Goal: Transaction & Acquisition: Purchase product/service

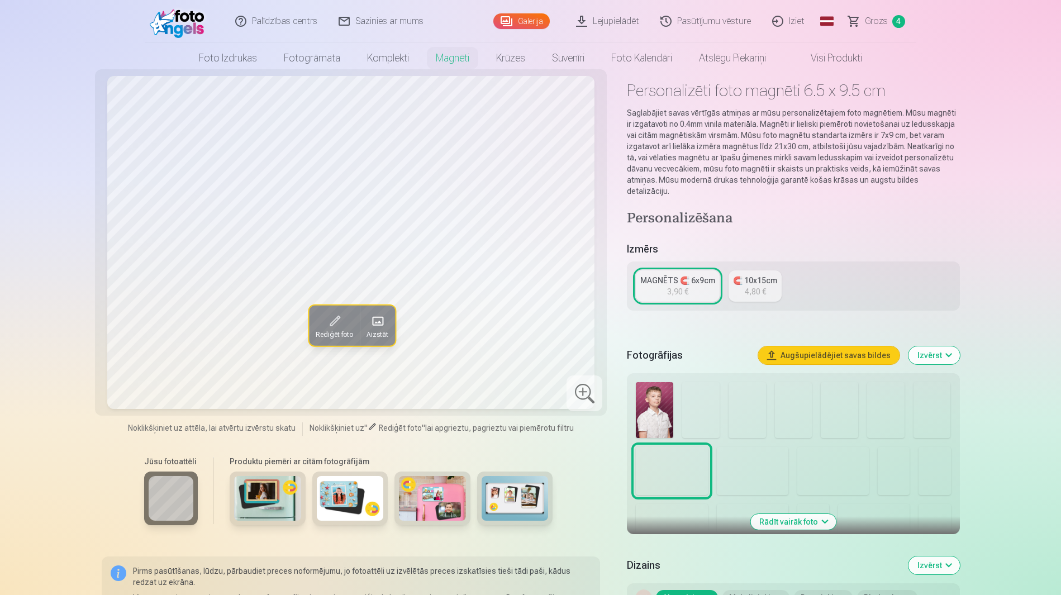
scroll to position [1, 0]
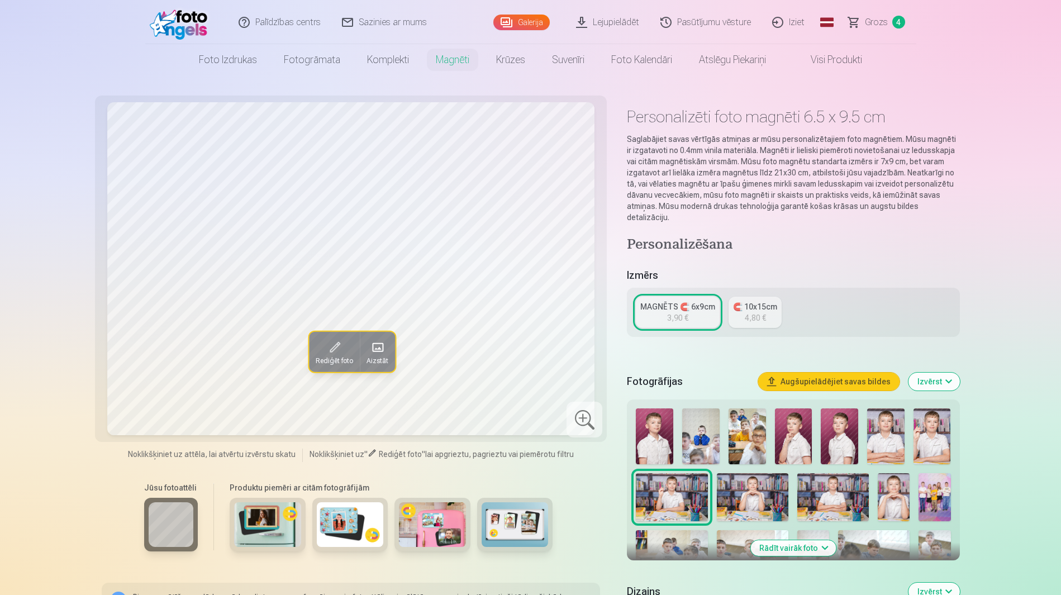
click at [871, 24] on span "Grozs" at bounding box center [876, 22] width 23 height 13
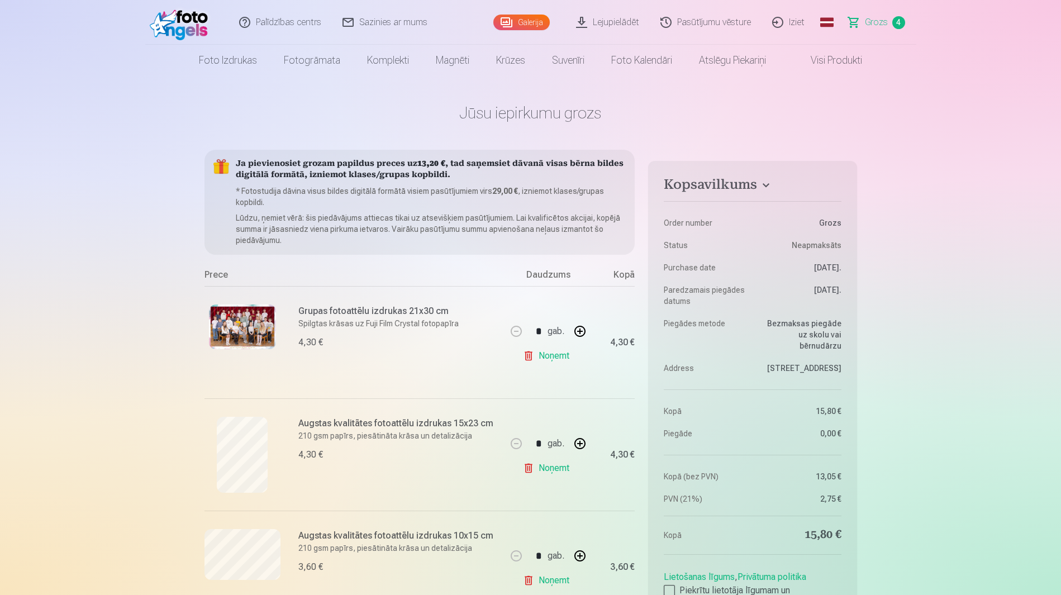
click at [550, 19] on link "Galerija" at bounding box center [521, 23] width 56 height 16
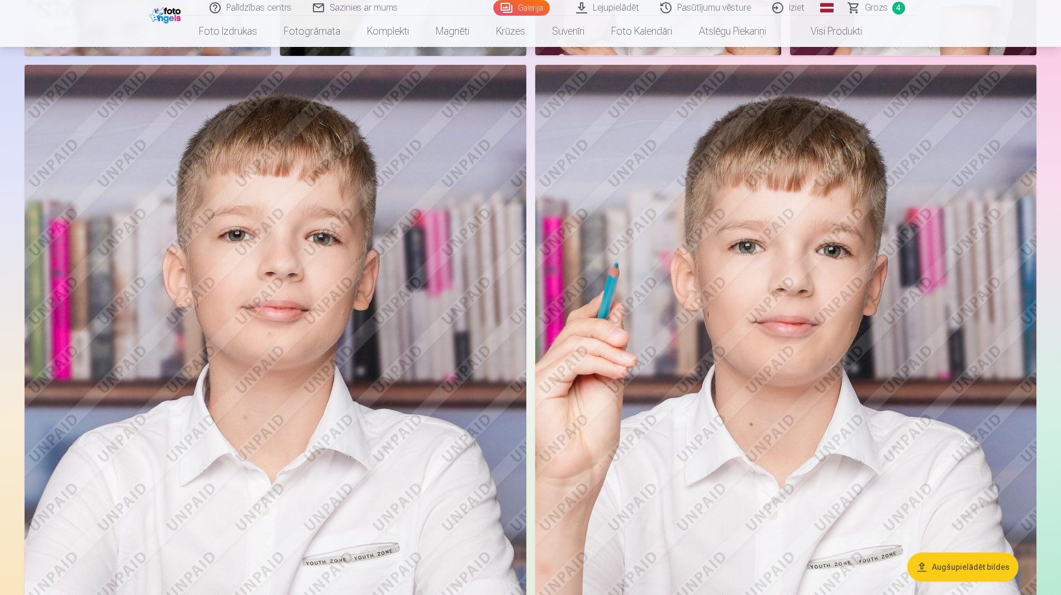
scroll to position [838, 0]
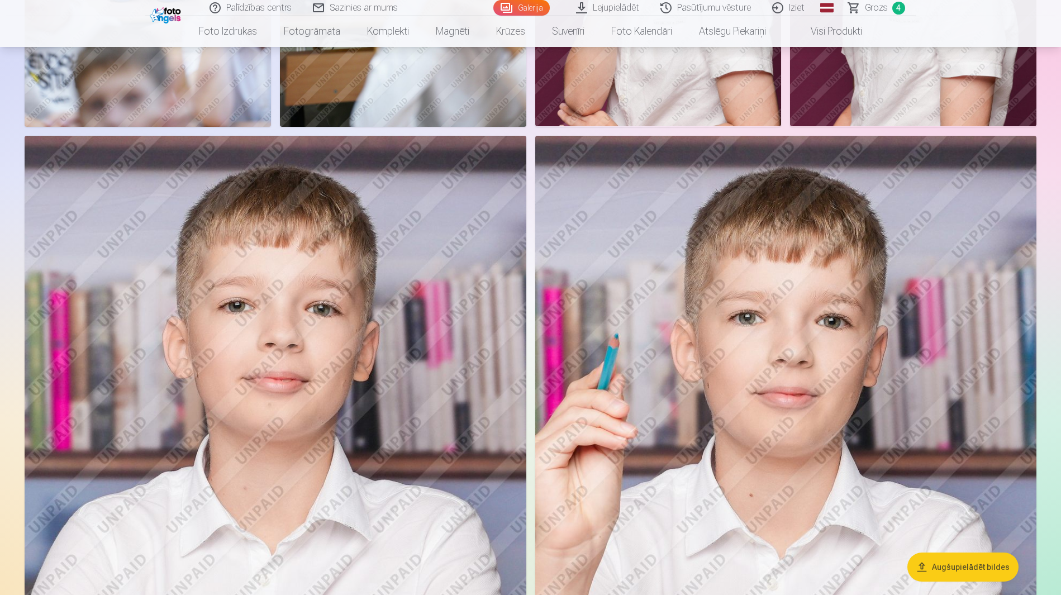
click at [873, 11] on span "Grozs" at bounding box center [876, 7] width 23 height 13
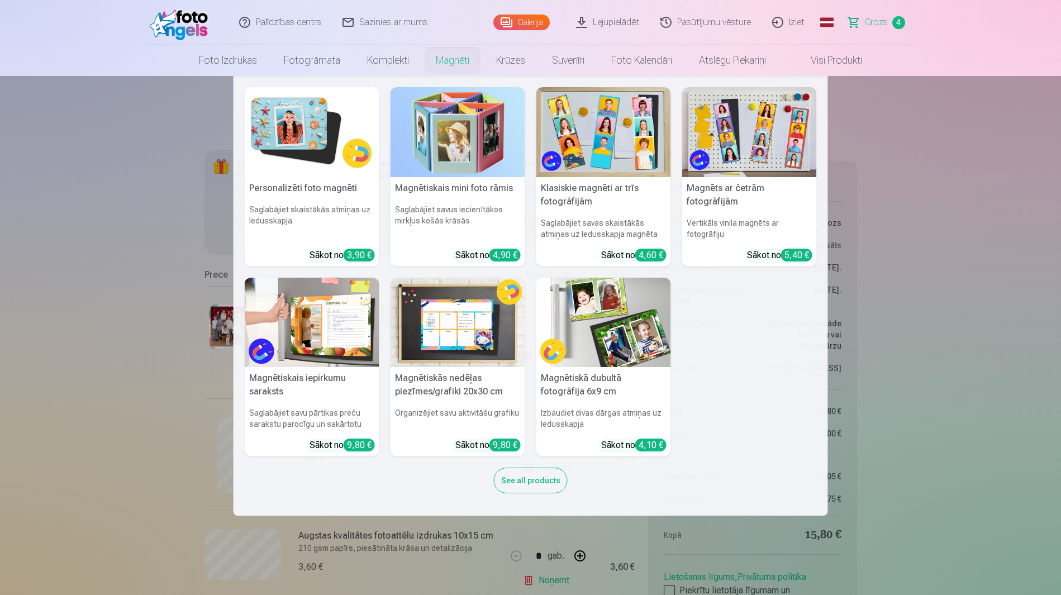
click at [454, 58] on link "Magnēti" at bounding box center [452, 60] width 60 height 31
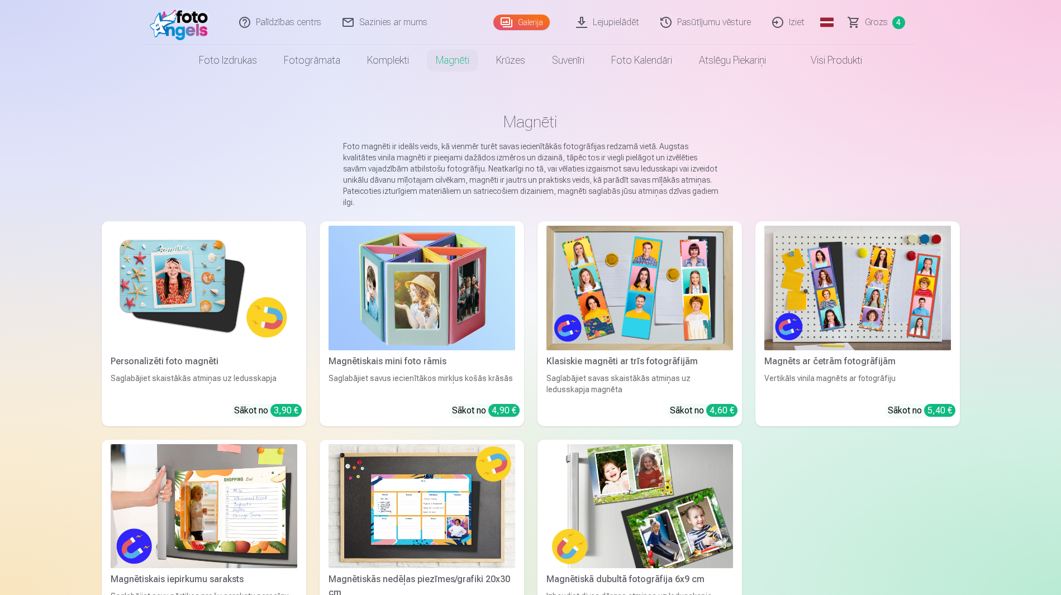
click at [220, 292] on img at bounding box center [204, 288] width 187 height 125
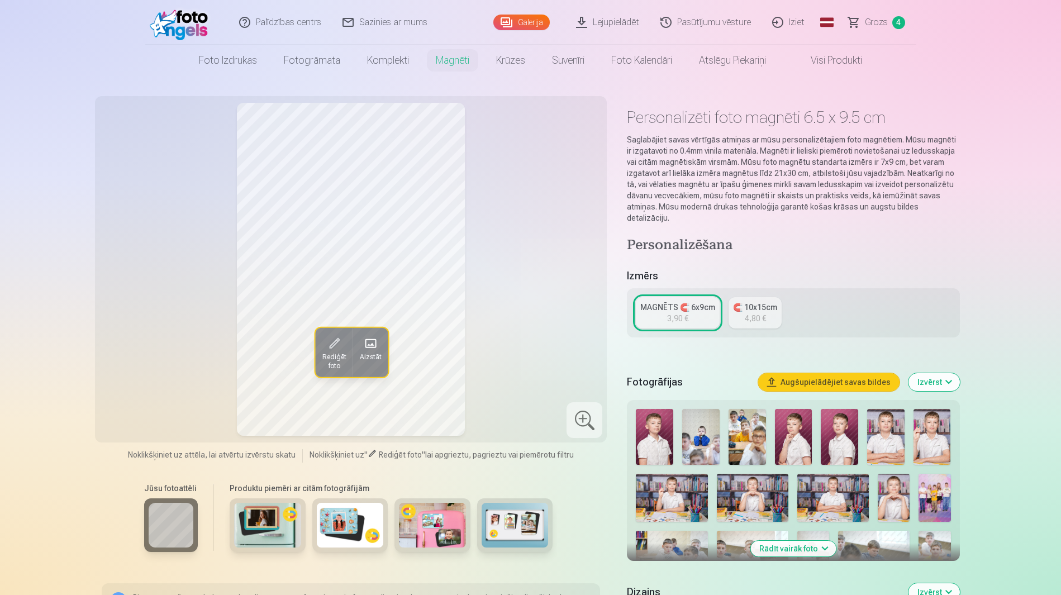
click at [793, 412] on img at bounding box center [793, 437] width 37 height 56
click at [888, 413] on img at bounding box center [885, 437] width 37 height 56
click at [947, 418] on img at bounding box center [932, 437] width 37 height 56
click at [665, 474] on img at bounding box center [672, 498] width 72 height 48
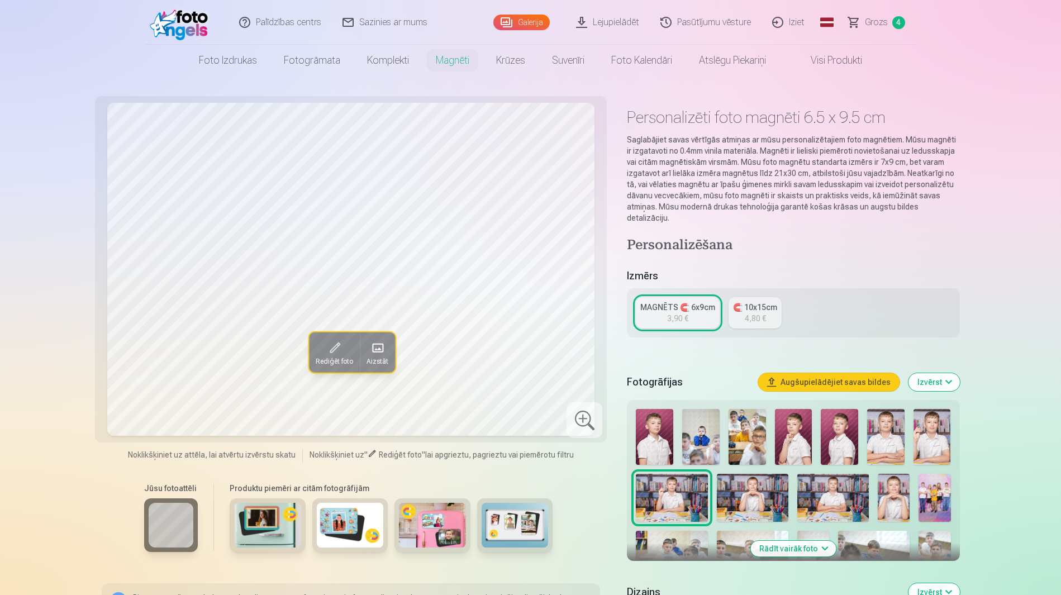
click at [758, 474] on img at bounding box center [753, 498] width 72 height 48
click at [832, 476] on img at bounding box center [833, 498] width 72 height 48
click at [948, 475] on img at bounding box center [935, 498] width 32 height 48
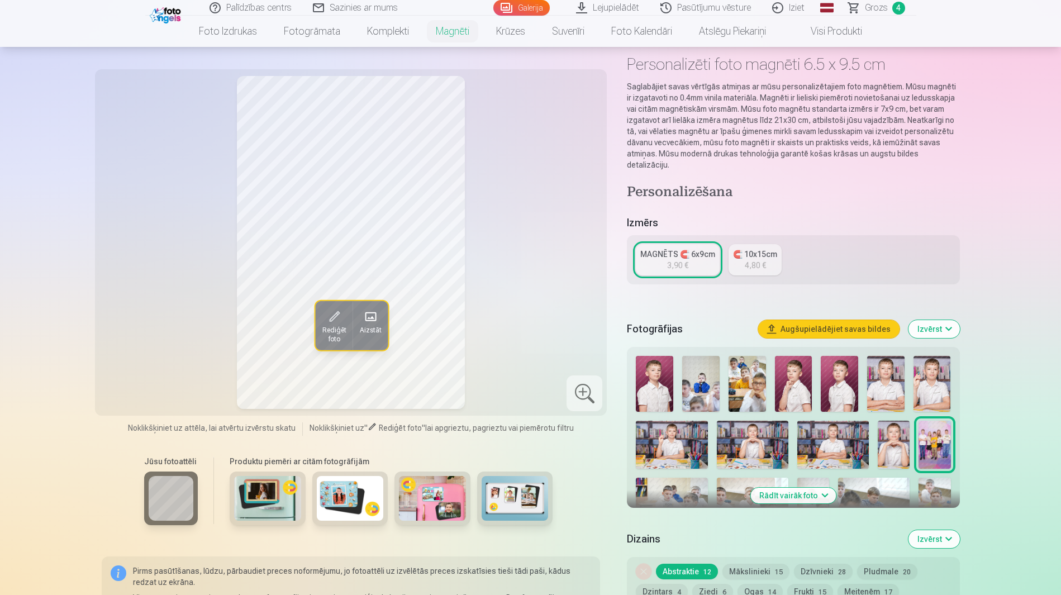
scroll to position [93, 0]
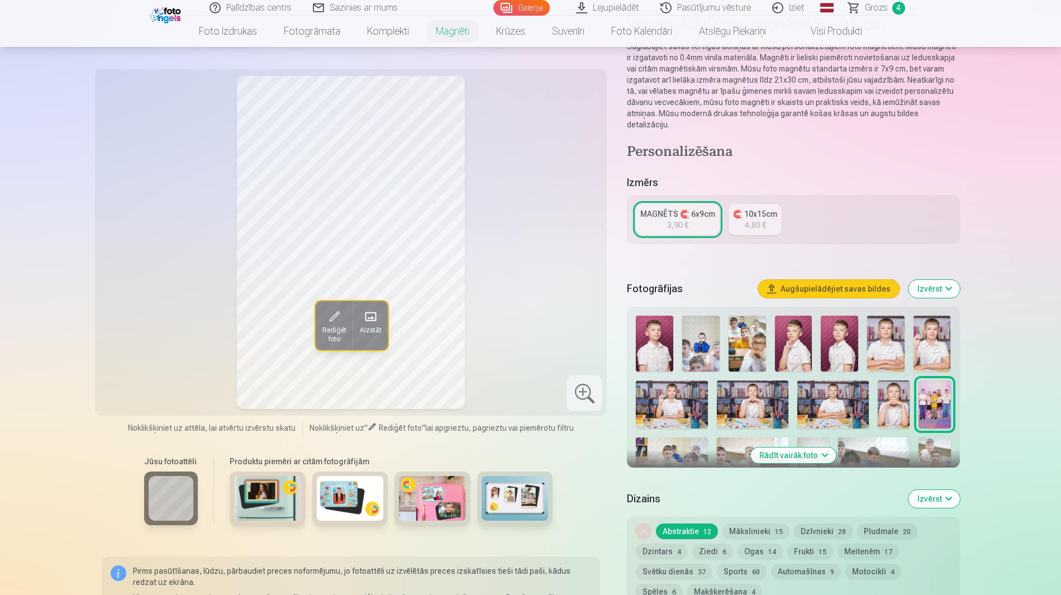
click at [803, 448] on button "Rādīt vairāk foto" at bounding box center [792, 456] width 85 height 16
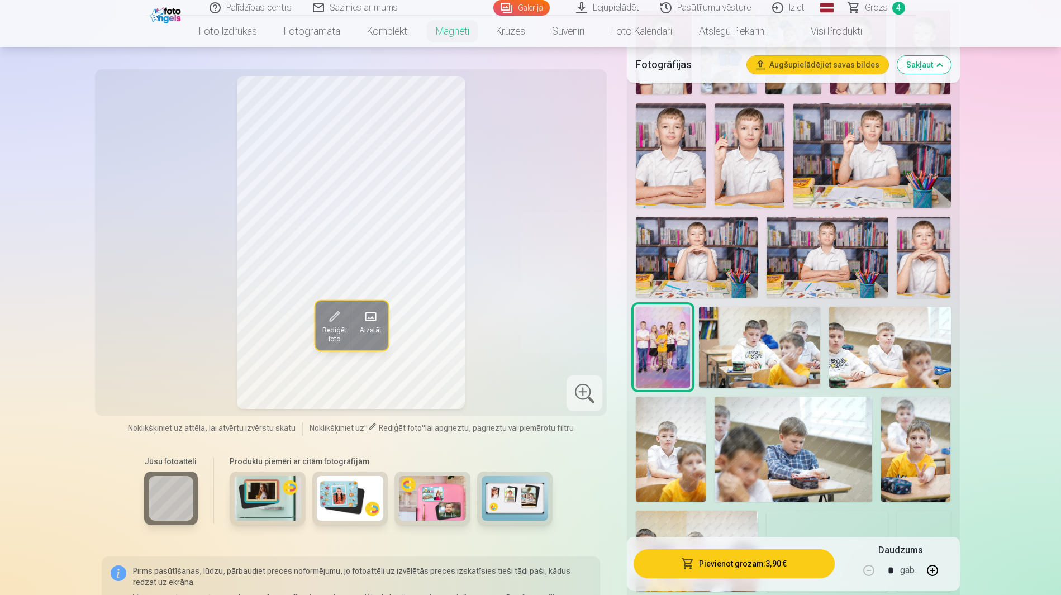
scroll to position [373, 0]
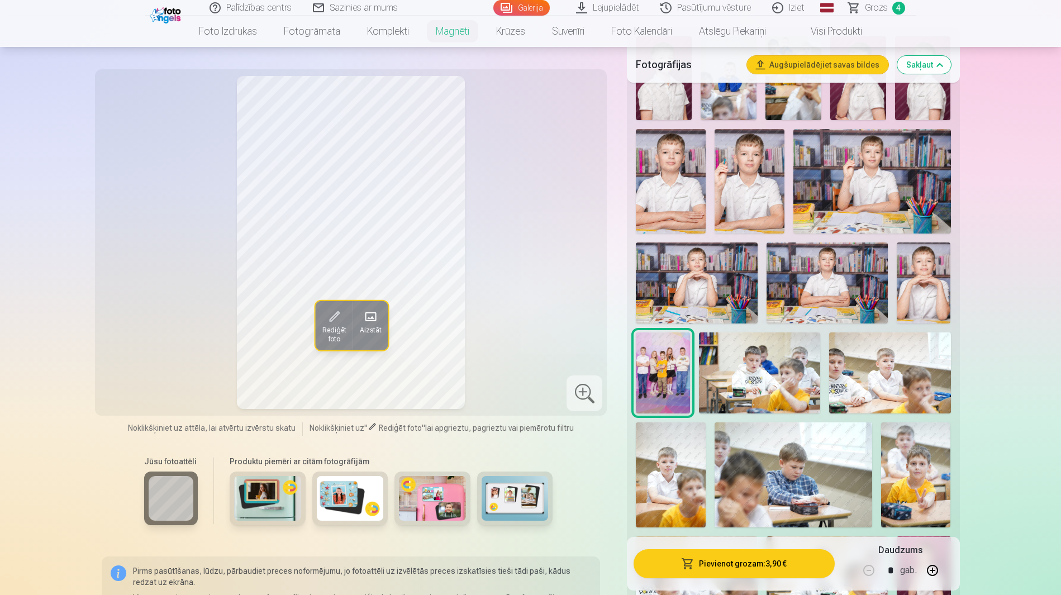
click at [867, 185] on img at bounding box center [871, 181] width 157 height 104
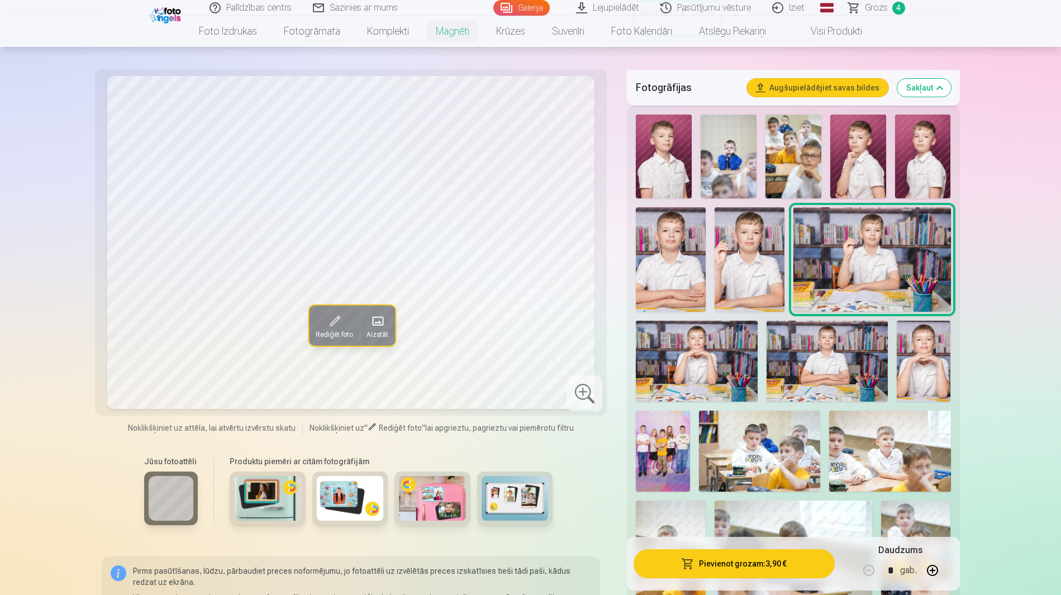
scroll to position [279, 0]
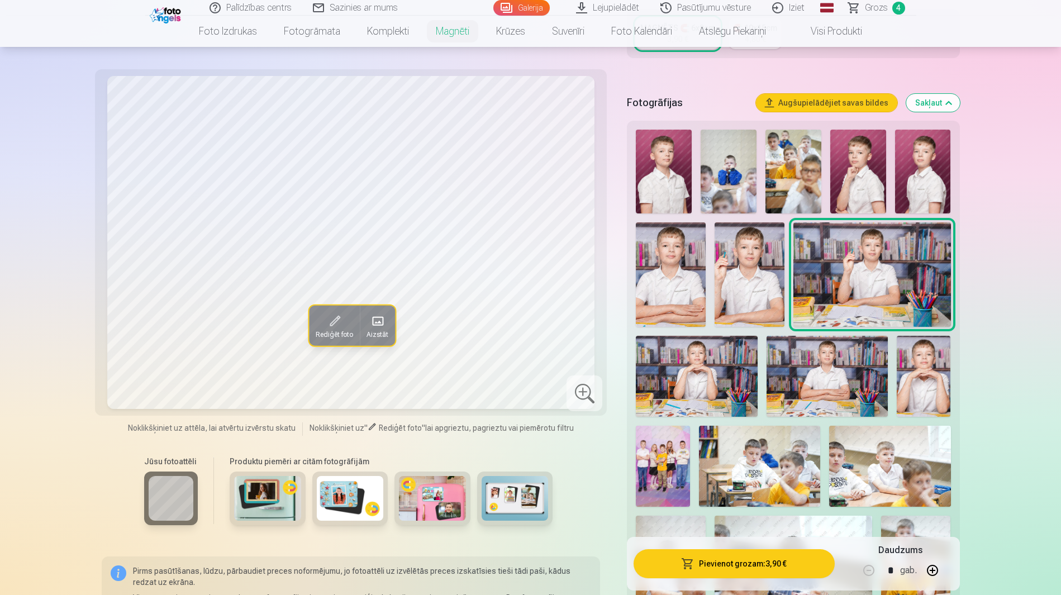
click at [742, 231] on img at bounding box center [750, 274] width 70 height 105
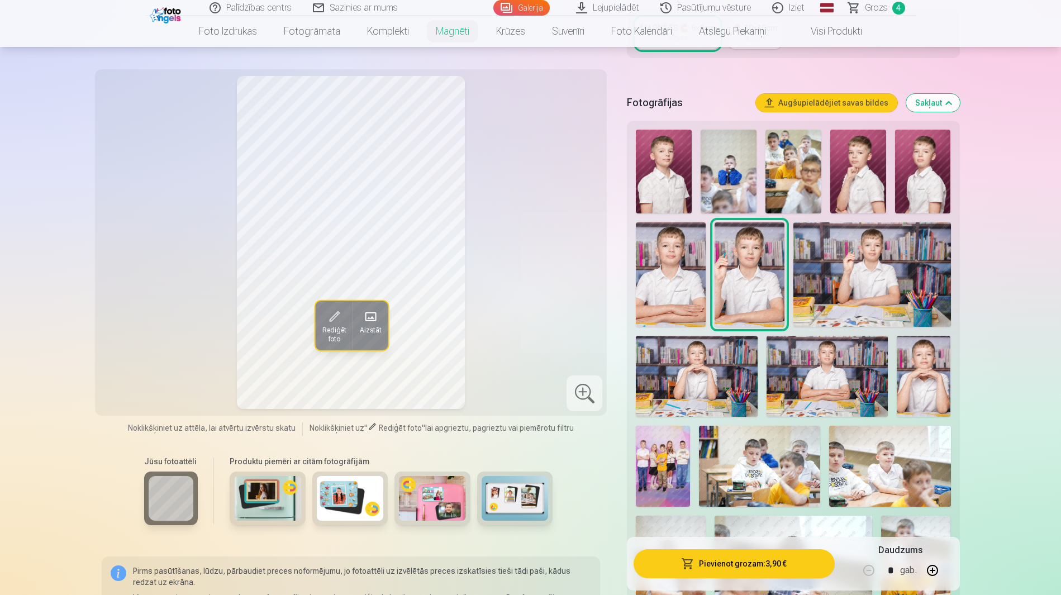
click at [870, 249] on img at bounding box center [871, 274] width 157 height 104
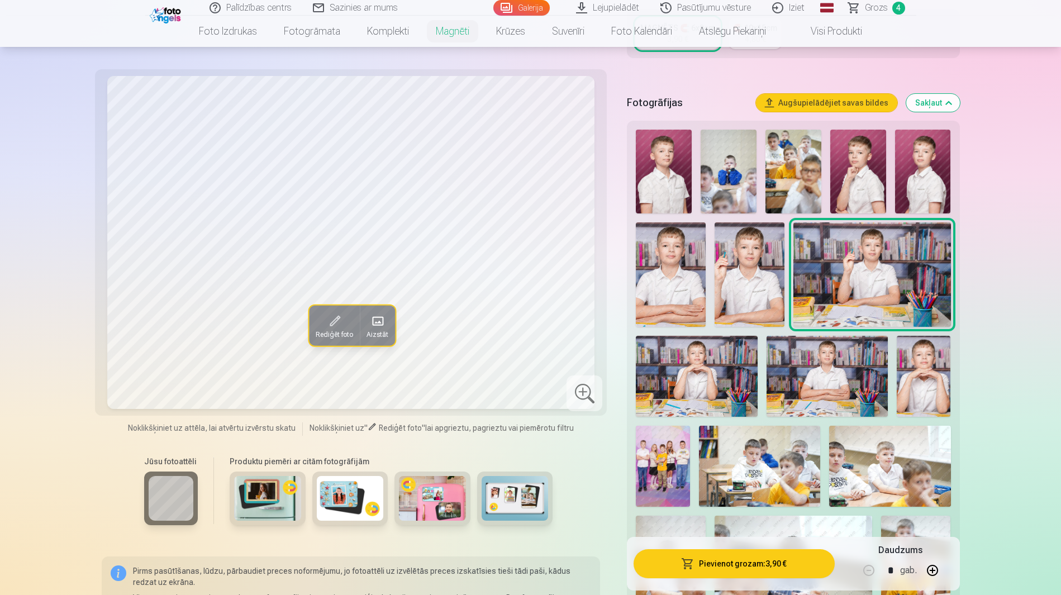
click at [382, 318] on span at bounding box center [377, 321] width 18 height 18
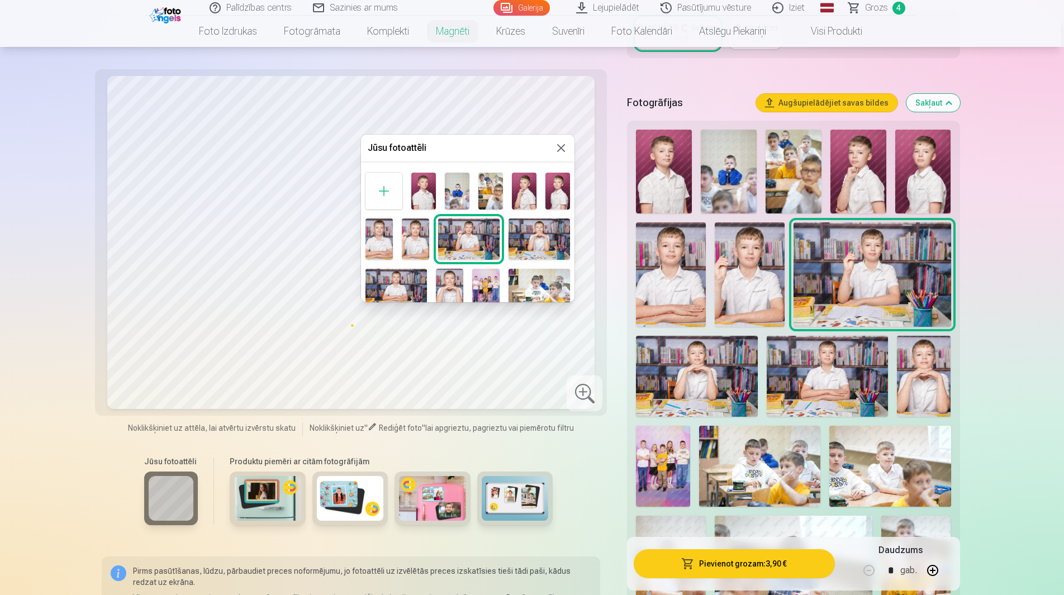
click at [560, 145] on button at bounding box center [560, 147] width 13 height 13
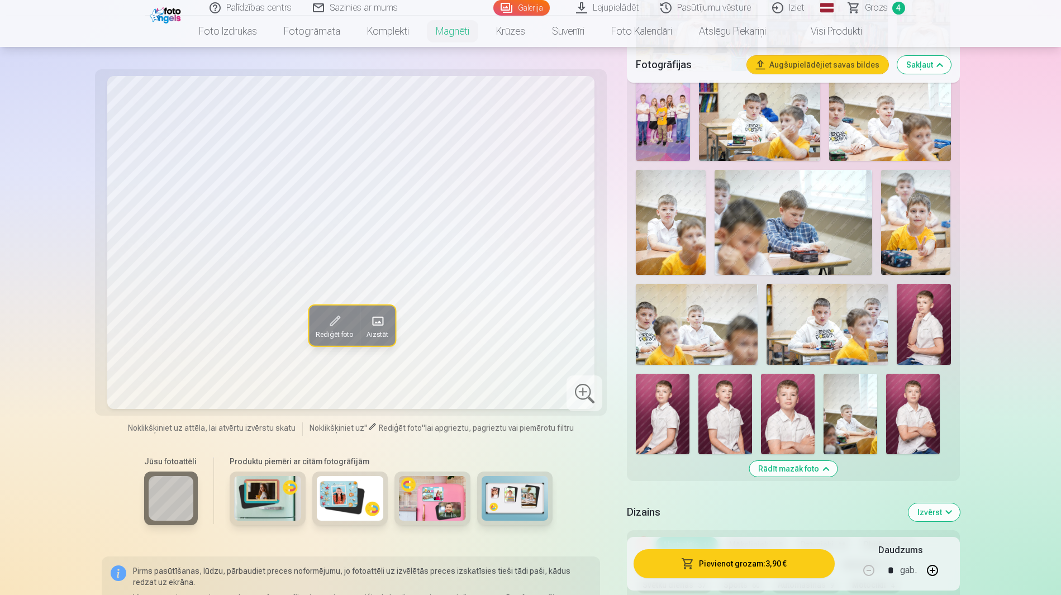
scroll to position [652, 0]
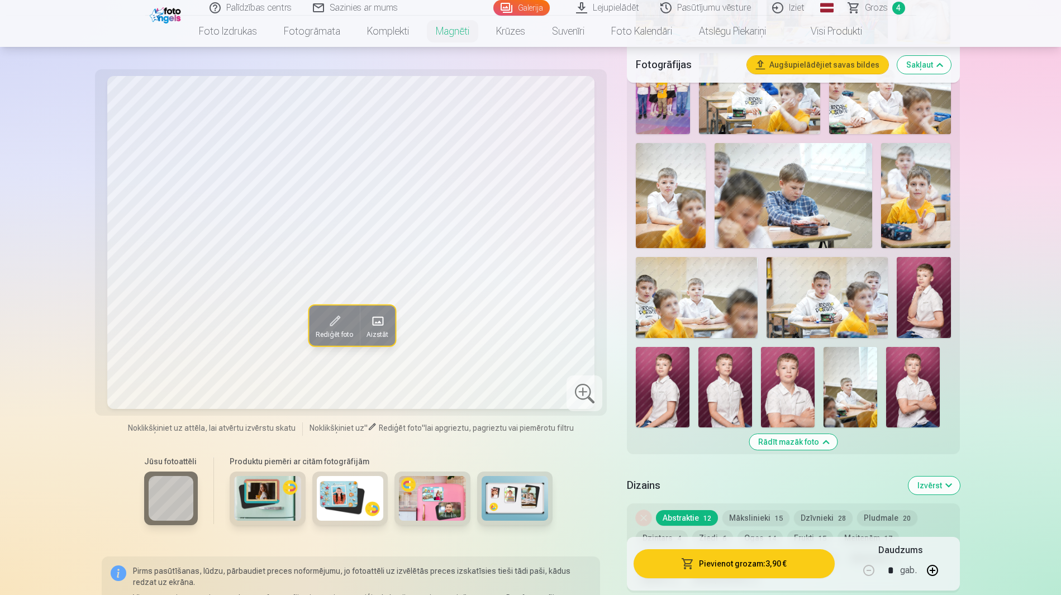
click at [739, 510] on button "Mākslinieki 15" at bounding box center [755, 518] width 67 height 16
click at [804, 510] on button "Dzīvnieki 28" at bounding box center [823, 518] width 59 height 16
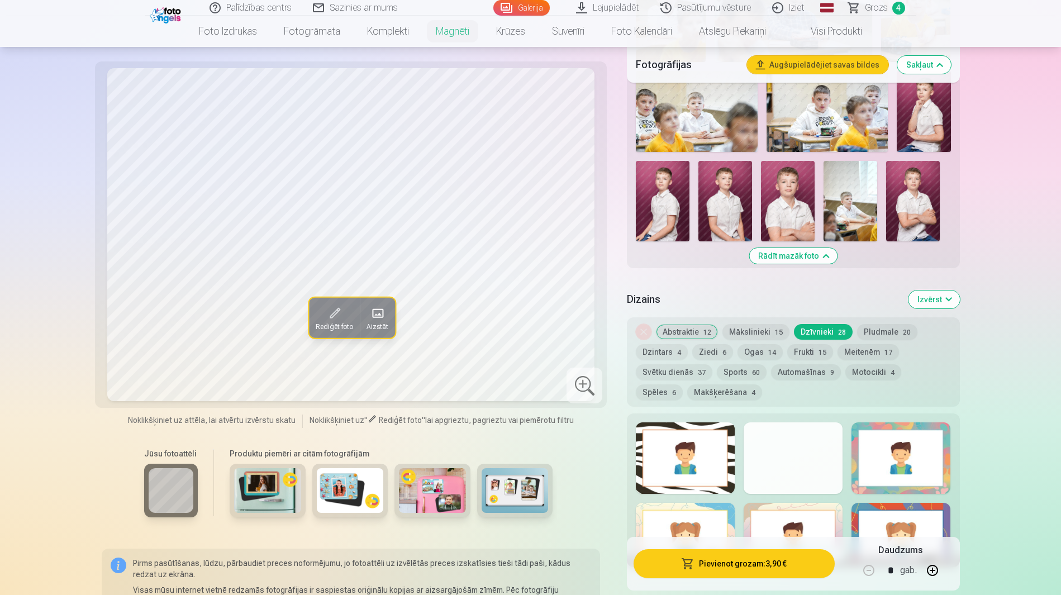
scroll to position [931, 0]
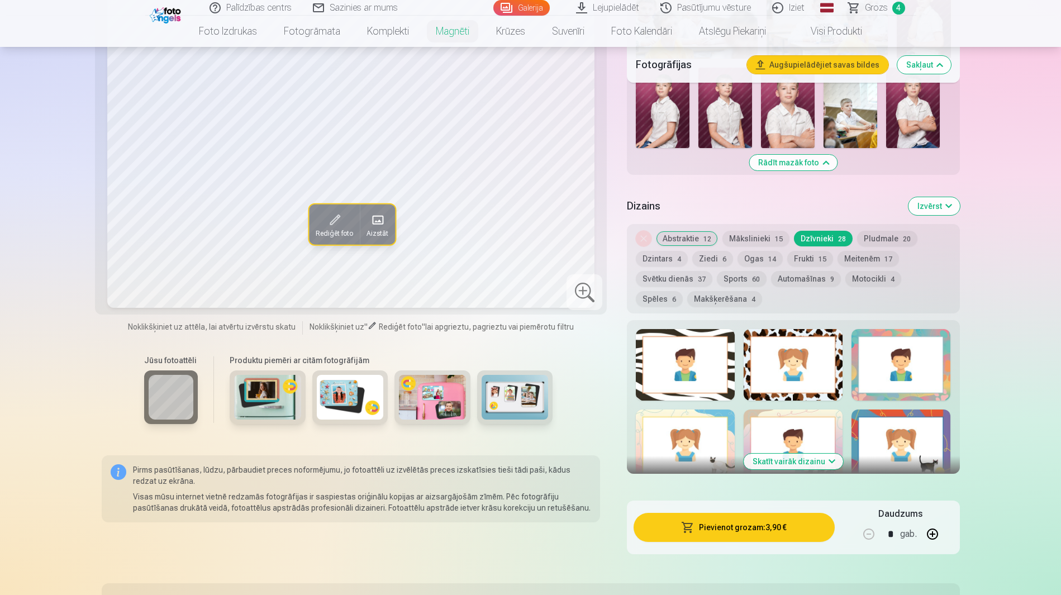
click at [790, 454] on button "Skatīt vairāk dizainu" at bounding box center [793, 462] width 99 height 16
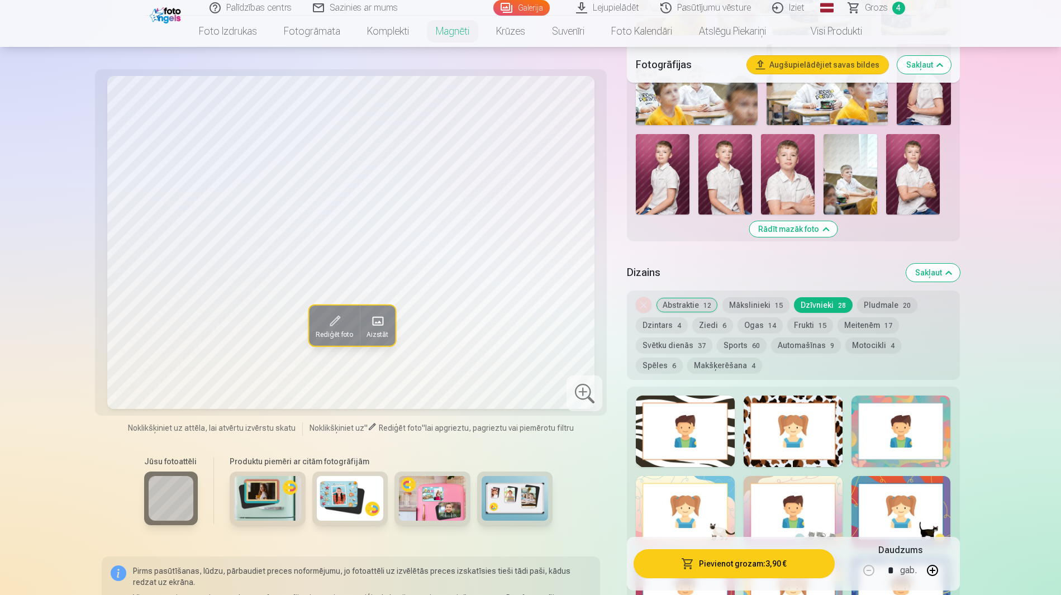
scroll to position [838, 0]
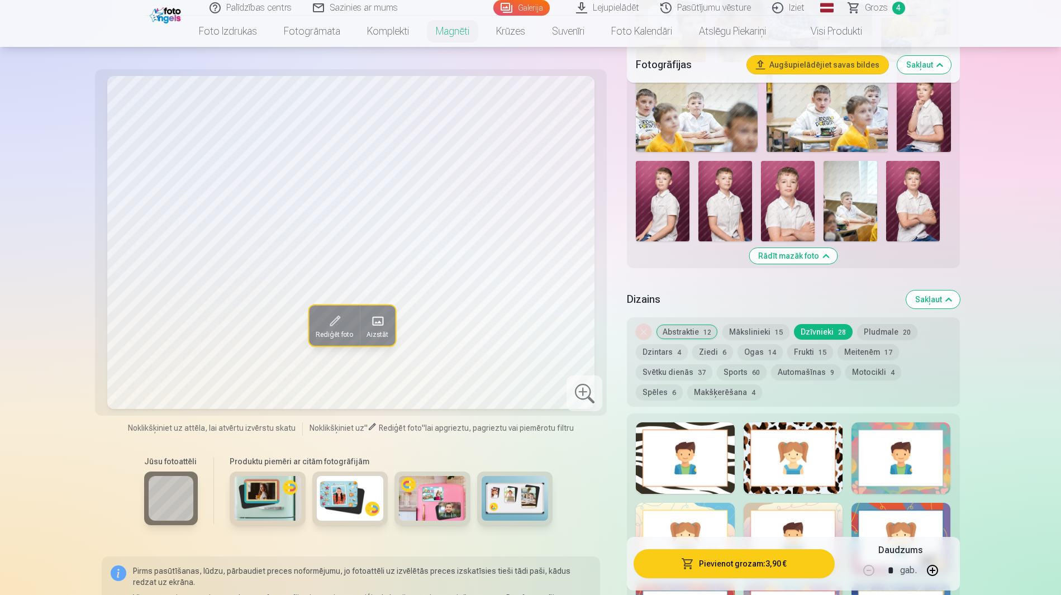
click at [683, 324] on button "Abstraktie 12" at bounding box center [687, 332] width 62 height 16
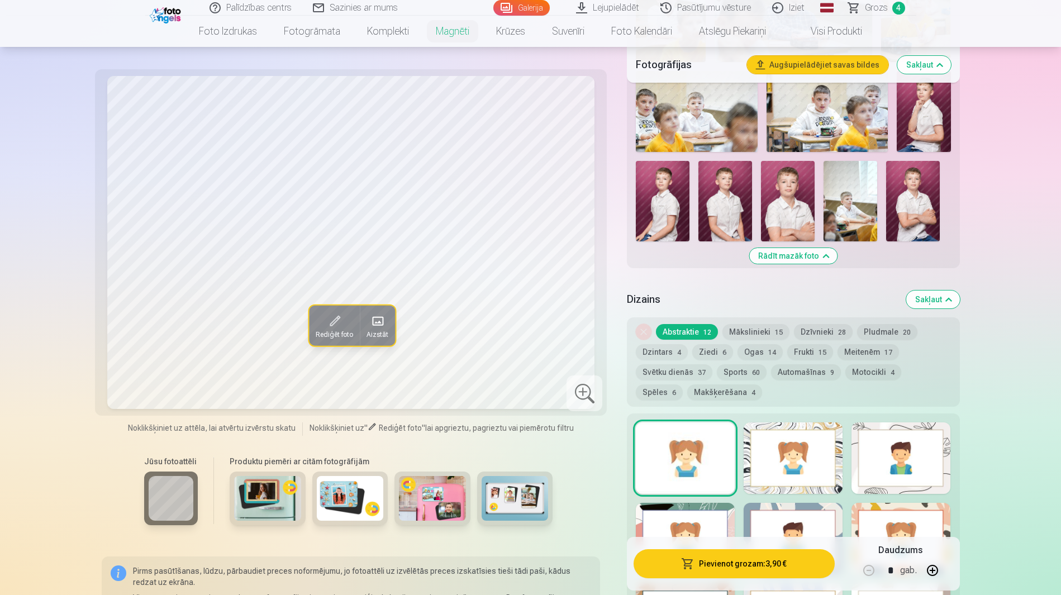
click at [746, 324] on button "Mākslinieki 15" at bounding box center [755, 332] width 67 height 16
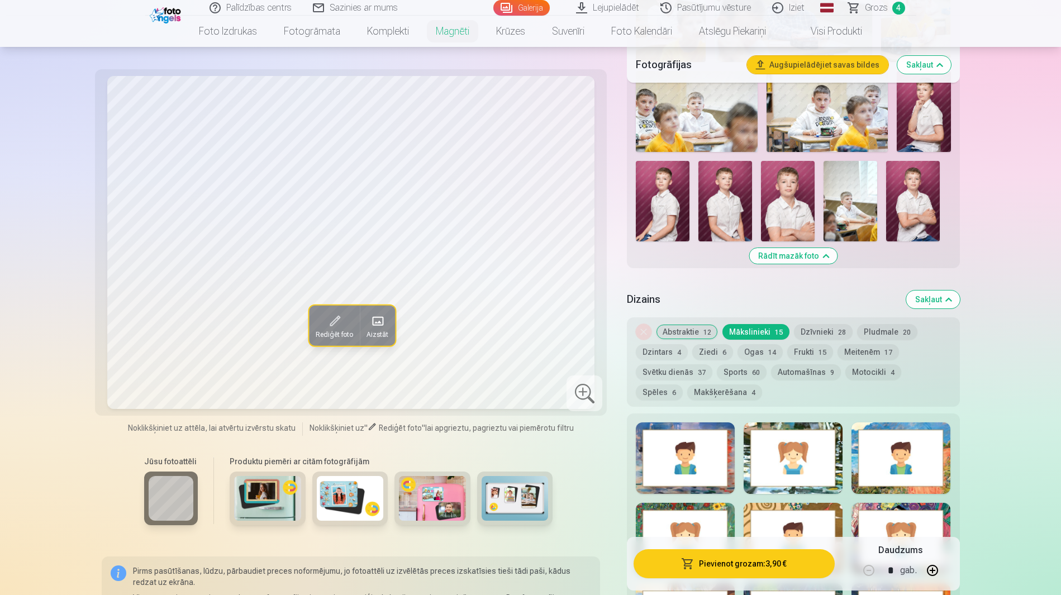
click at [801, 324] on button "Dzīvnieki 28" at bounding box center [823, 332] width 59 height 16
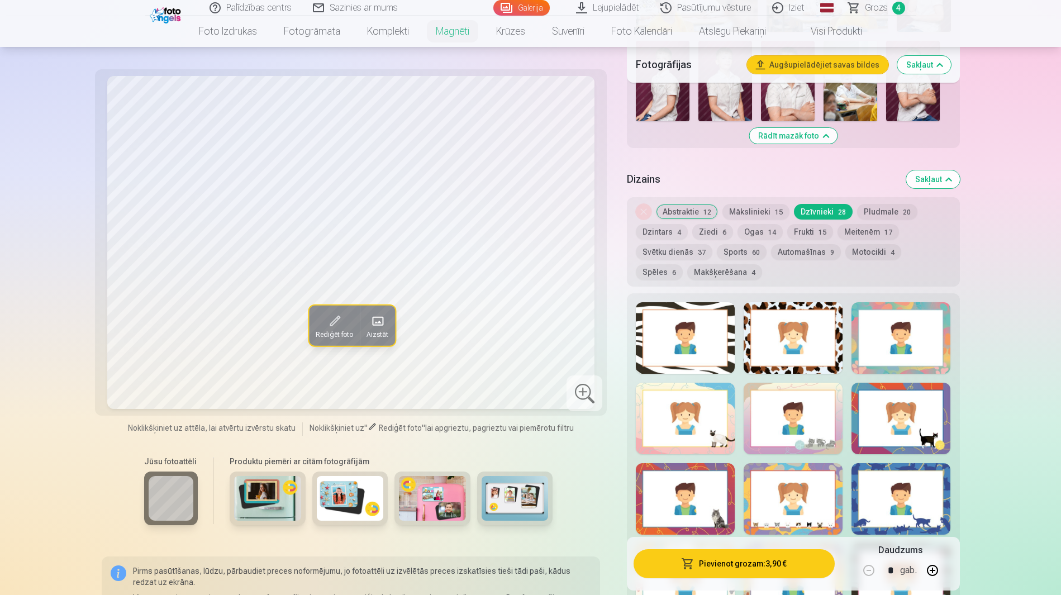
scroll to position [931, 0]
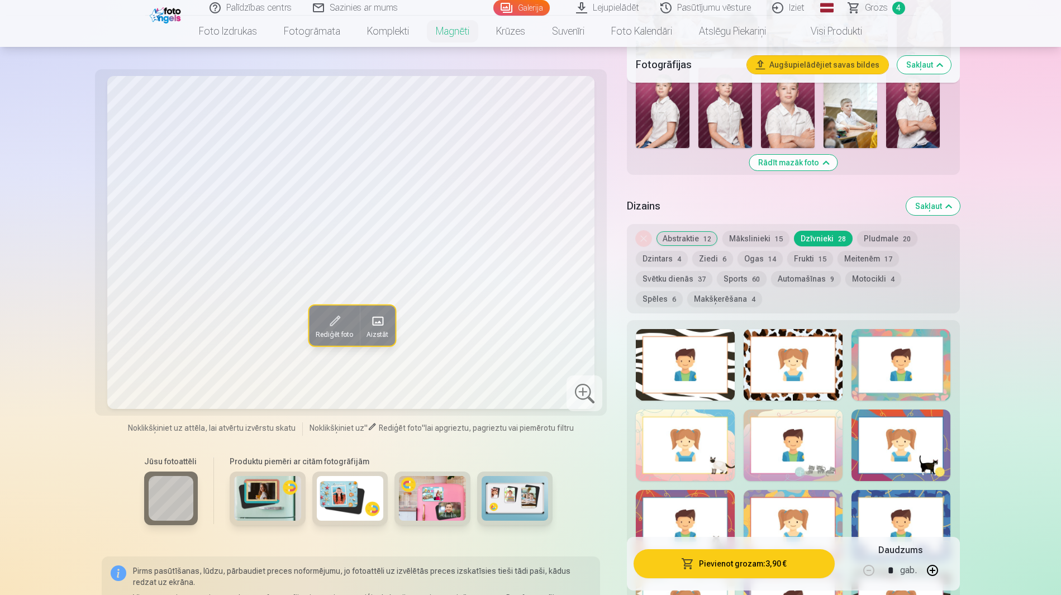
click at [857, 231] on button "Pludmale 20" at bounding box center [887, 239] width 60 height 16
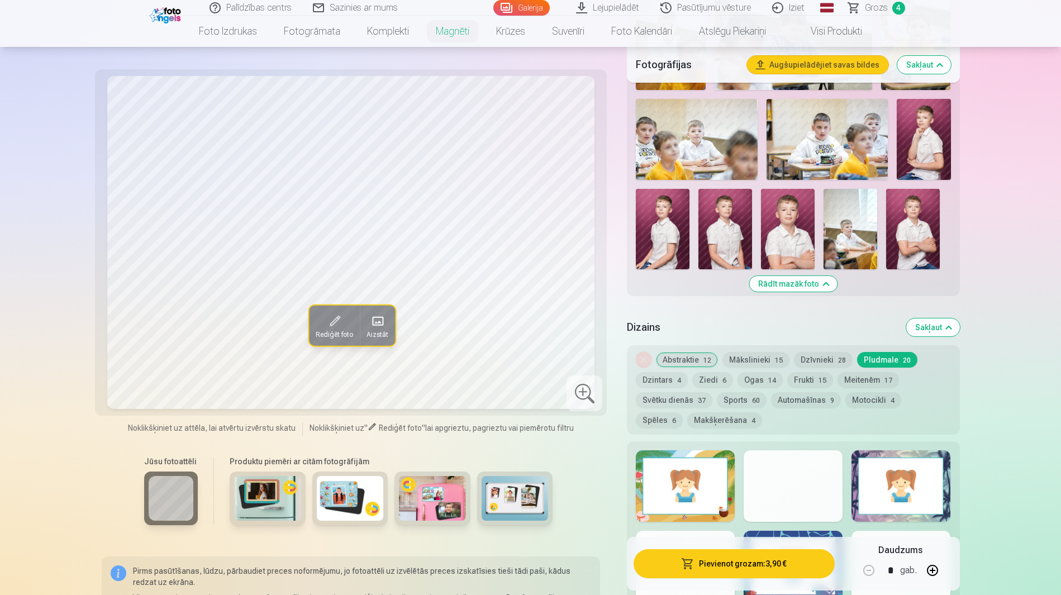
scroll to position [745, 0]
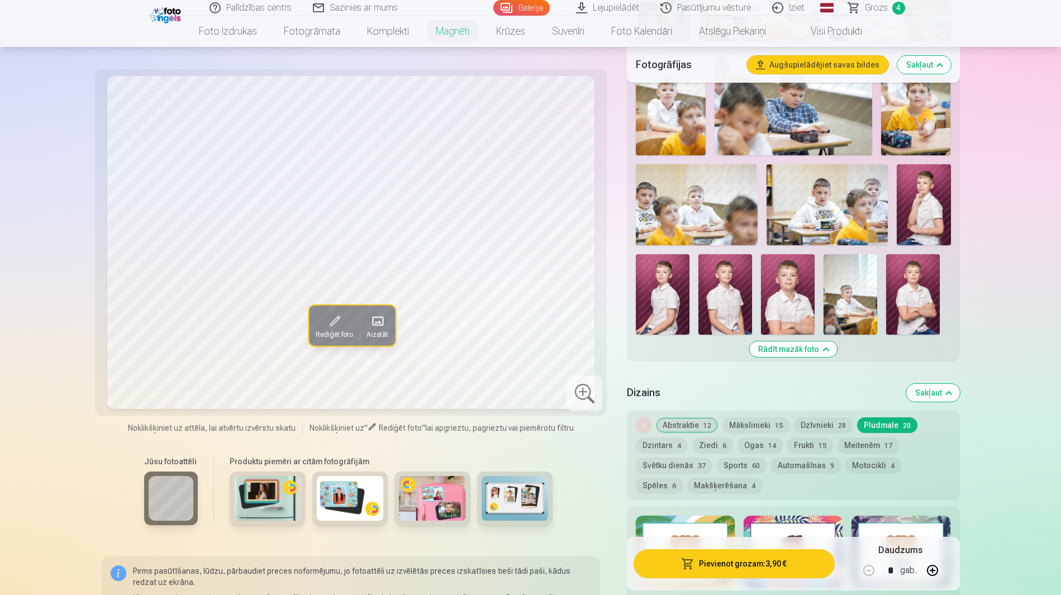
click at [688, 437] on button "Dzintars 4" at bounding box center [662, 445] width 52 height 16
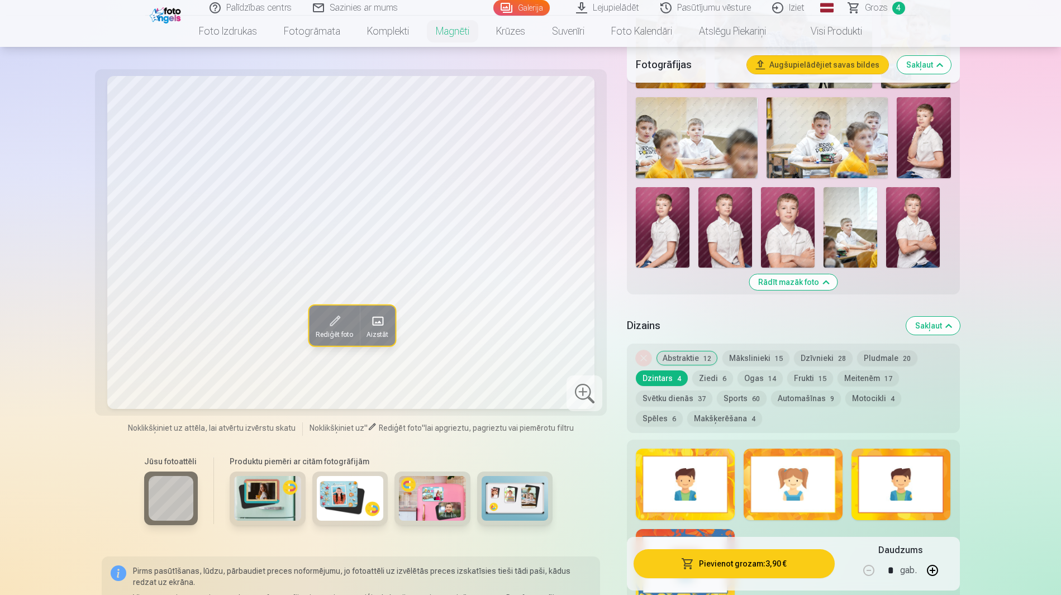
scroll to position [838, 0]
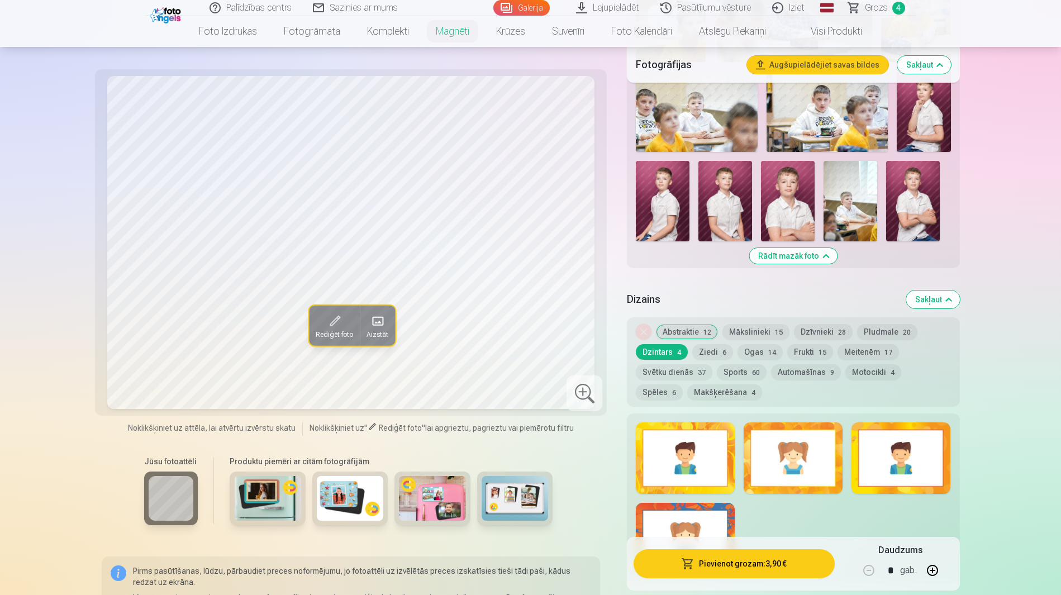
click at [692, 344] on button "Ziedi 6" at bounding box center [712, 352] width 41 height 16
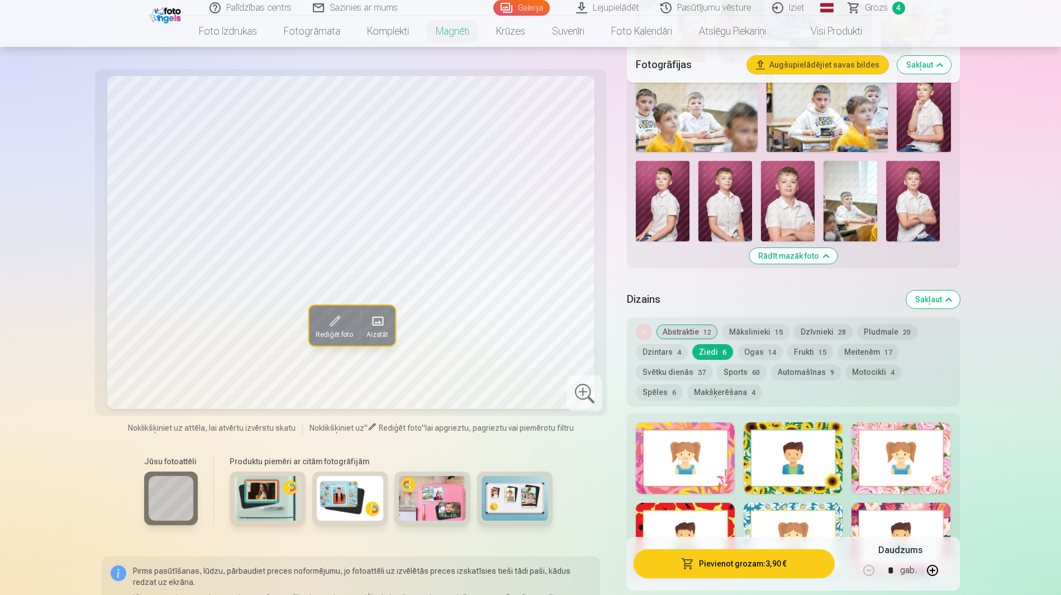
click at [738, 344] on button "Ogas 14" at bounding box center [760, 352] width 45 height 16
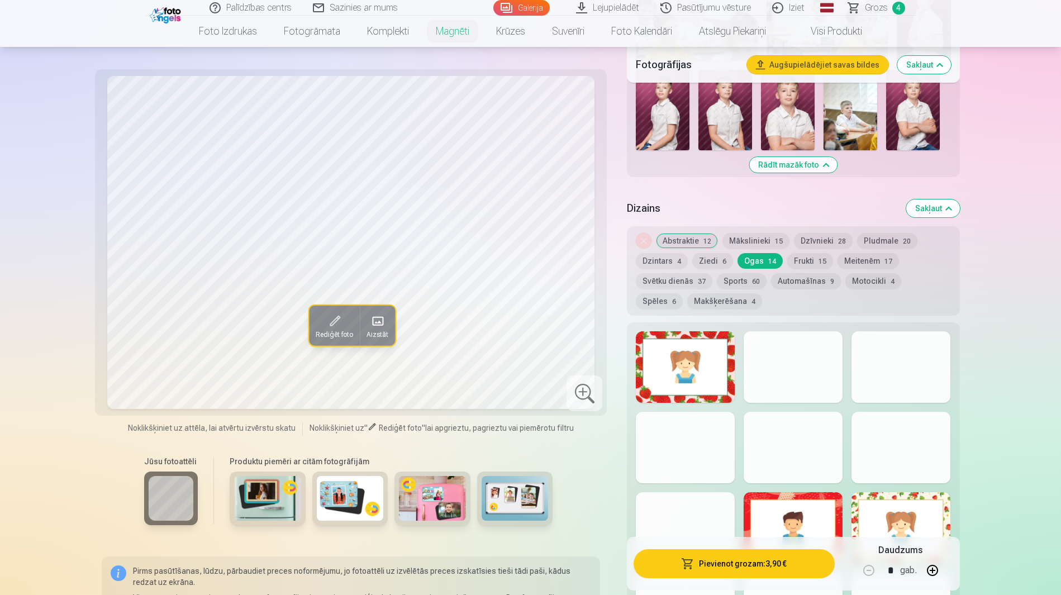
scroll to position [931, 0]
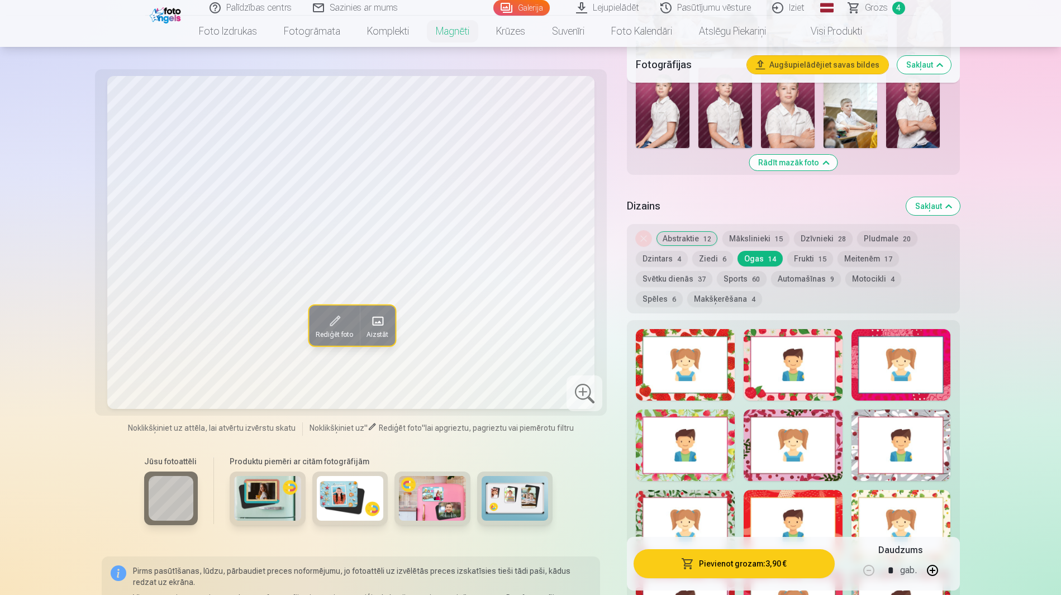
click at [787, 251] on button "Frukti 15" at bounding box center [810, 259] width 46 height 16
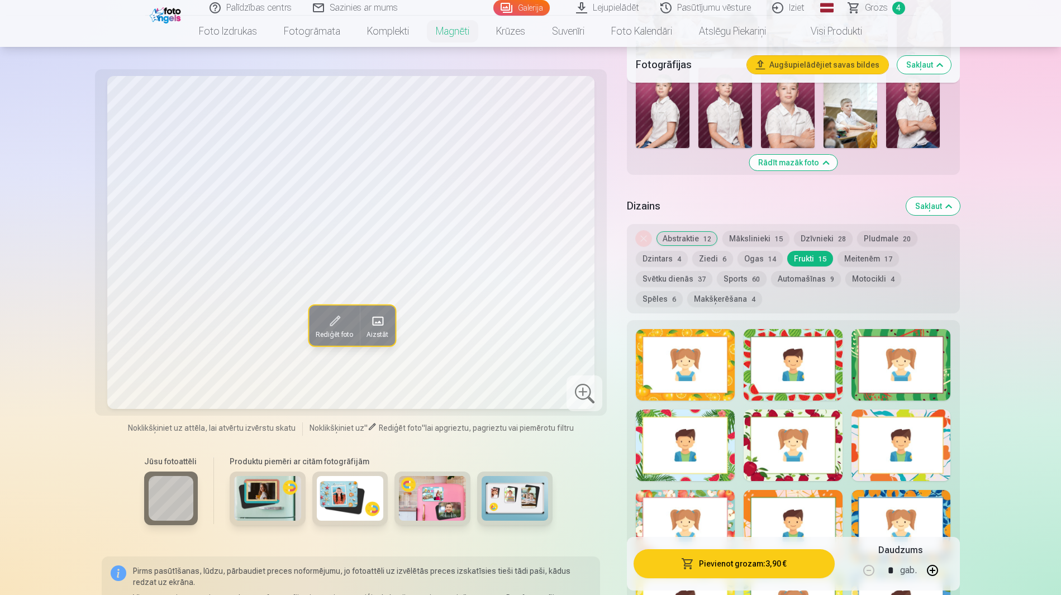
click at [838, 251] on button "Meitenēm 17" at bounding box center [868, 259] width 61 height 16
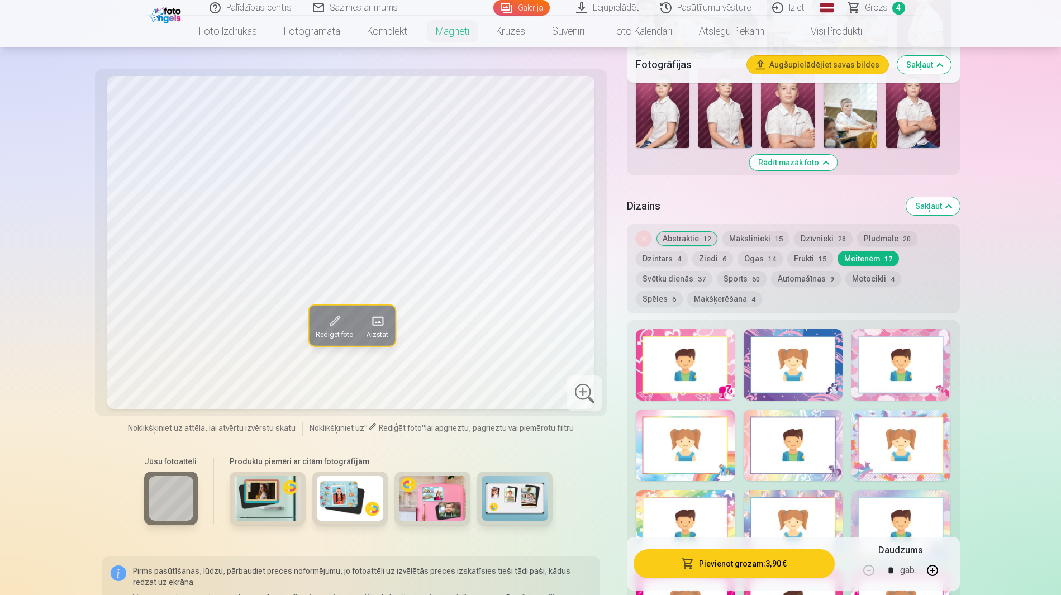
click at [712, 271] on button "Svētku dienās 37" at bounding box center [674, 279] width 77 height 16
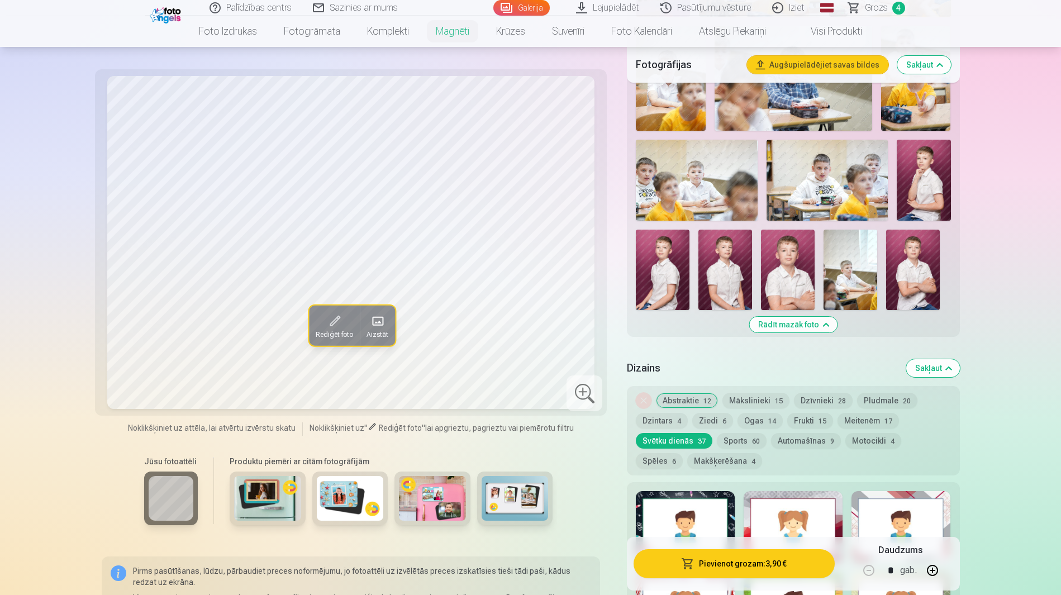
scroll to position [745, 0]
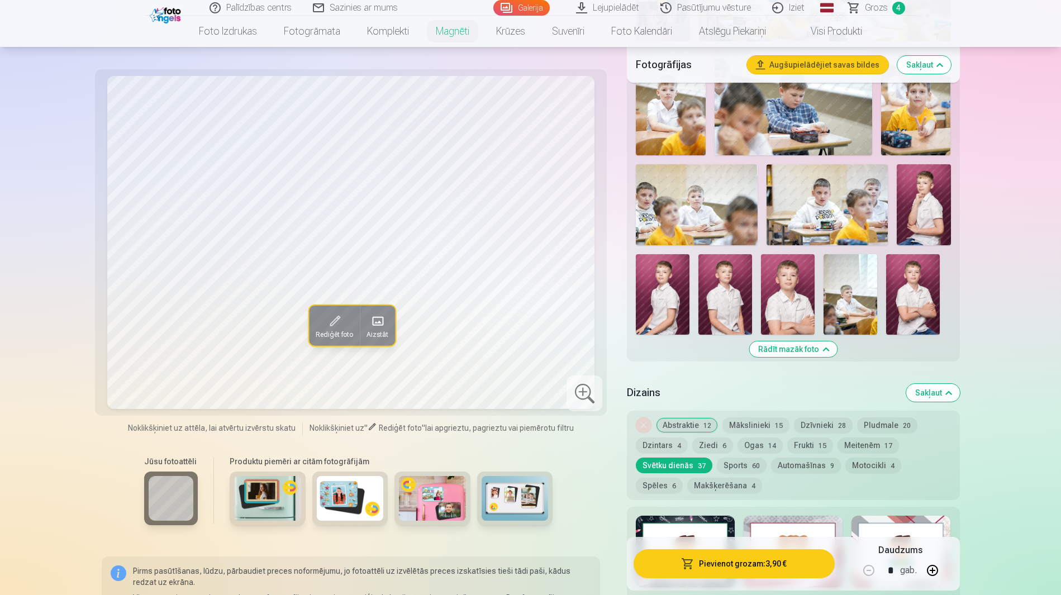
click at [767, 458] on button "Sports 60" at bounding box center [742, 466] width 50 height 16
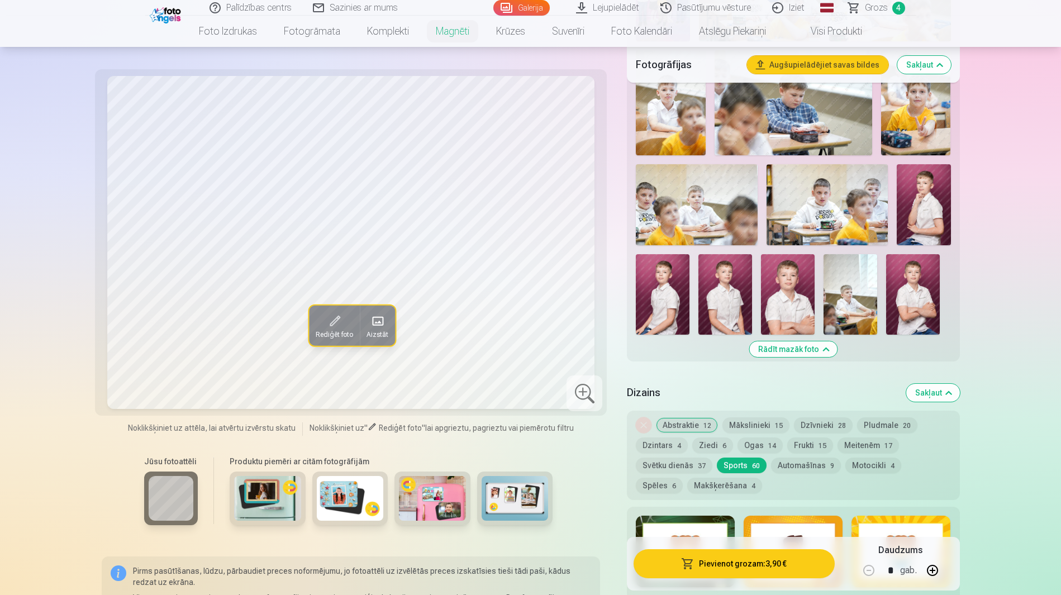
click at [771, 458] on button "Automašīnas 9" at bounding box center [806, 466] width 70 height 16
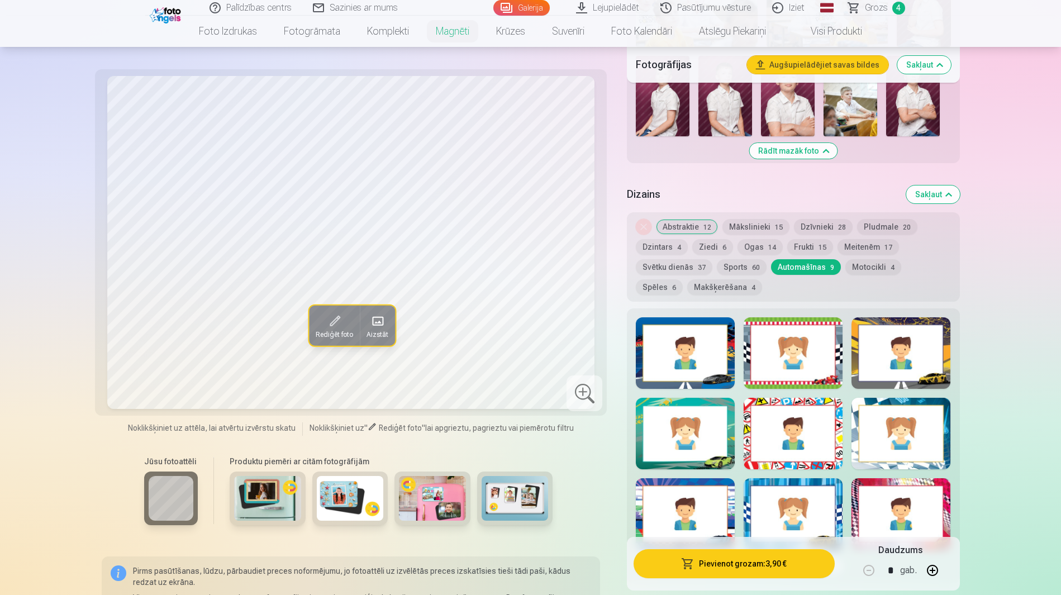
scroll to position [838, 0]
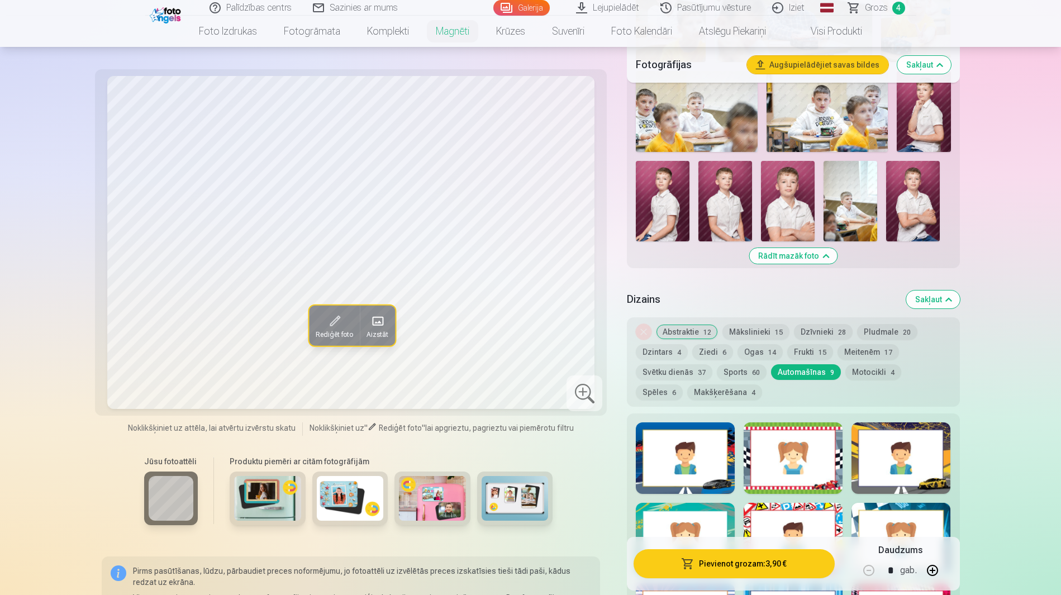
click at [845, 364] on button "Motocikli 4" at bounding box center [873, 372] width 56 height 16
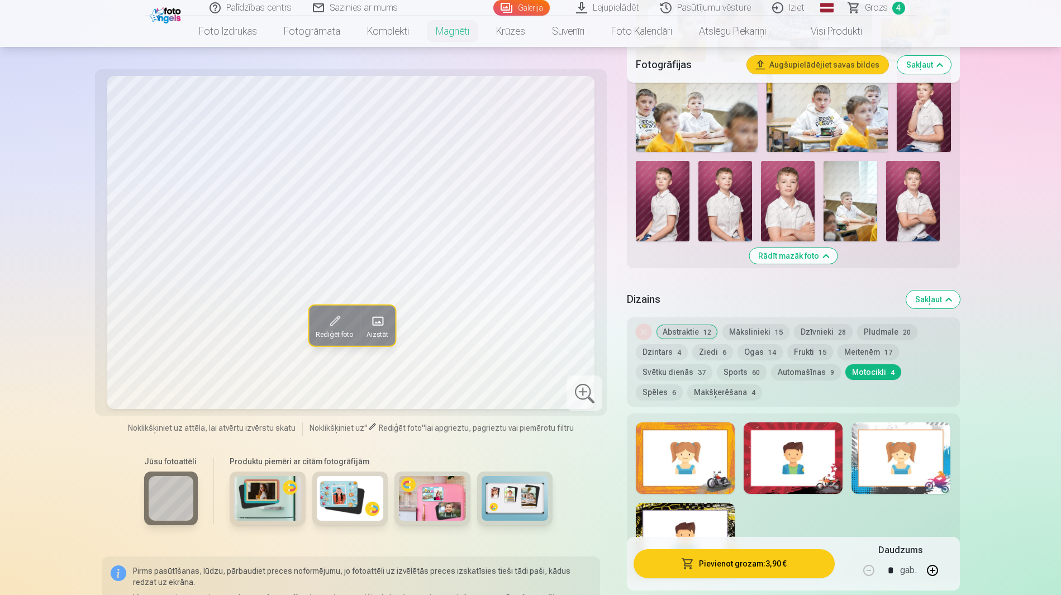
click at [683, 384] on button "Spēles 6" at bounding box center [659, 392] width 47 height 16
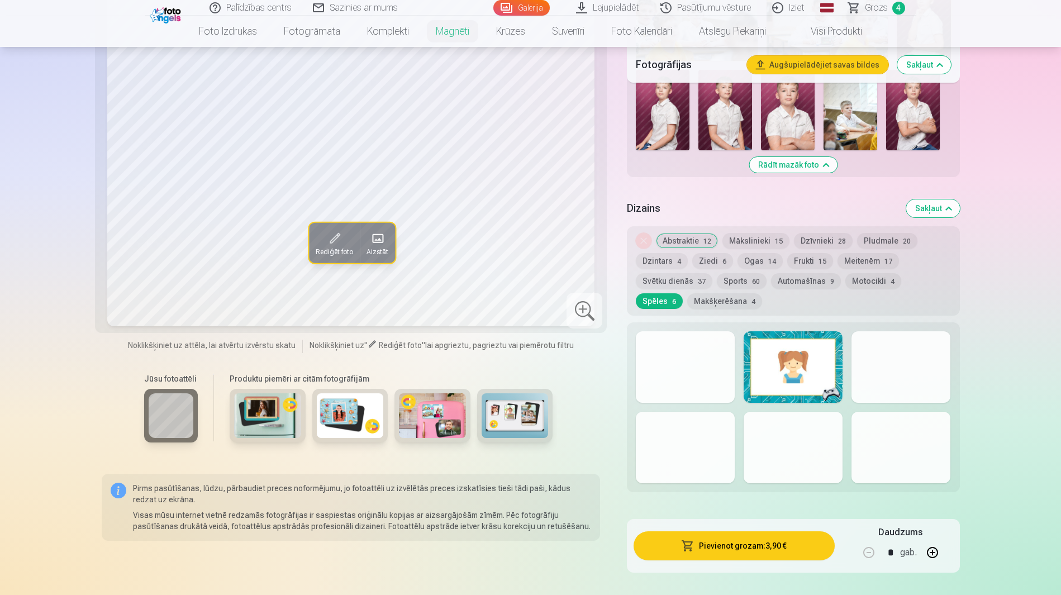
scroll to position [931, 0]
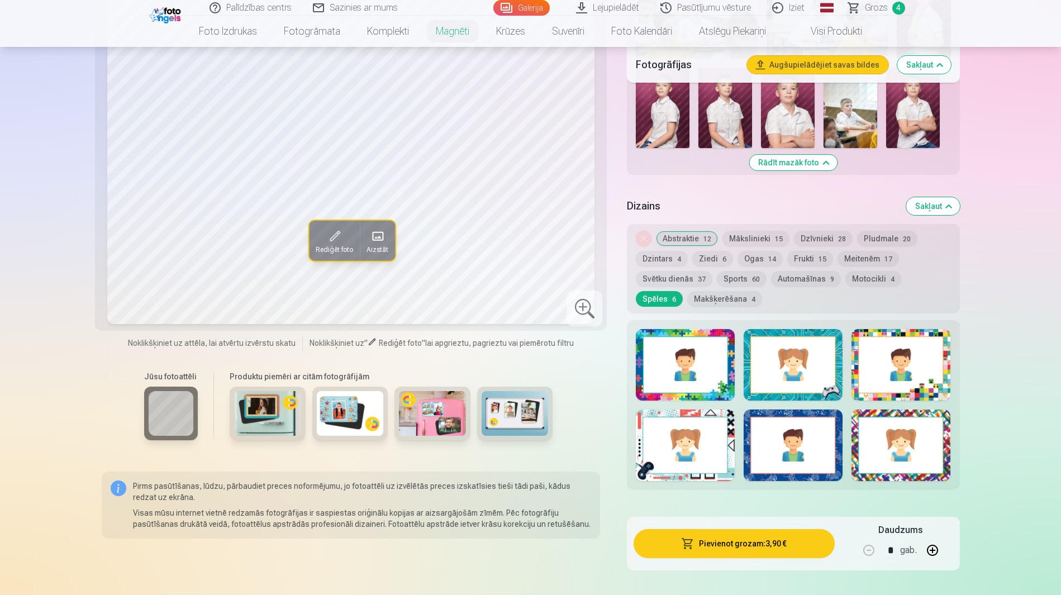
click at [762, 291] on button "Makšķerēšana 4" at bounding box center [724, 299] width 75 height 16
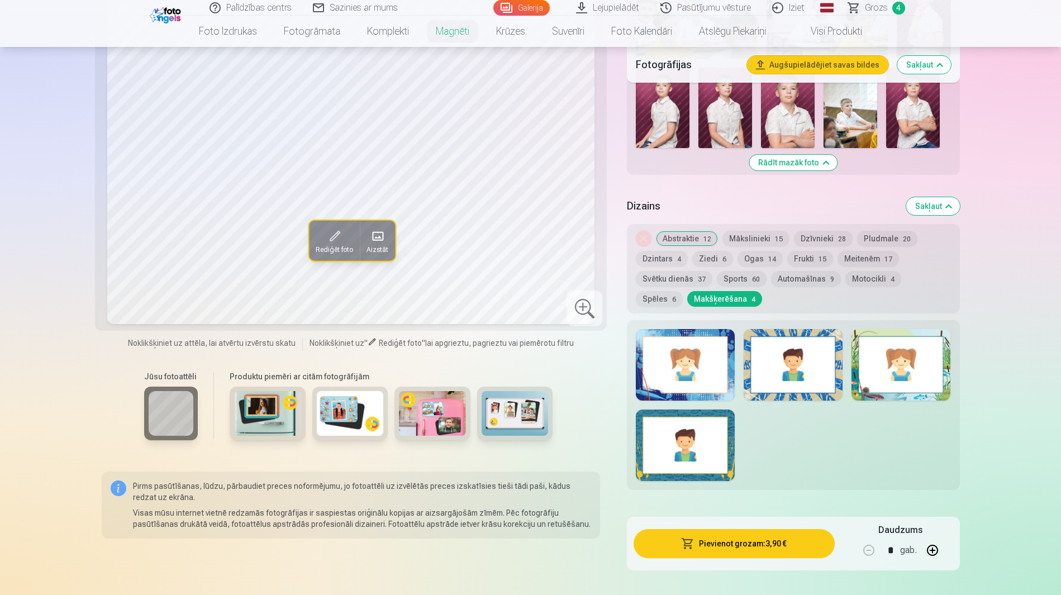
click at [676, 231] on button "Abstraktie 12" at bounding box center [687, 239] width 62 height 16
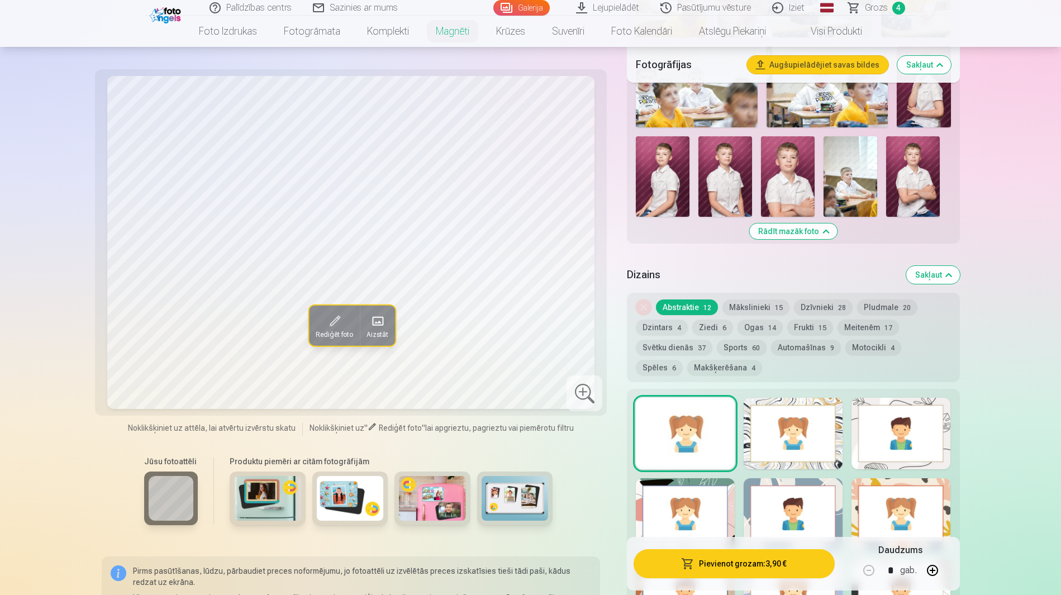
scroll to position [745, 0]
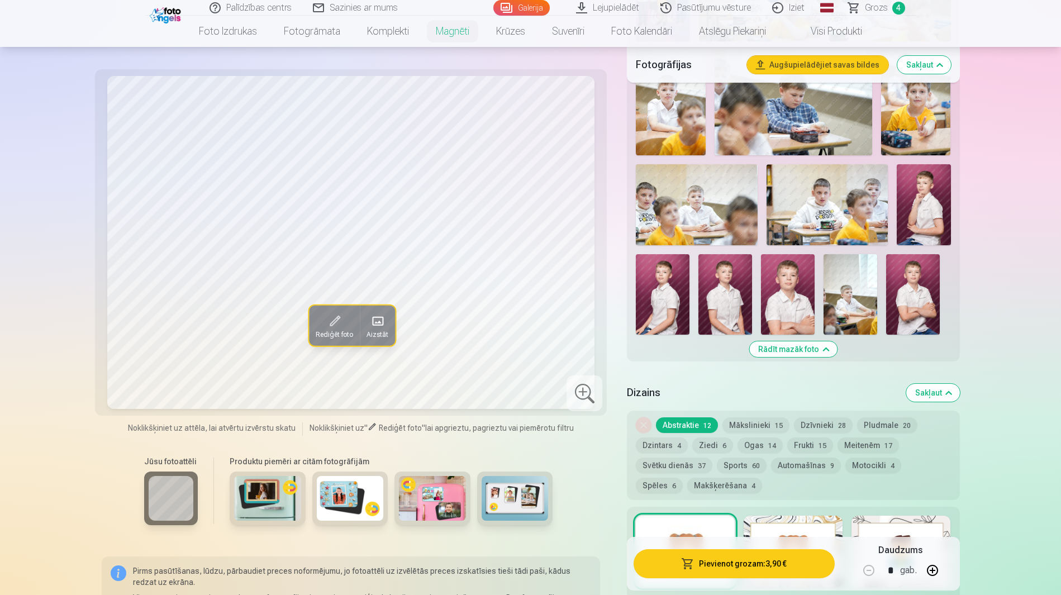
click at [688, 437] on button "Dzintars 4" at bounding box center [662, 445] width 52 height 16
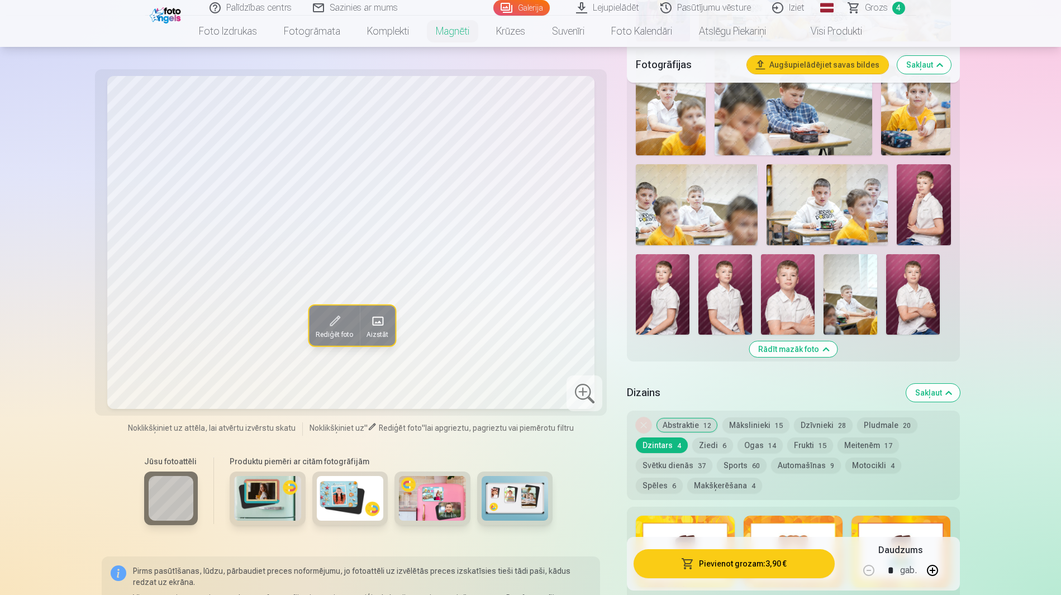
click at [783, 413] on div "Noņemiet dizainu Abstraktie 12 Mākslinieki 15 Dzīvnieki 28 Pludmale 20 Dzintars…" at bounding box center [793, 455] width 332 height 89
click at [683, 478] on button "Spēles 6" at bounding box center [659, 486] width 47 height 16
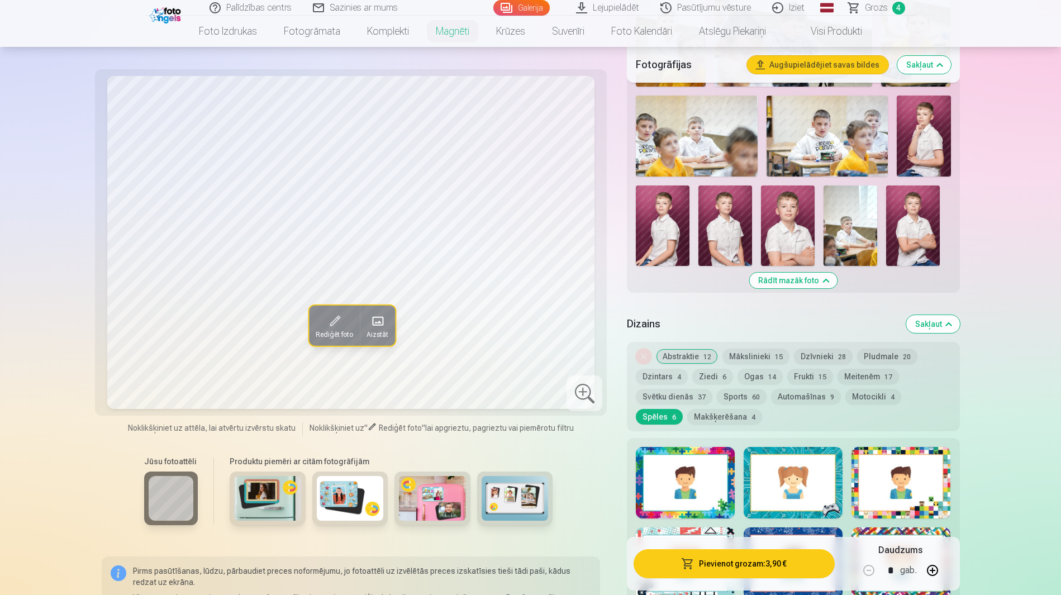
scroll to position [838, 0]
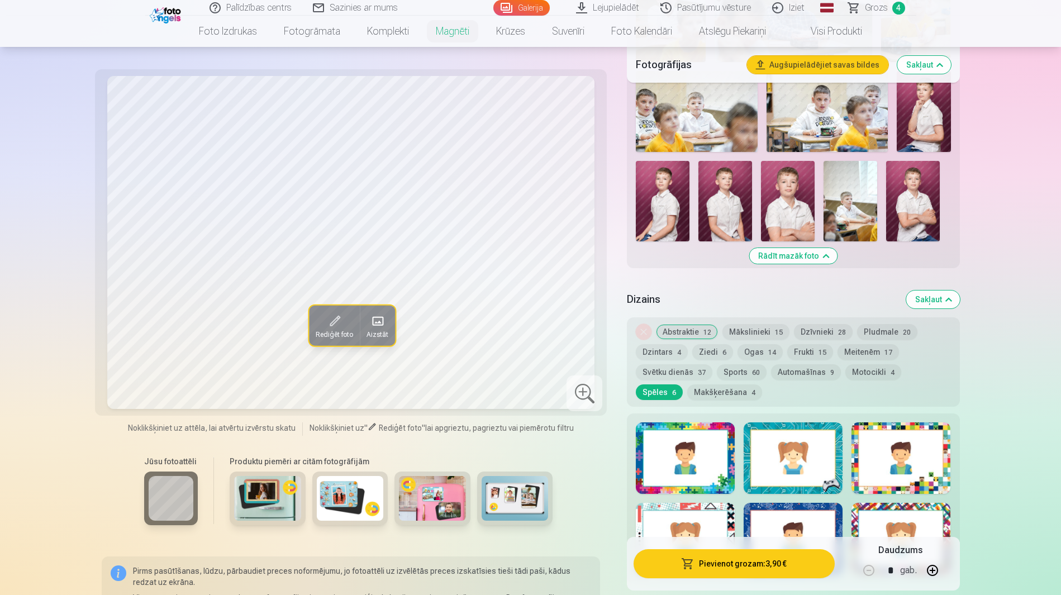
click at [803, 324] on button "Dzīvnieki 28" at bounding box center [823, 332] width 59 height 16
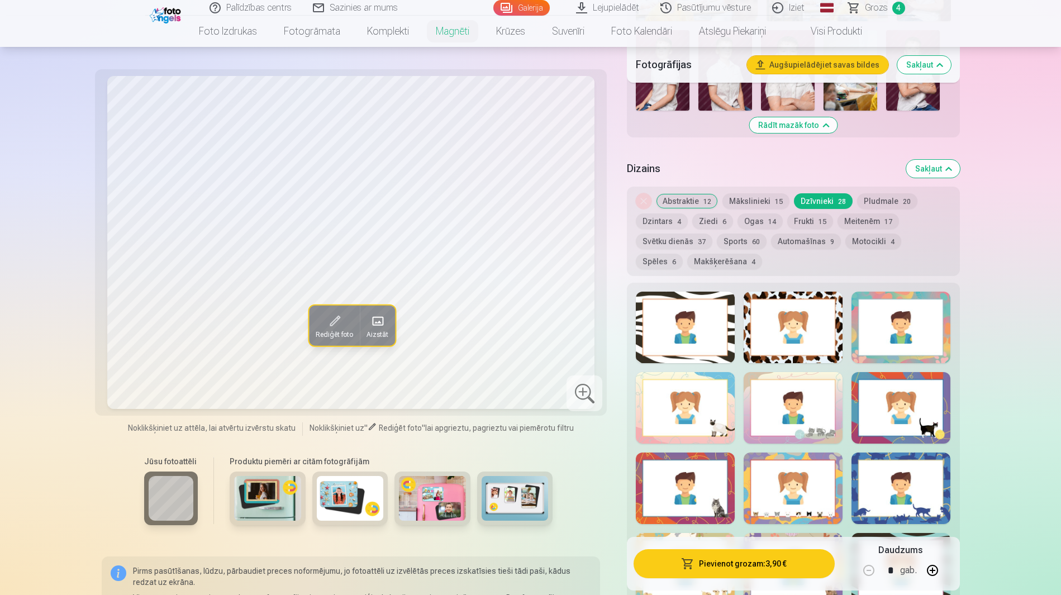
scroll to position [1024, 0]
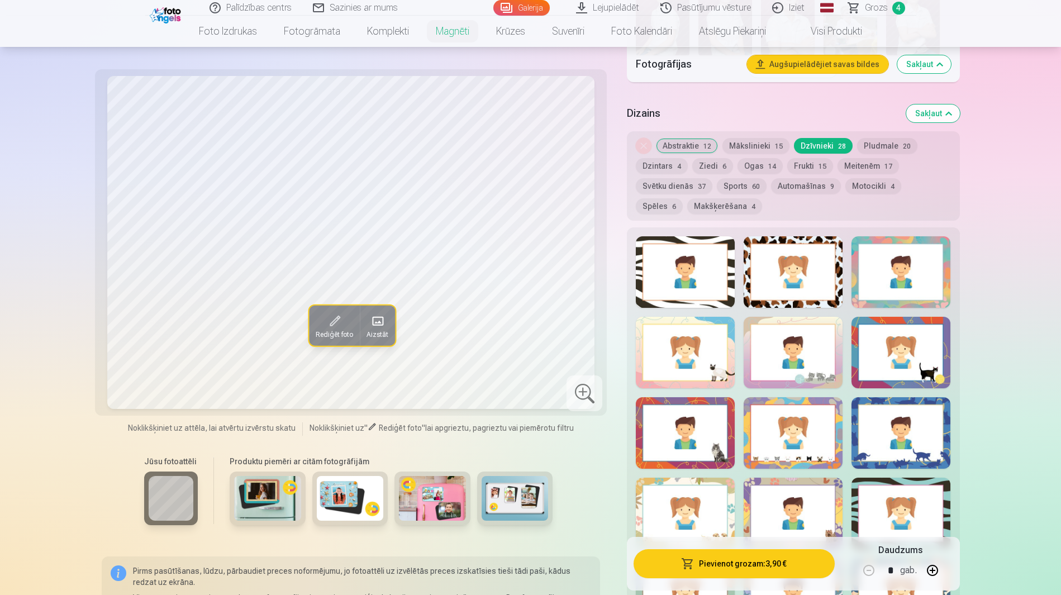
click at [715, 397] on div at bounding box center [685, 433] width 99 height 72
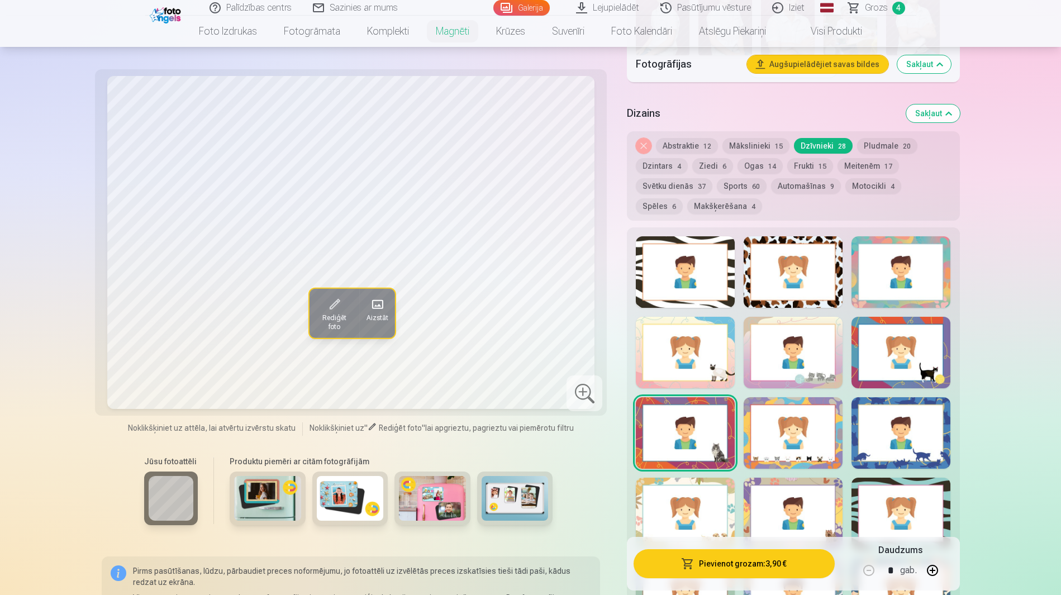
click at [884, 397] on div at bounding box center [901, 433] width 99 height 72
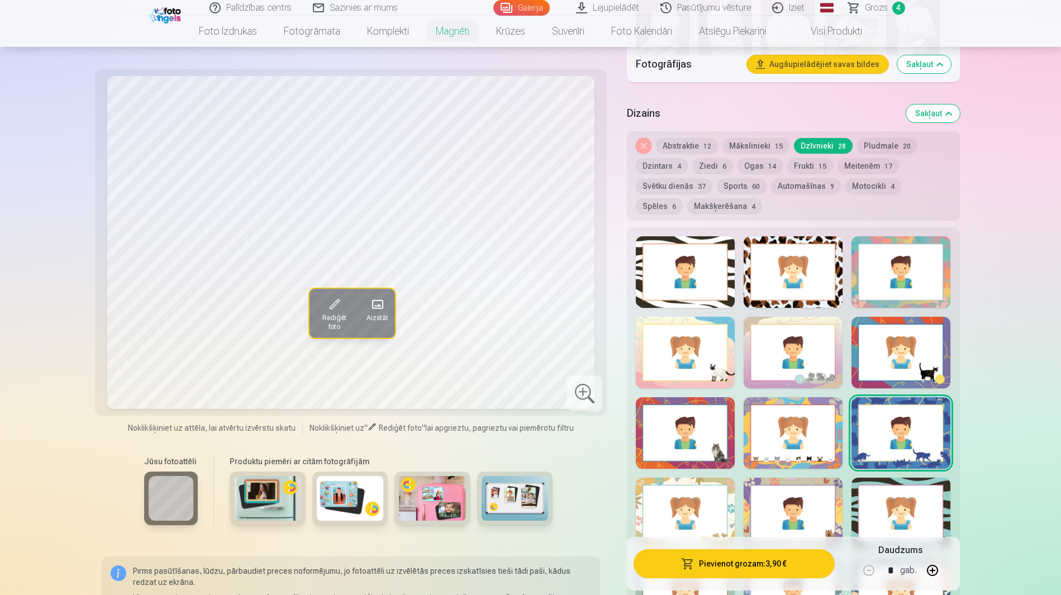
click at [799, 397] on div at bounding box center [793, 433] width 99 height 72
click at [706, 397] on div at bounding box center [685, 433] width 99 height 72
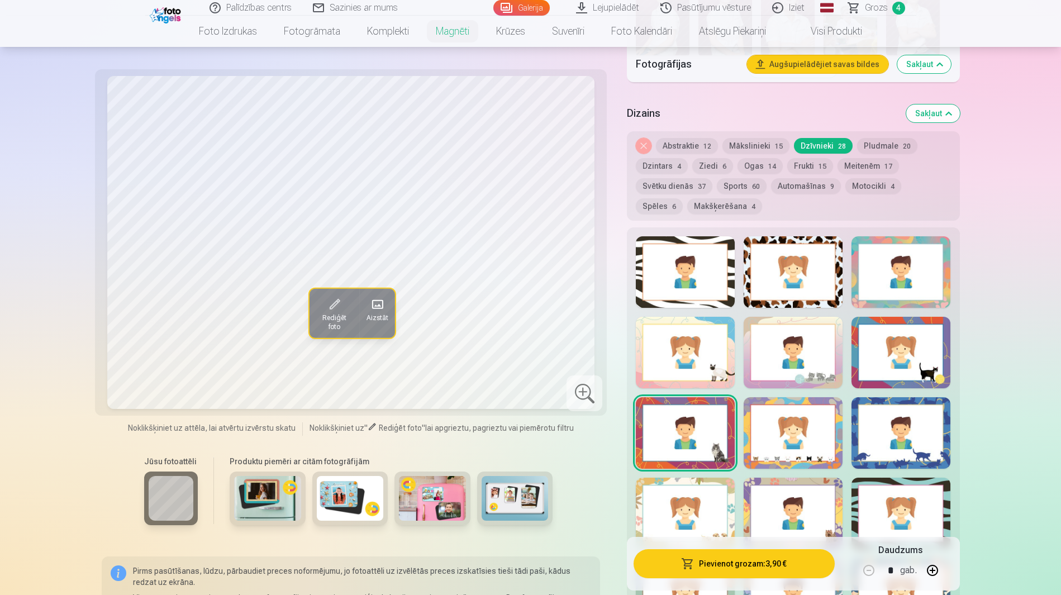
click at [935, 397] on div at bounding box center [901, 433] width 99 height 72
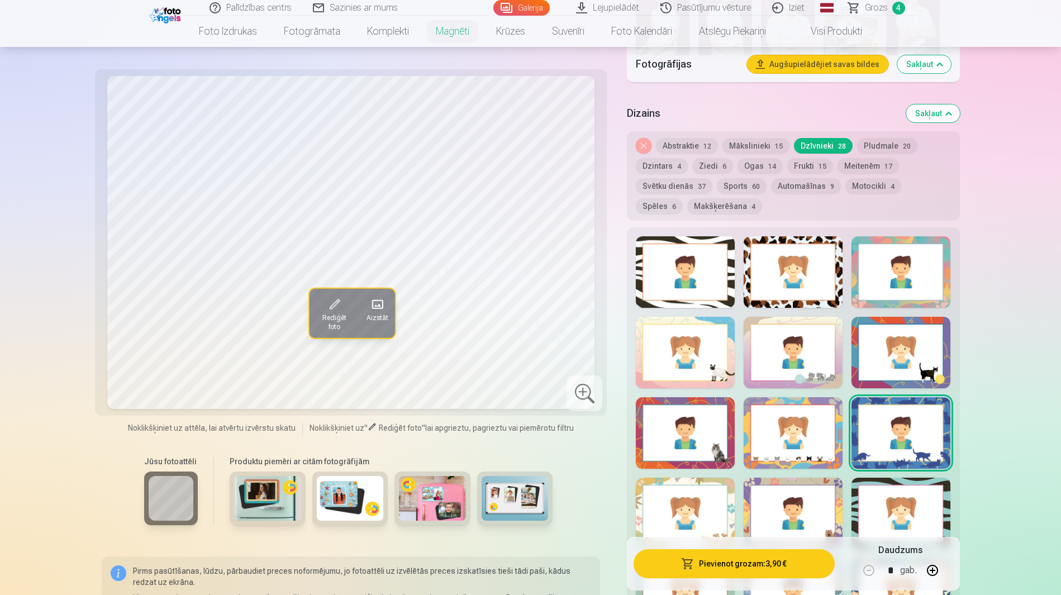
click at [688, 158] on button "Dzintars 4" at bounding box center [662, 166] width 52 height 16
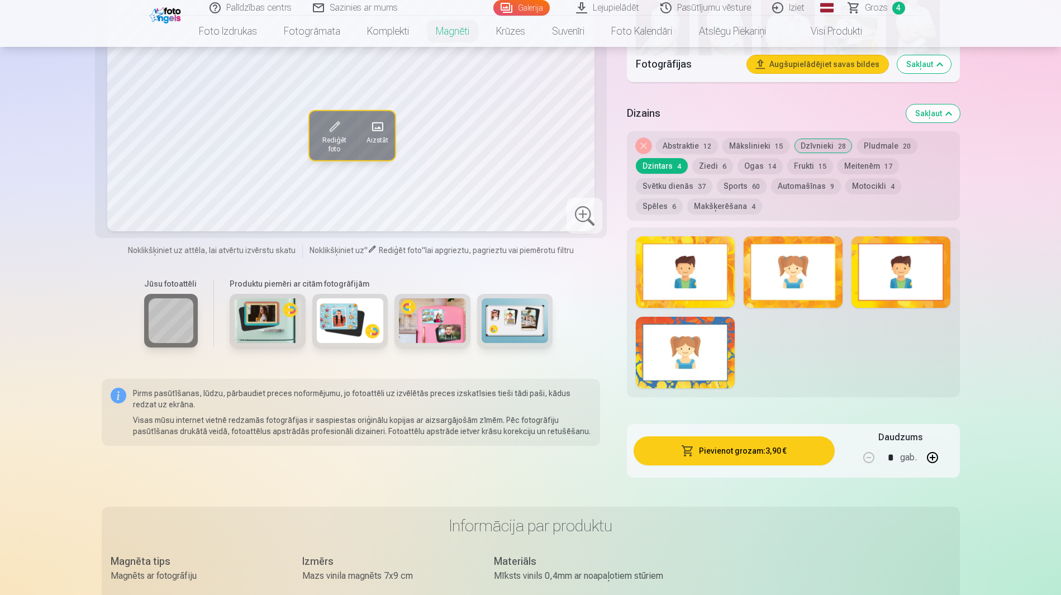
drag, startPoint x: 887, startPoint y: 221, endPoint x: 870, endPoint y: 210, distance: 20.3
click at [887, 236] on div at bounding box center [901, 272] width 99 height 72
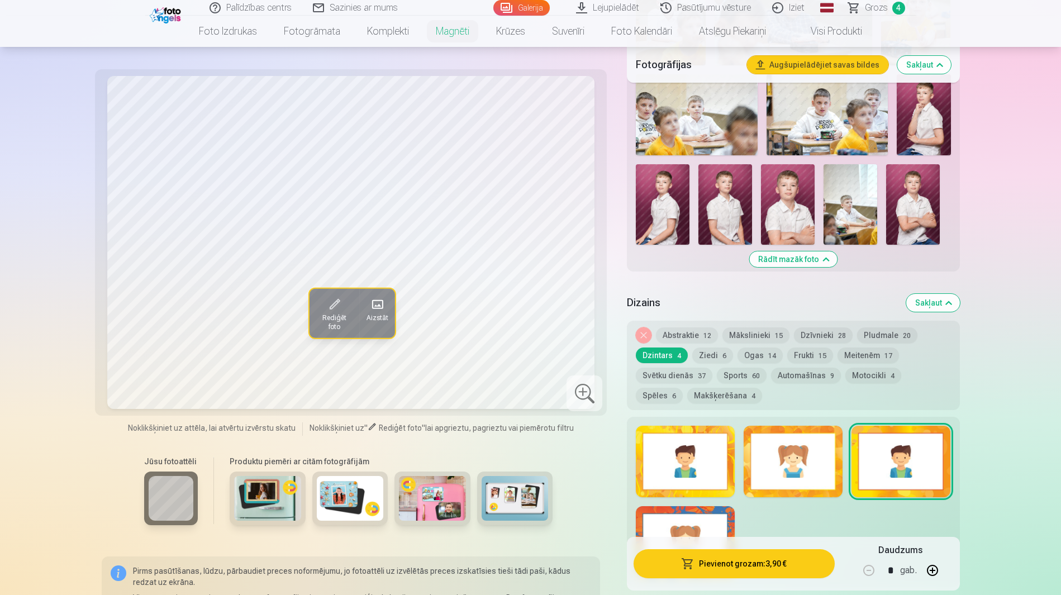
scroll to position [838, 0]
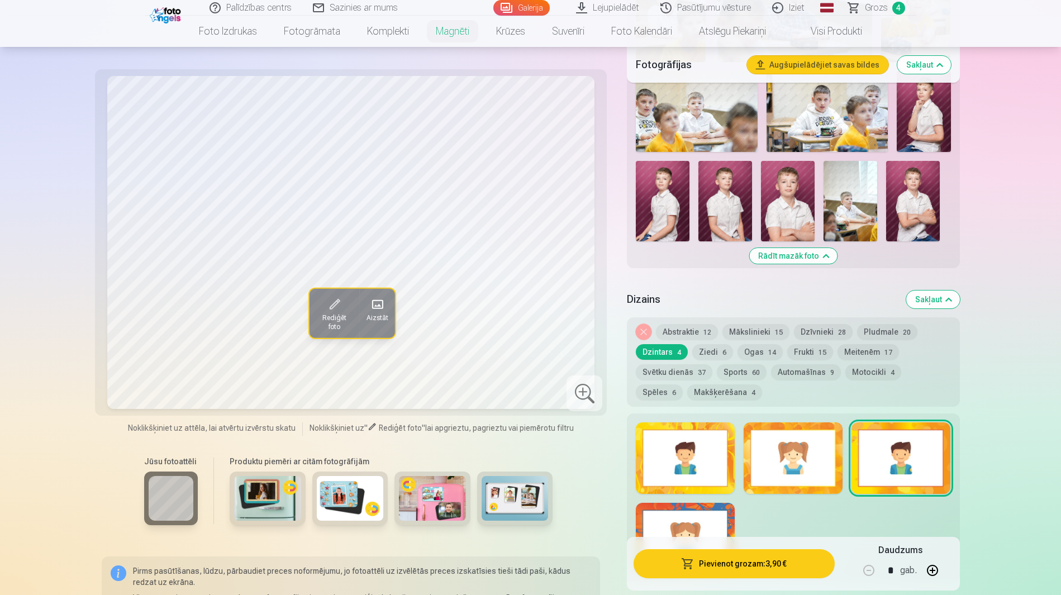
click at [680, 422] on div at bounding box center [685, 458] width 99 height 72
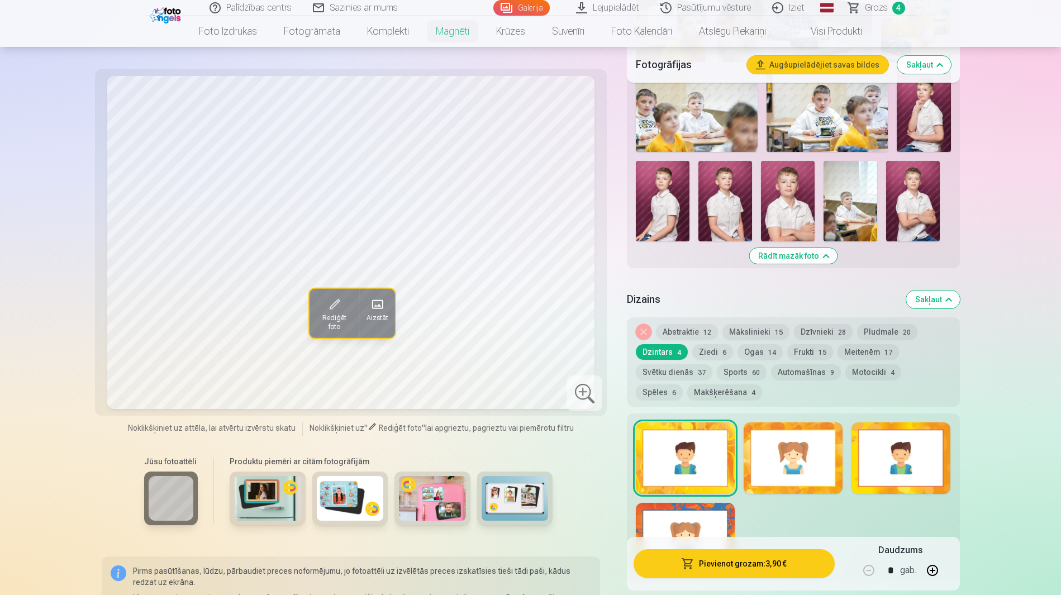
click at [780, 422] on div at bounding box center [793, 458] width 99 height 72
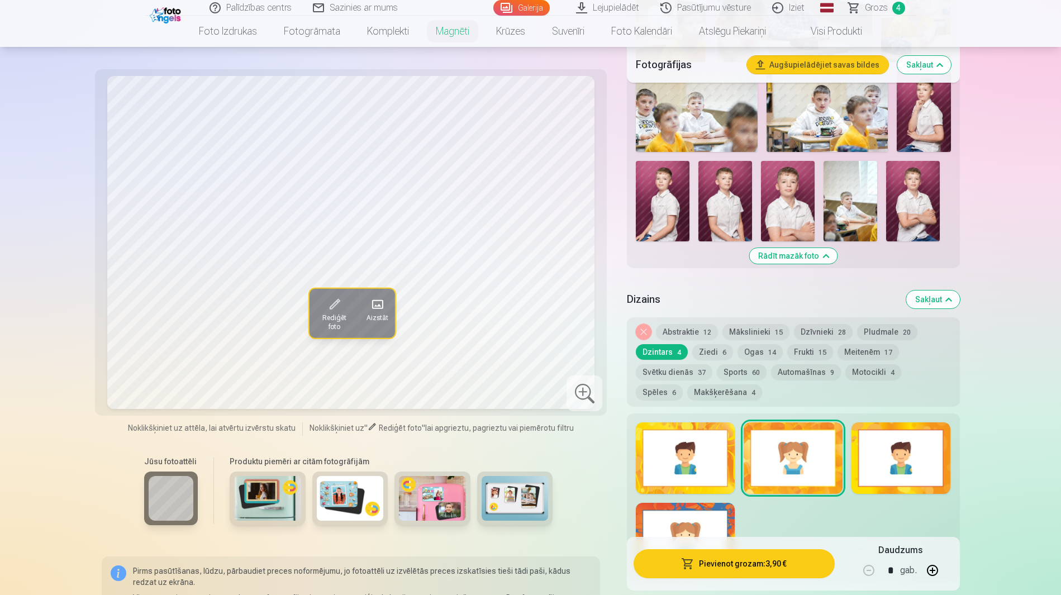
drag, startPoint x: 697, startPoint y: 462, endPoint x: 697, endPoint y: 455, distance: 7.3
click at [697, 503] on div at bounding box center [685, 539] width 99 height 72
click at [908, 422] on div at bounding box center [901, 458] width 99 height 72
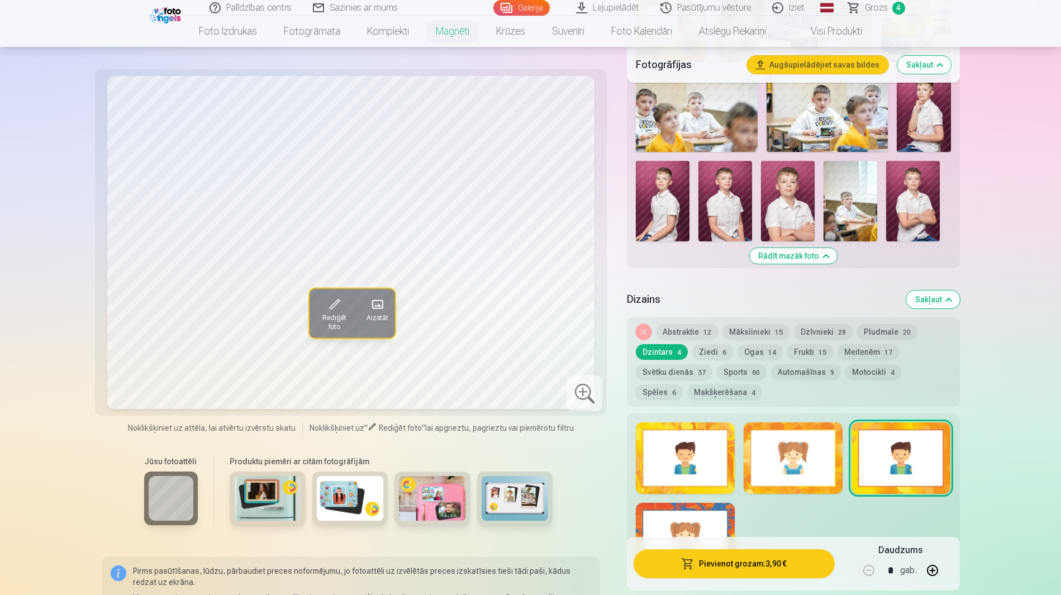
click at [762, 384] on button "Makšķerēšana 4" at bounding box center [724, 392] width 75 height 16
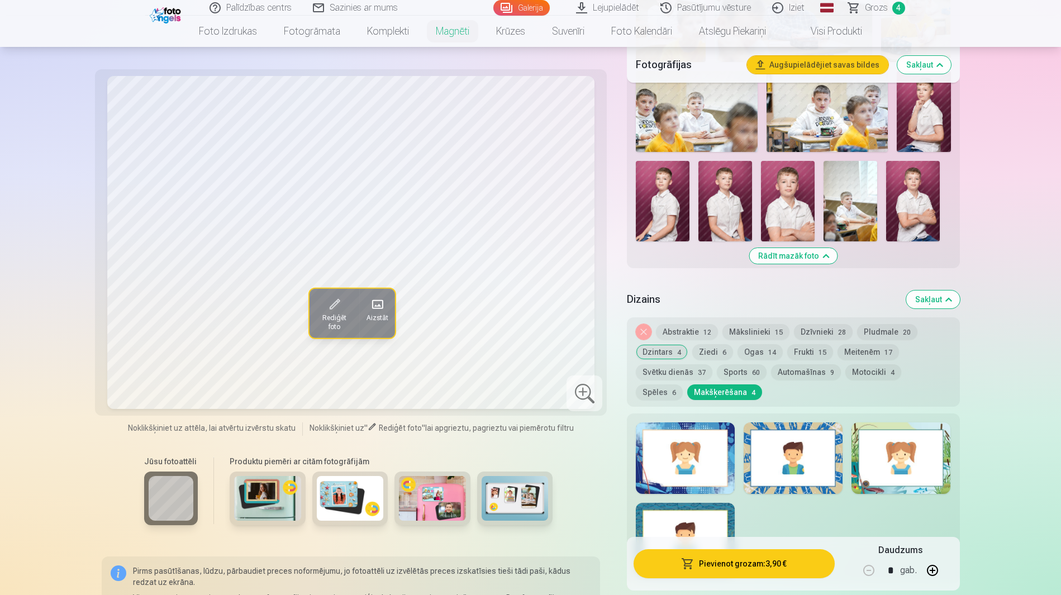
click at [683, 384] on button "Spēles 6" at bounding box center [659, 392] width 47 height 16
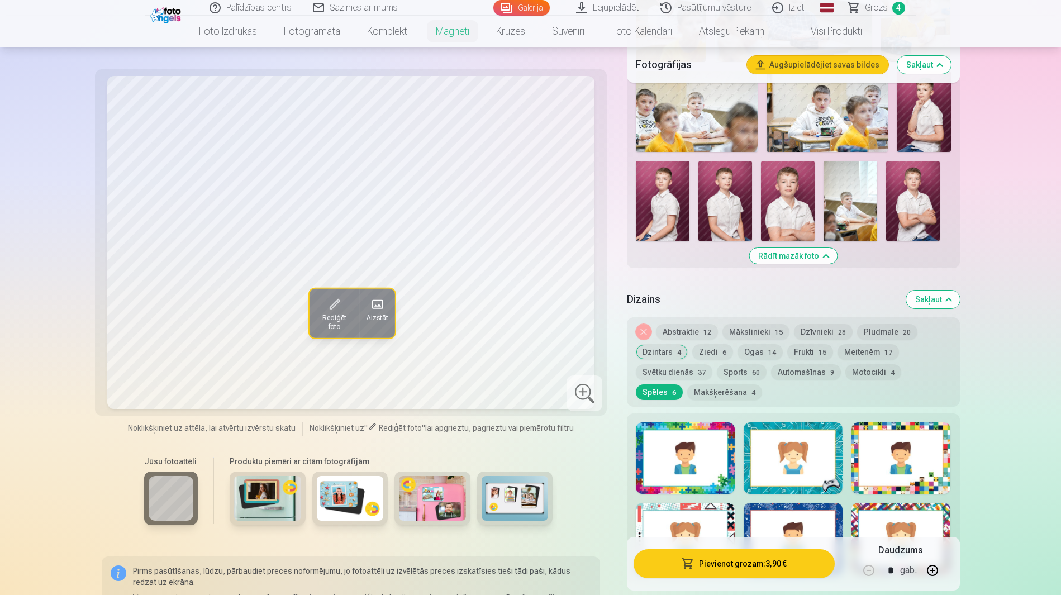
click at [863, 422] on div at bounding box center [901, 458] width 99 height 72
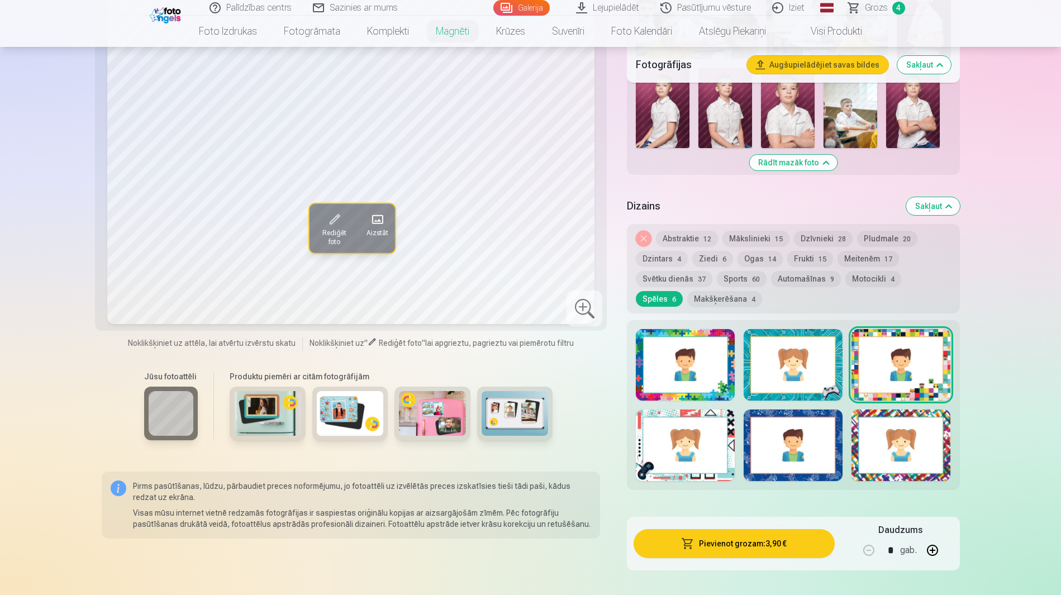
click at [688, 251] on button "Dzintars 4" at bounding box center [662, 259] width 52 height 16
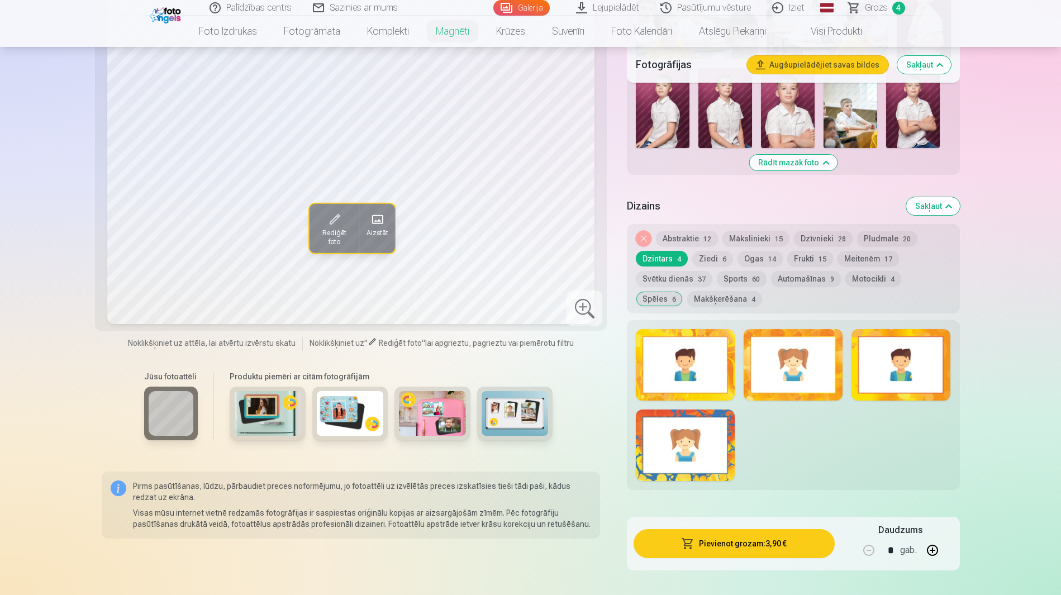
click at [878, 329] on div at bounding box center [901, 365] width 99 height 72
click at [808, 231] on button "Dzīvnieki 28" at bounding box center [823, 239] width 59 height 16
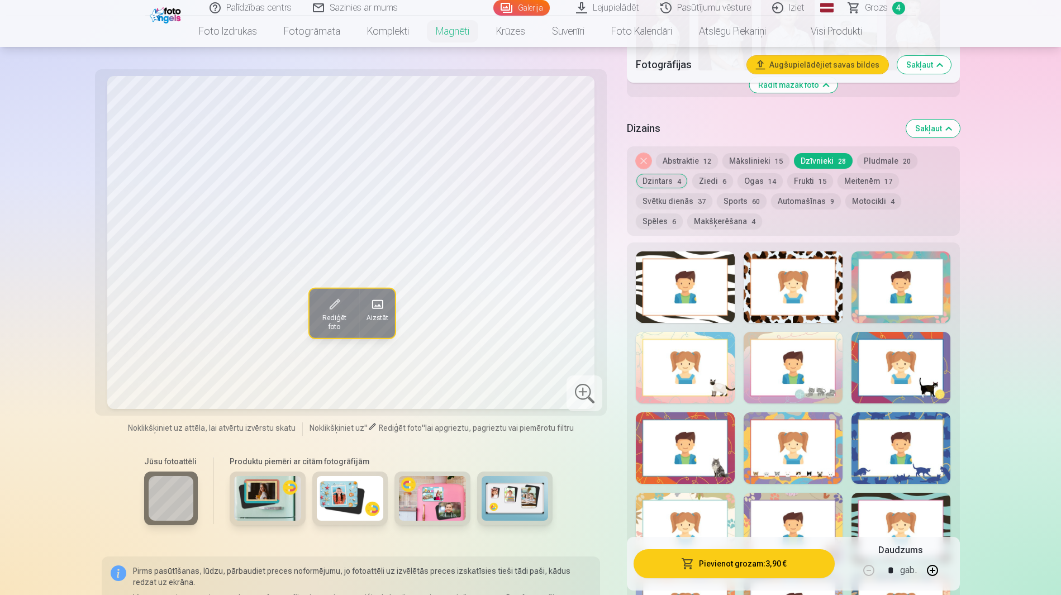
scroll to position [1024, 0]
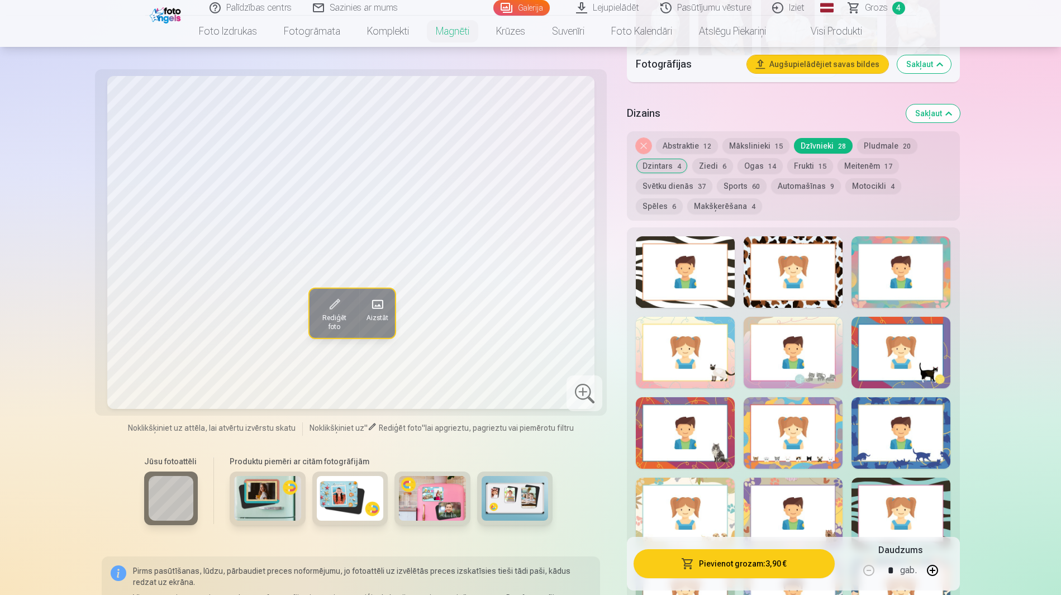
click at [712, 397] on div at bounding box center [685, 433] width 99 height 72
click at [929, 397] on div at bounding box center [901, 433] width 99 height 72
click at [695, 397] on div at bounding box center [685, 433] width 99 height 72
click at [688, 158] on button "Dzintars 4" at bounding box center [662, 166] width 52 height 16
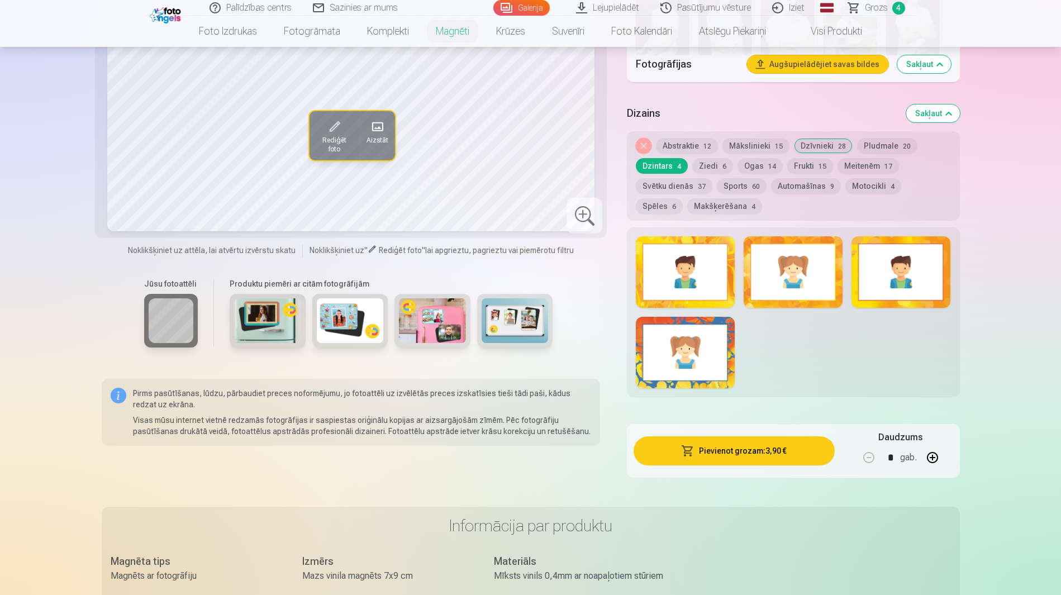
click at [892, 236] on div at bounding box center [901, 272] width 99 height 72
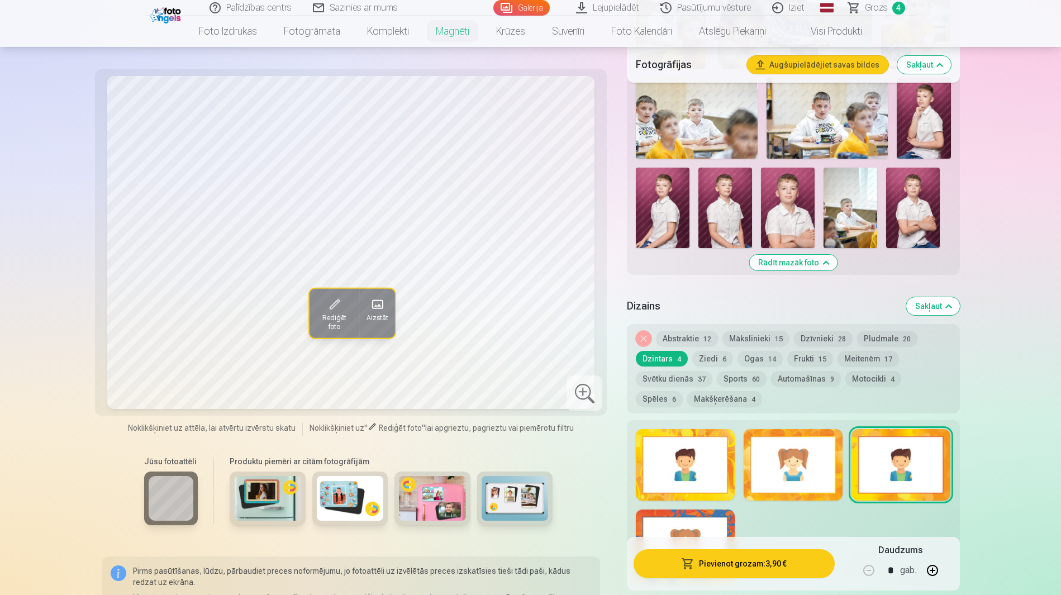
scroll to position [745, 0]
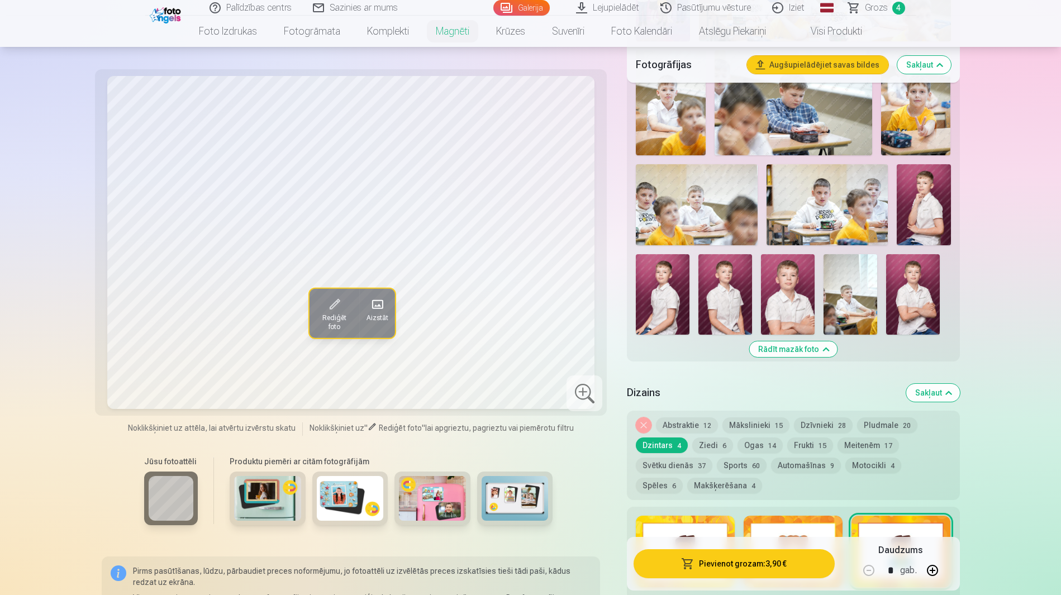
click at [683, 478] on button "Spēles 6" at bounding box center [659, 486] width 47 height 16
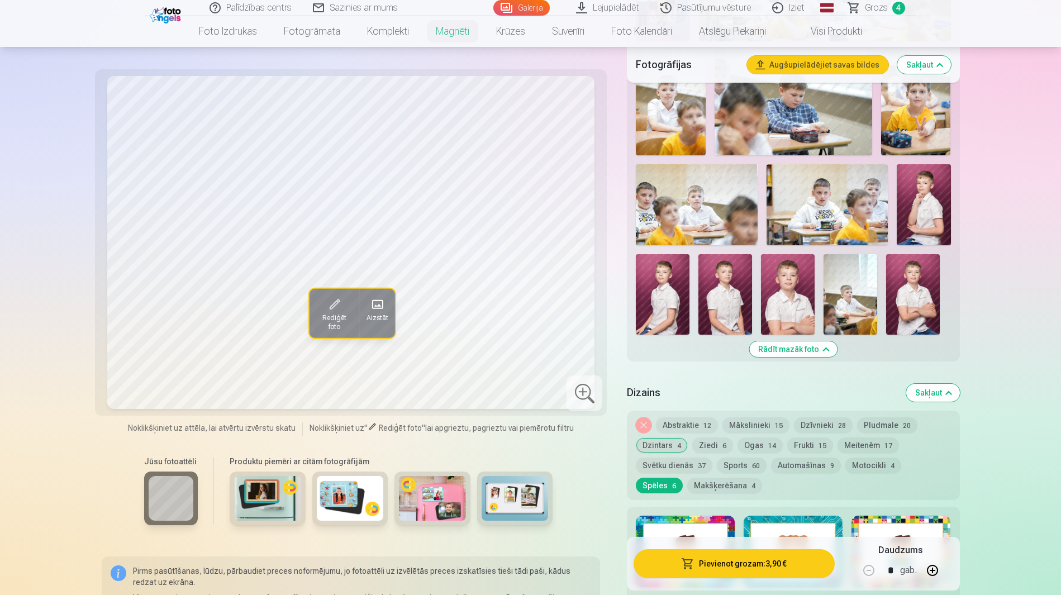
click at [891, 516] on div at bounding box center [901, 552] width 99 height 72
click at [688, 437] on button "Dzintars 4" at bounding box center [662, 445] width 52 height 16
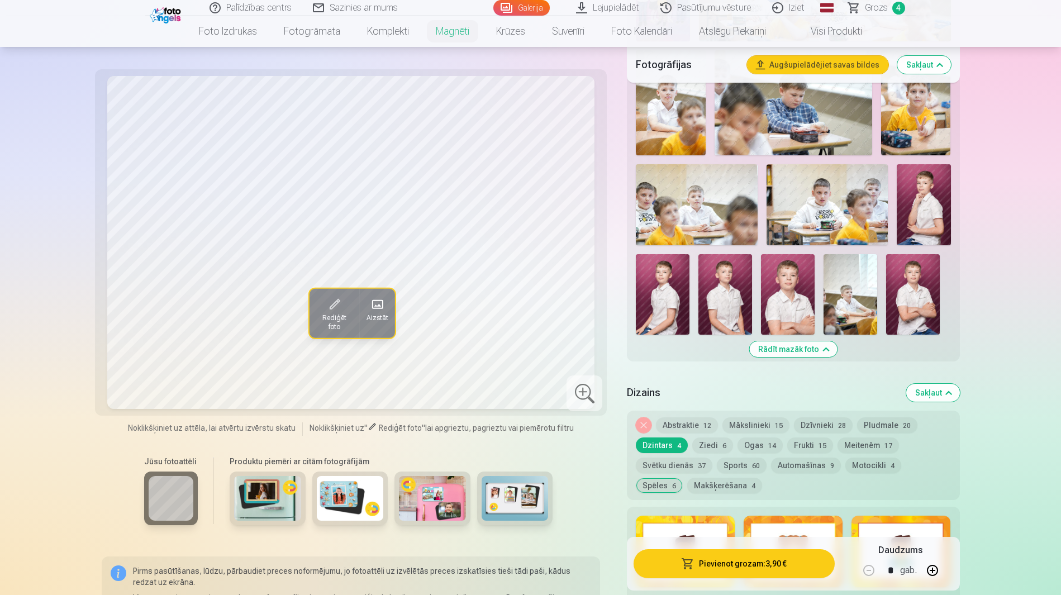
click at [905, 516] on div at bounding box center [901, 552] width 99 height 72
drag, startPoint x: 822, startPoint y: 382, endPoint x: 824, endPoint y: 399, distance: 17.5
click at [838, 422] on span "28" at bounding box center [842, 426] width 8 height 8
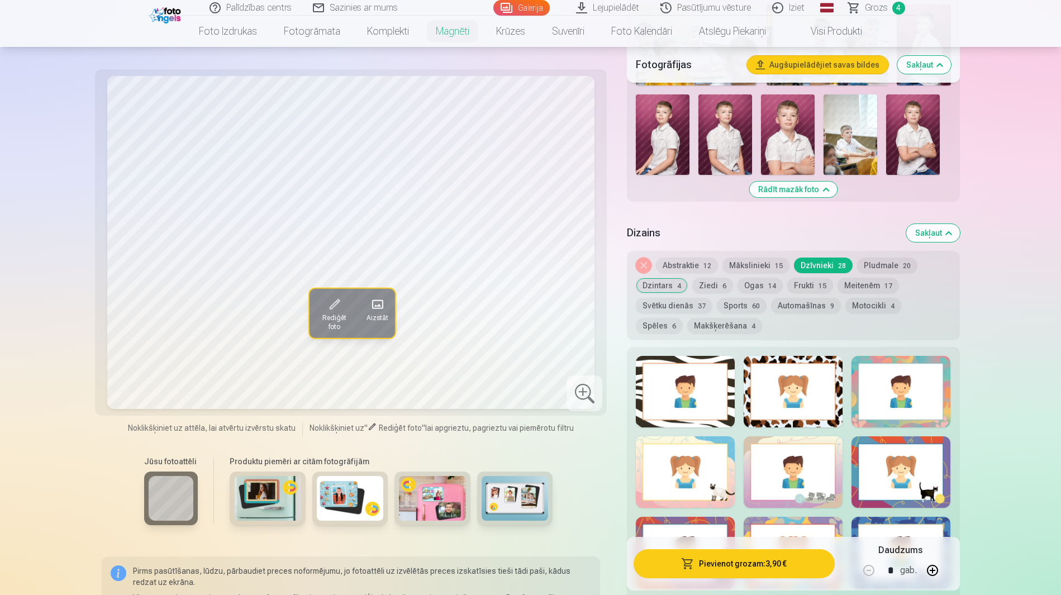
scroll to position [931, 0]
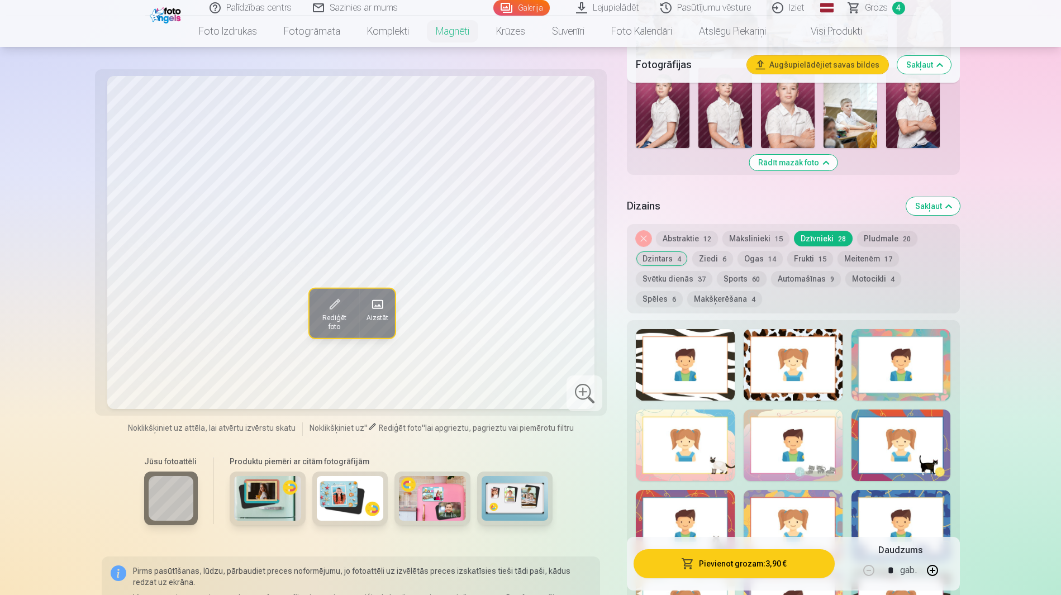
click at [693, 490] on div at bounding box center [685, 526] width 99 height 72
click at [887, 410] on div at bounding box center [901, 446] width 99 height 72
click at [645, 490] on div at bounding box center [685, 526] width 99 height 72
click at [683, 291] on button "Spēles 6" at bounding box center [659, 299] width 47 height 16
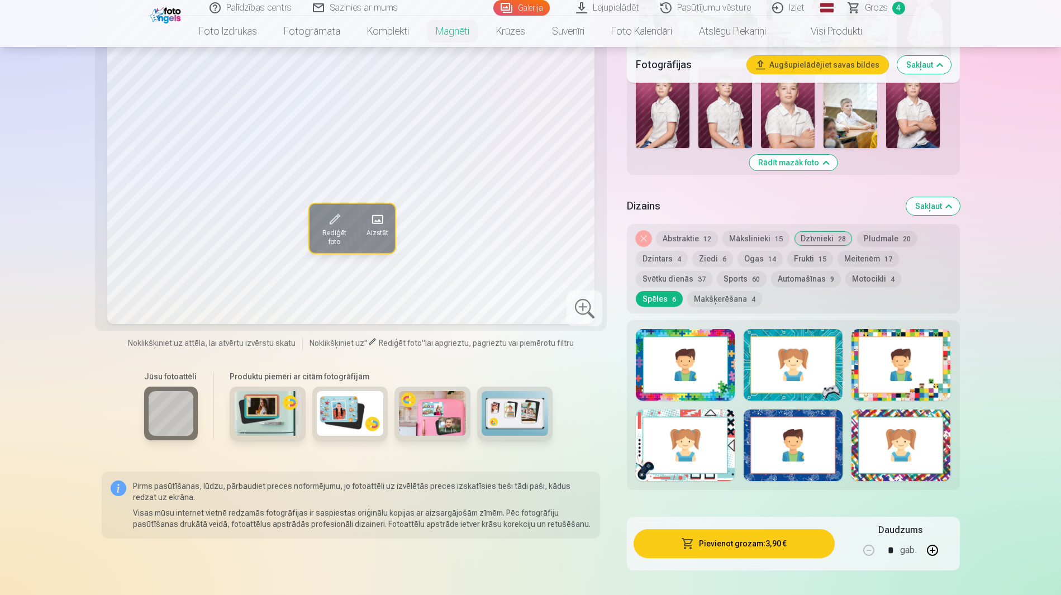
click at [911, 329] on div at bounding box center [901, 365] width 99 height 72
click at [892, 410] on div at bounding box center [901, 446] width 99 height 72
click at [808, 410] on div at bounding box center [793, 446] width 99 height 72
click at [662, 410] on div at bounding box center [685, 446] width 99 height 72
click at [692, 330] on div at bounding box center [685, 365] width 99 height 72
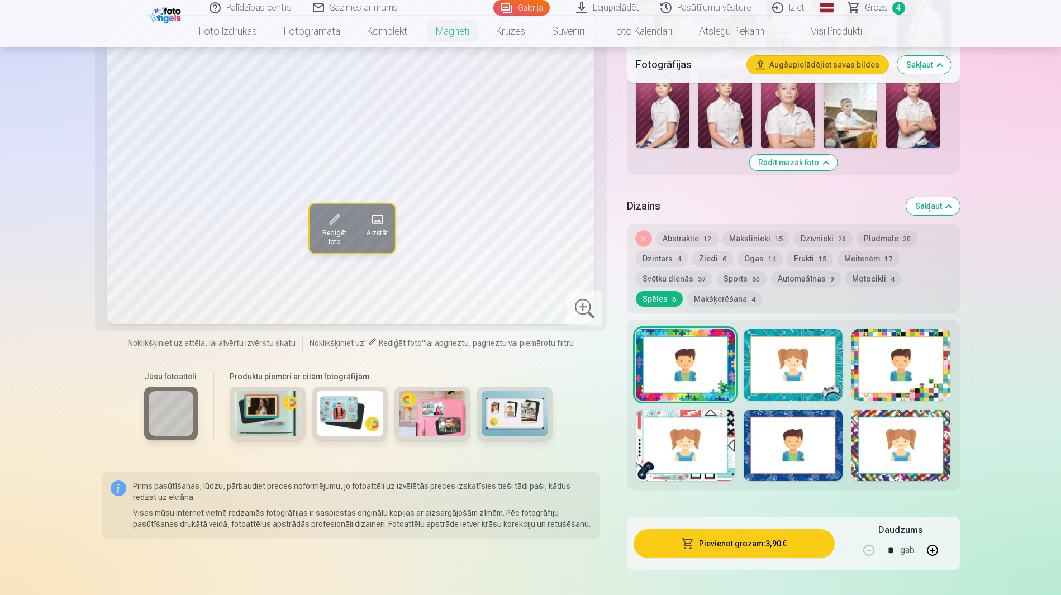
click at [804, 329] on div at bounding box center [793, 365] width 99 height 72
click at [930, 329] on div at bounding box center [901, 365] width 99 height 72
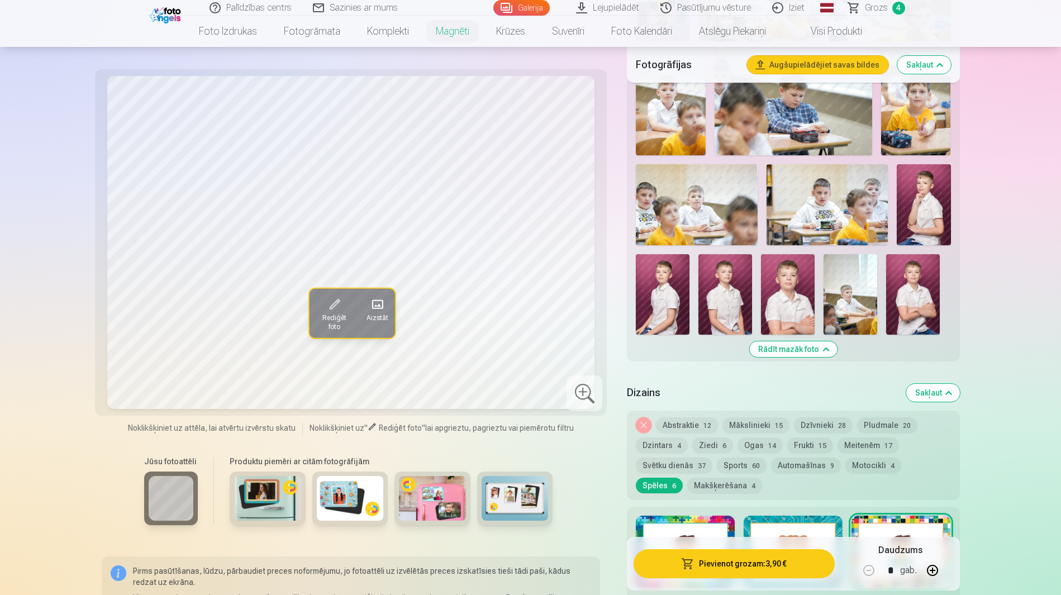
scroll to position [838, 0]
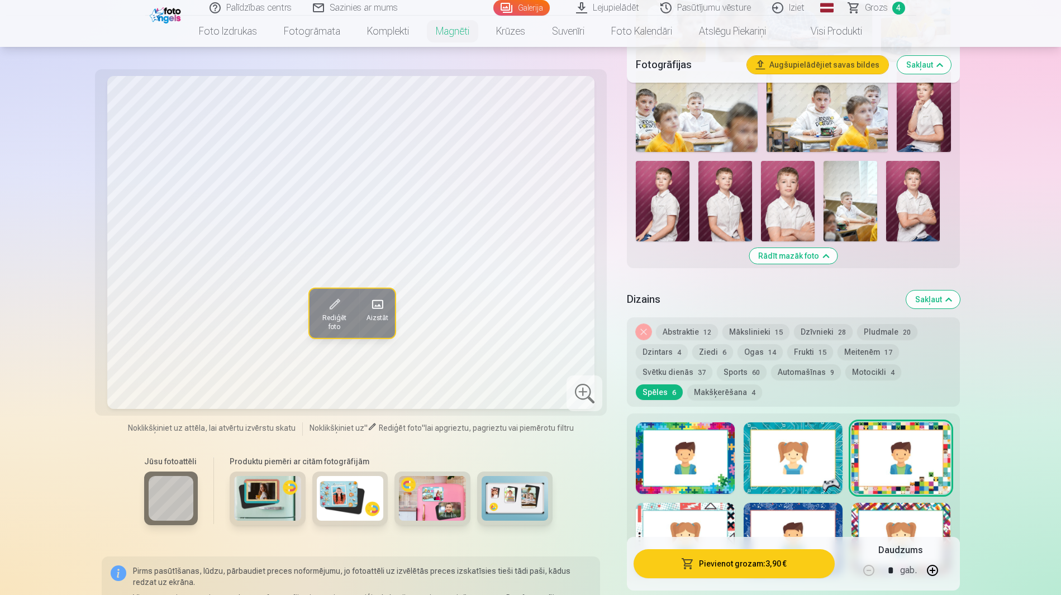
click at [688, 344] on button "Dzintars 4" at bounding box center [662, 352] width 52 height 16
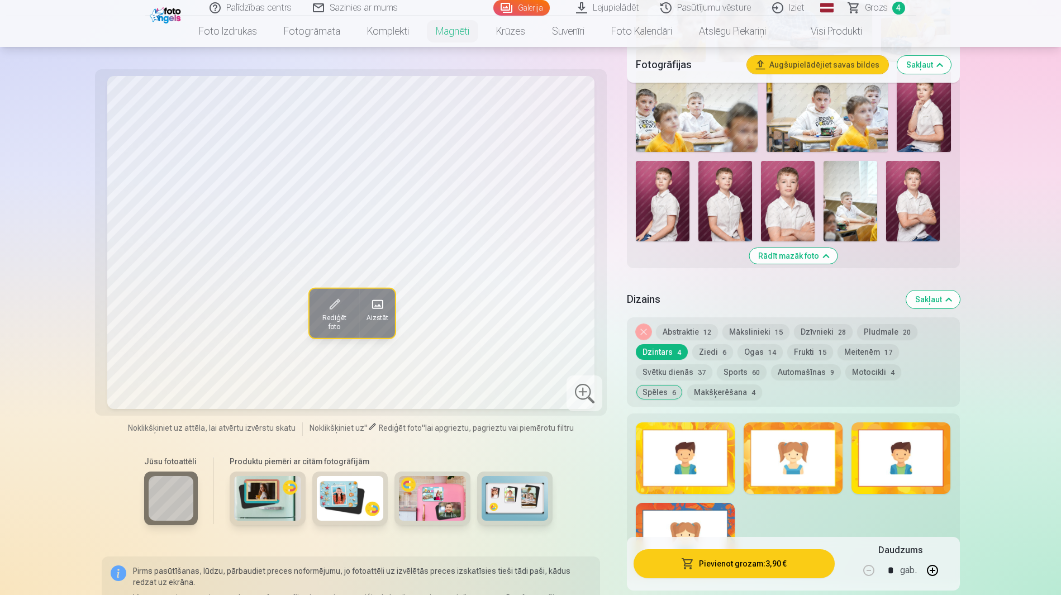
click at [877, 422] on div at bounding box center [901, 458] width 99 height 72
click at [687, 422] on div at bounding box center [685, 458] width 99 height 72
click at [933, 422] on div at bounding box center [901, 458] width 99 height 72
click at [848, 317] on div "Noņemiet dizainu Abstraktie 12 Mākslinieki 15 Dzīvnieki 28 Pludmale 20 Dzintars…" at bounding box center [793, 361] width 332 height 89
click at [857, 324] on button "Pludmale 20" at bounding box center [887, 332] width 60 height 16
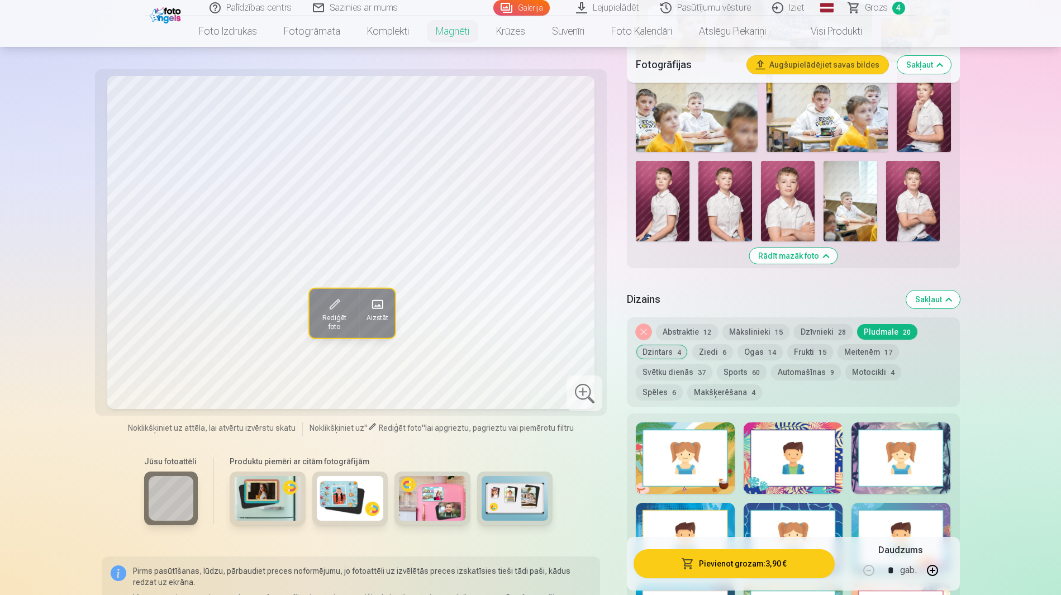
click at [694, 503] on div at bounding box center [685, 539] width 99 height 72
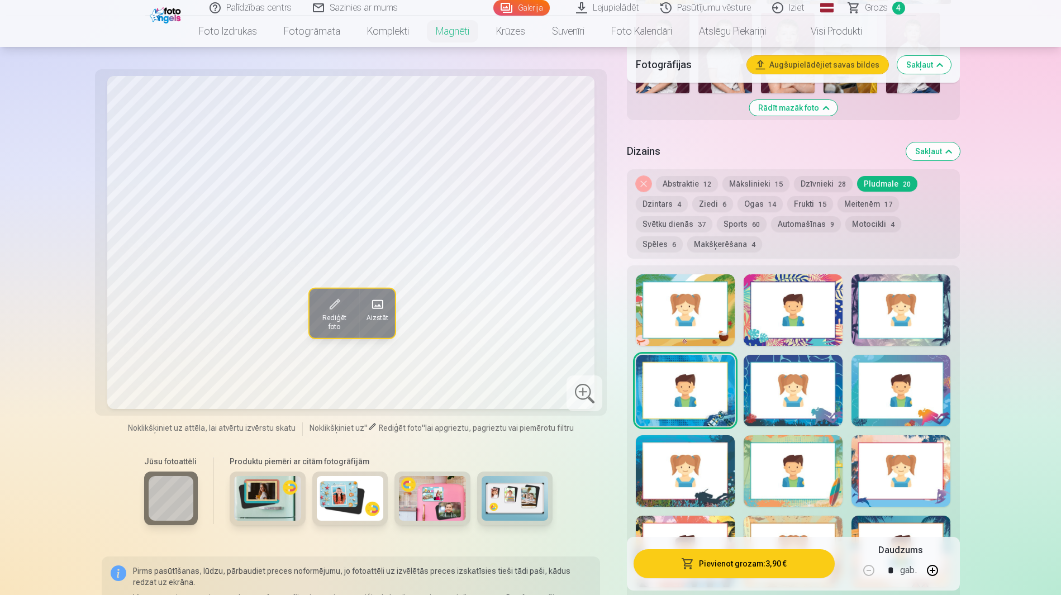
scroll to position [1024, 0]
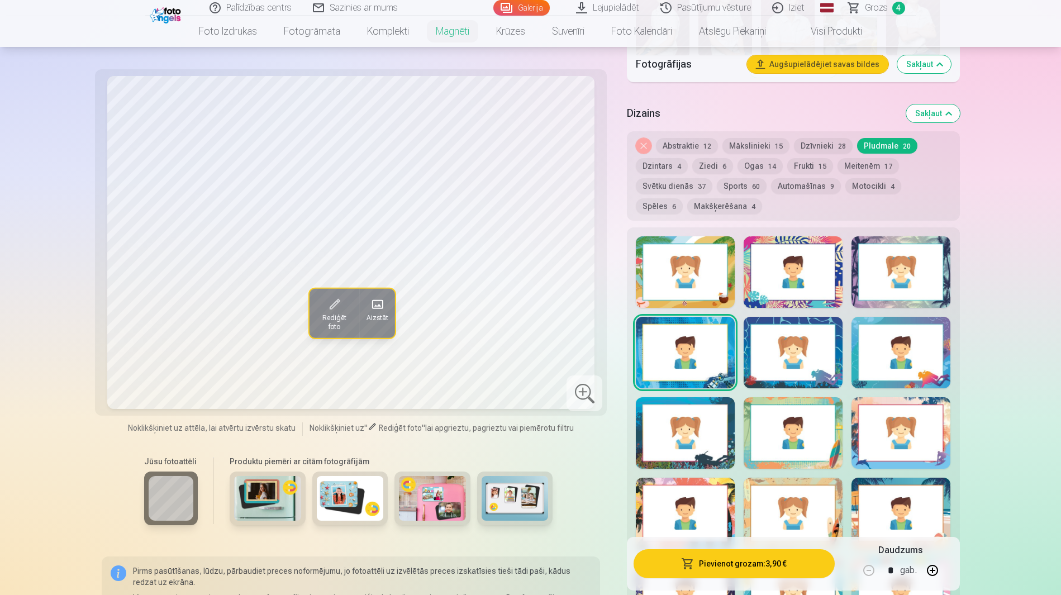
click at [710, 397] on div at bounding box center [685, 433] width 99 height 72
click at [706, 317] on div at bounding box center [685, 353] width 99 height 72
click at [685, 397] on div at bounding box center [685, 433] width 99 height 72
click at [843, 345] on div "Rādīt mazāk dizainu" at bounding box center [793, 525] width 332 height 597
click at [800, 236] on div at bounding box center [793, 272] width 99 height 72
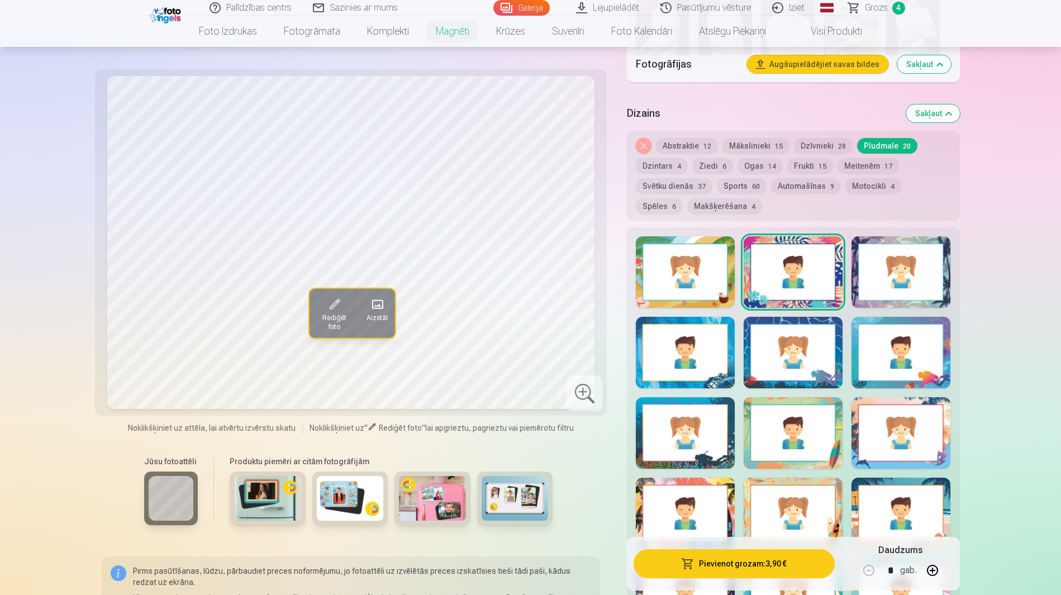
click at [683, 198] on button "Spēles 6" at bounding box center [659, 206] width 47 height 16
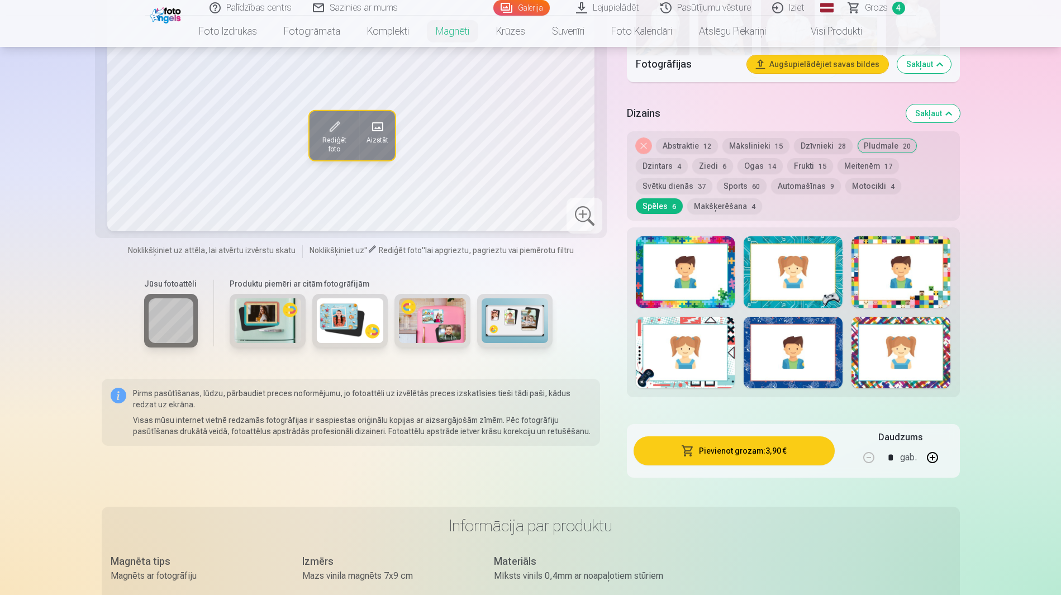
click at [868, 236] on div at bounding box center [901, 272] width 99 height 72
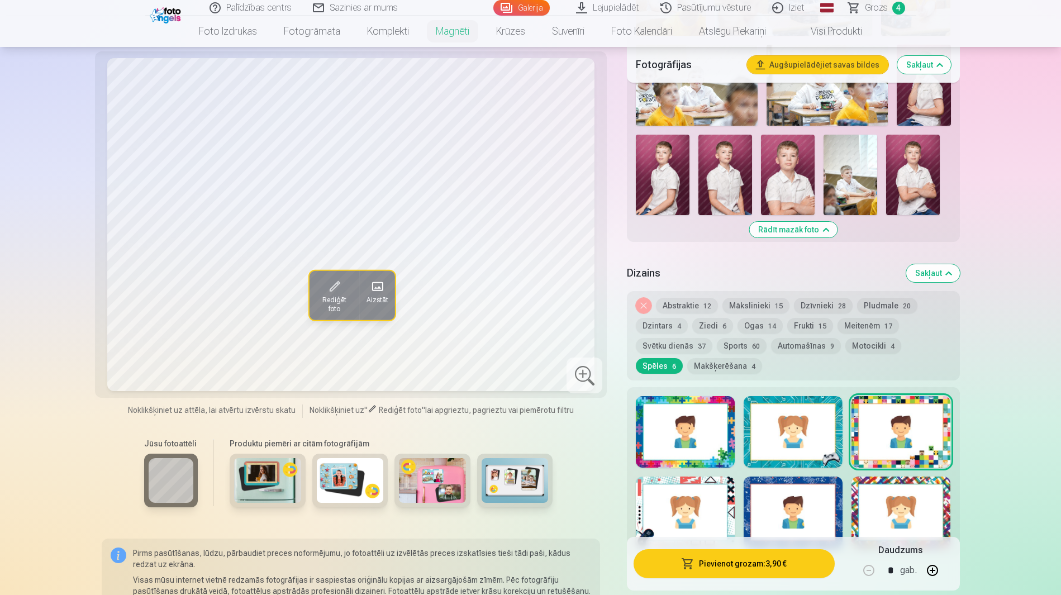
scroll to position [838, 0]
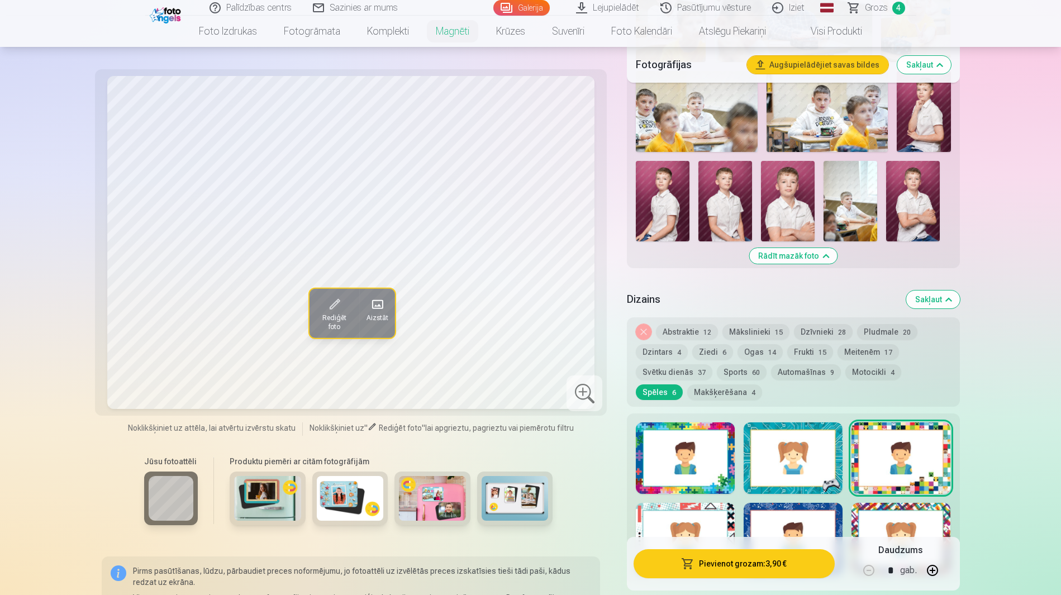
click at [762, 384] on button "Makšķerēšana 4" at bounding box center [724, 392] width 75 height 16
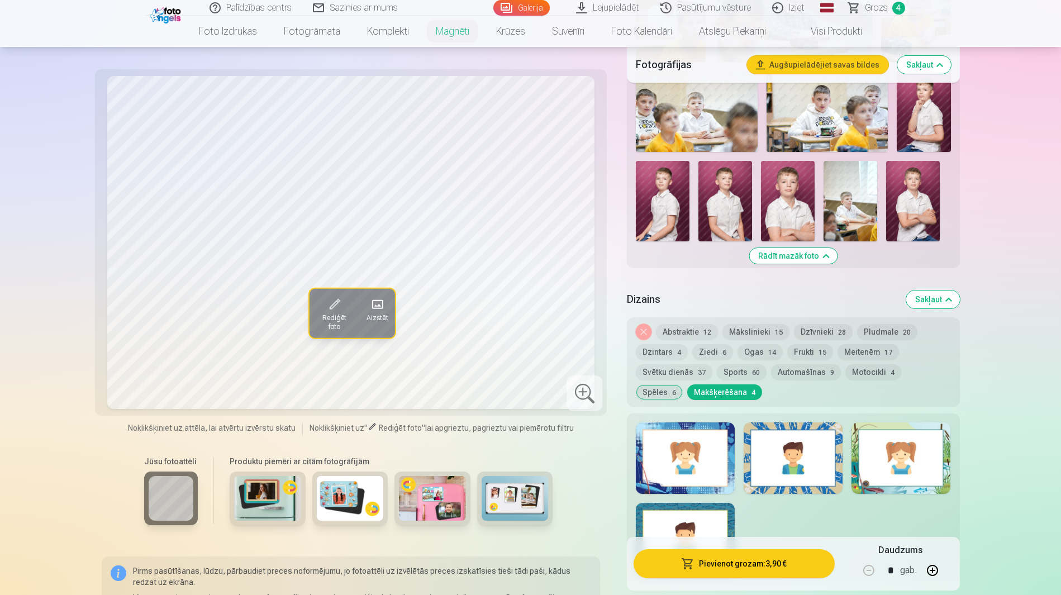
click at [771, 422] on div at bounding box center [793, 458] width 99 height 72
click at [703, 422] on div at bounding box center [685, 458] width 99 height 72
click at [688, 503] on div at bounding box center [685, 539] width 99 height 72
click at [678, 422] on div at bounding box center [685, 458] width 99 height 72
drag, startPoint x: 673, startPoint y: 467, endPoint x: 671, endPoint y: 460, distance: 6.4
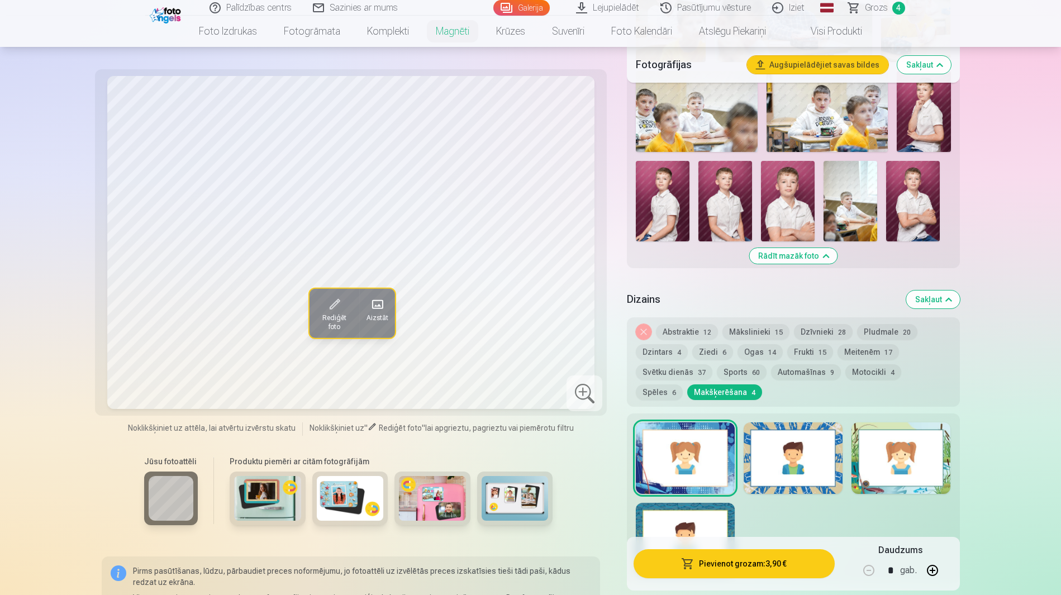
click at [673, 503] on div at bounding box center [685, 539] width 99 height 72
click at [928, 422] on div at bounding box center [901, 458] width 99 height 72
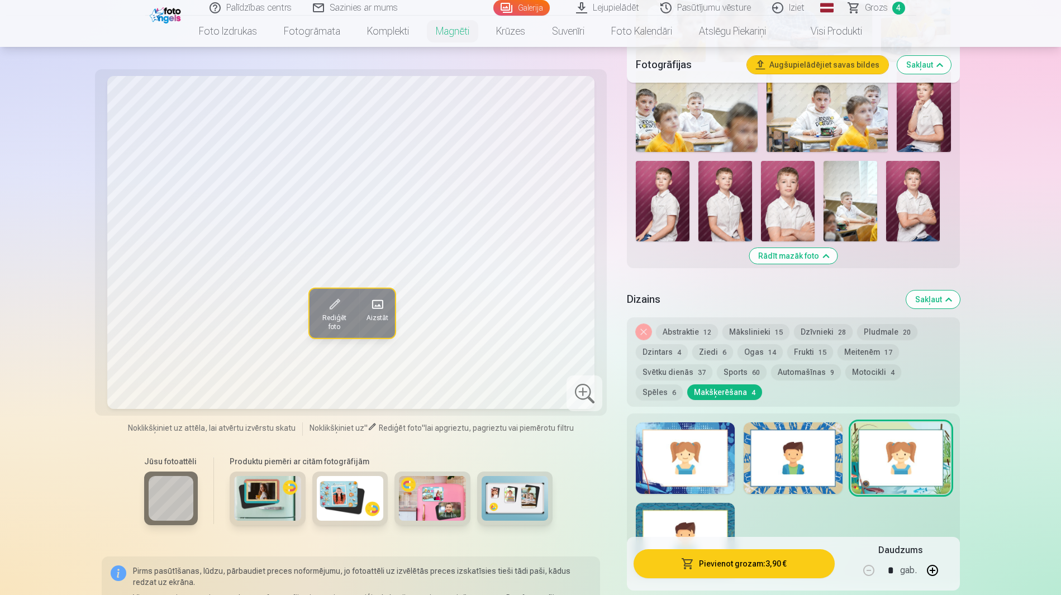
click at [683, 384] on button "Spēles 6" at bounding box center [659, 392] width 47 height 16
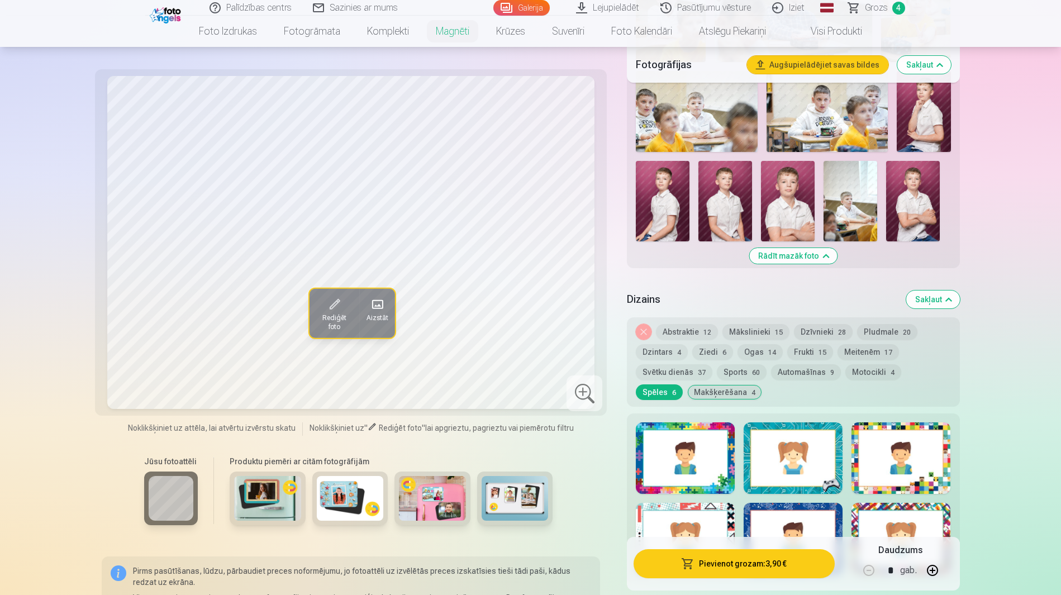
click at [862, 422] on div at bounding box center [901, 458] width 99 height 72
click at [688, 344] on button "Dzintars 4" at bounding box center [662, 352] width 52 height 16
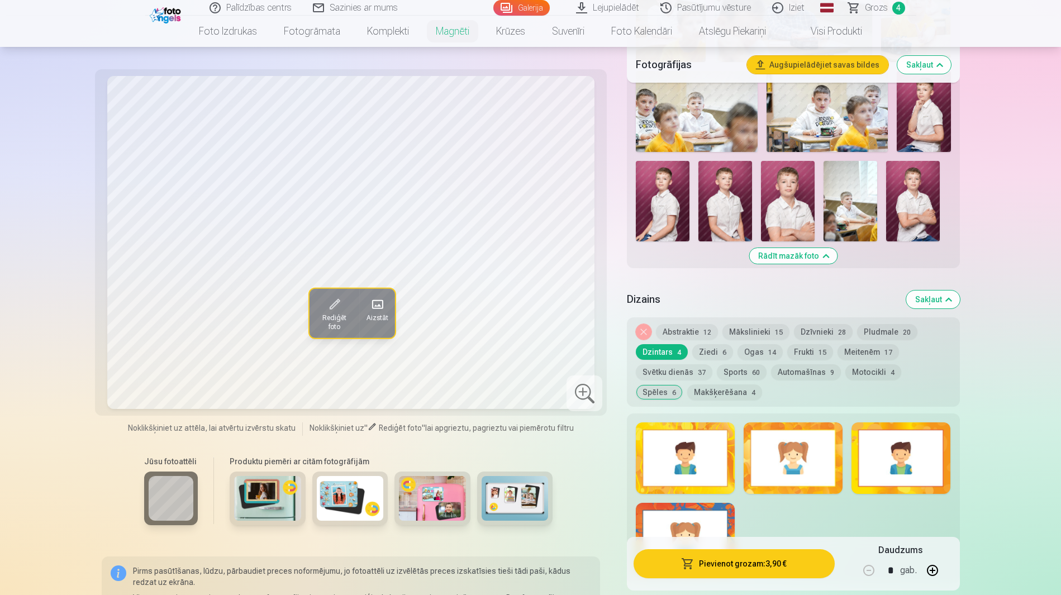
click at [906, 422] on div at bounding box center [901, 458] width 99 height 72
click at [805, 324] on button "Dzīvnieki 28" at bounding box center [823, 332] width 59 height 16
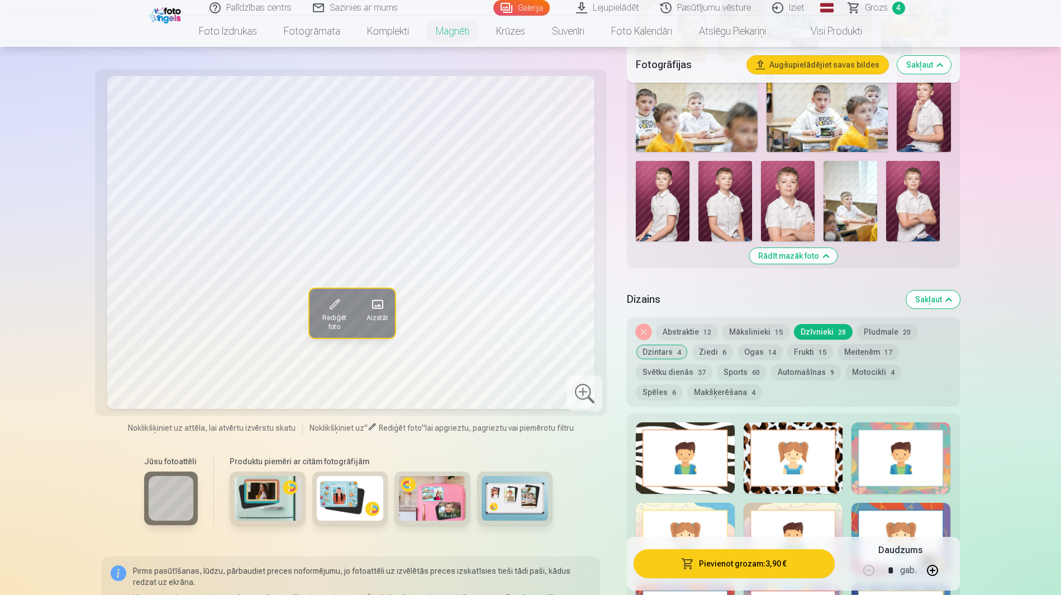
scroll to position [931, 0]
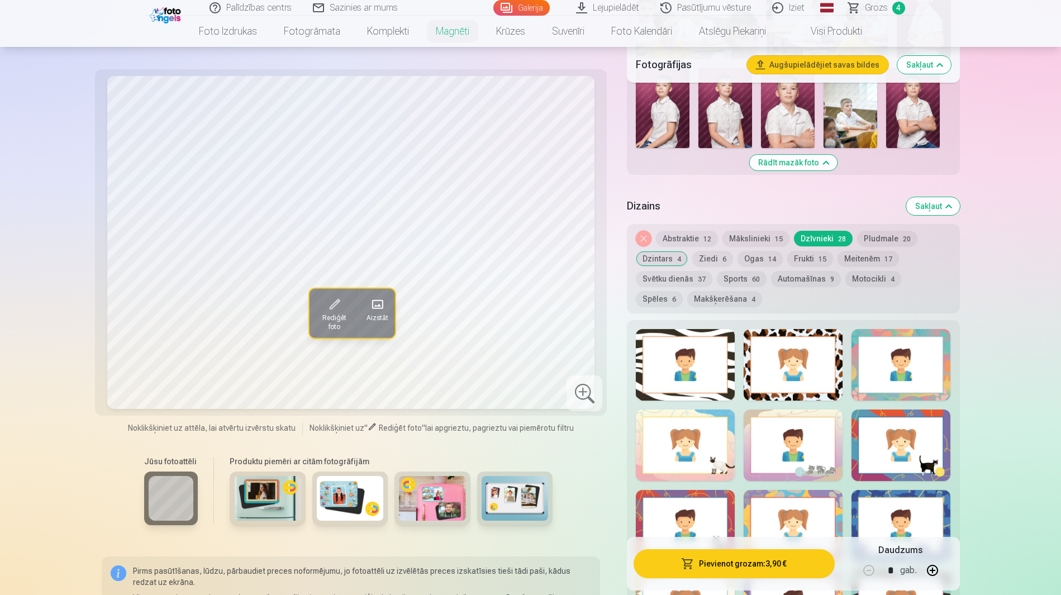
click at [715, 410] on div at bounding box center [685, 446] width 99 height 72
click at [648, 490] on div at bounding box center [685, 526] width 99 height 72
click at [683, 291] on button "Spēles 6" at bounding box center [659, 299] width 47 height 16
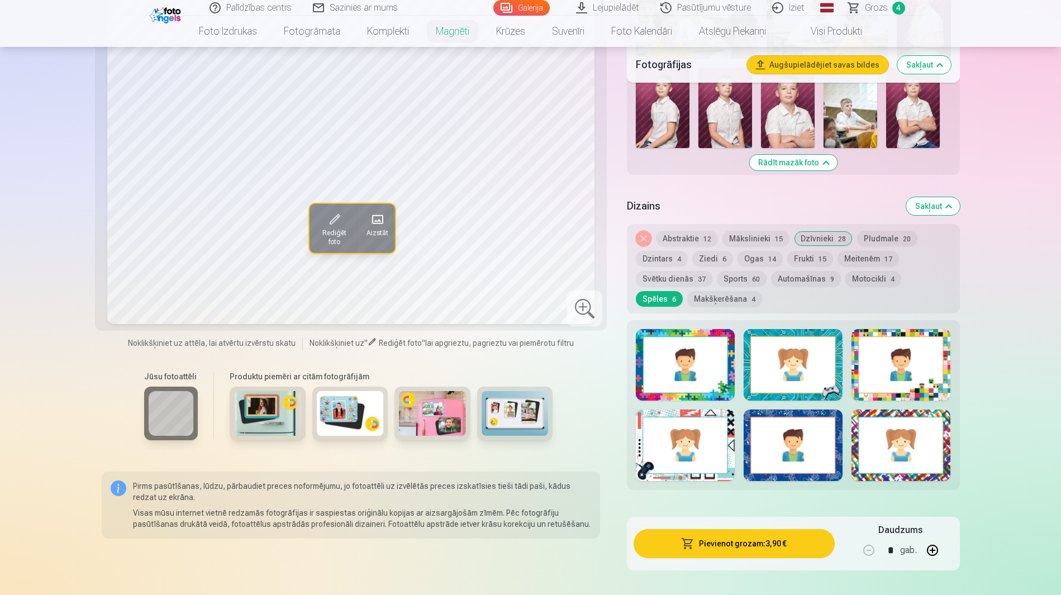
click at [762, 291] on button "Makšķerēšana 4" at bounding box center [724, 299] width 75 height 16
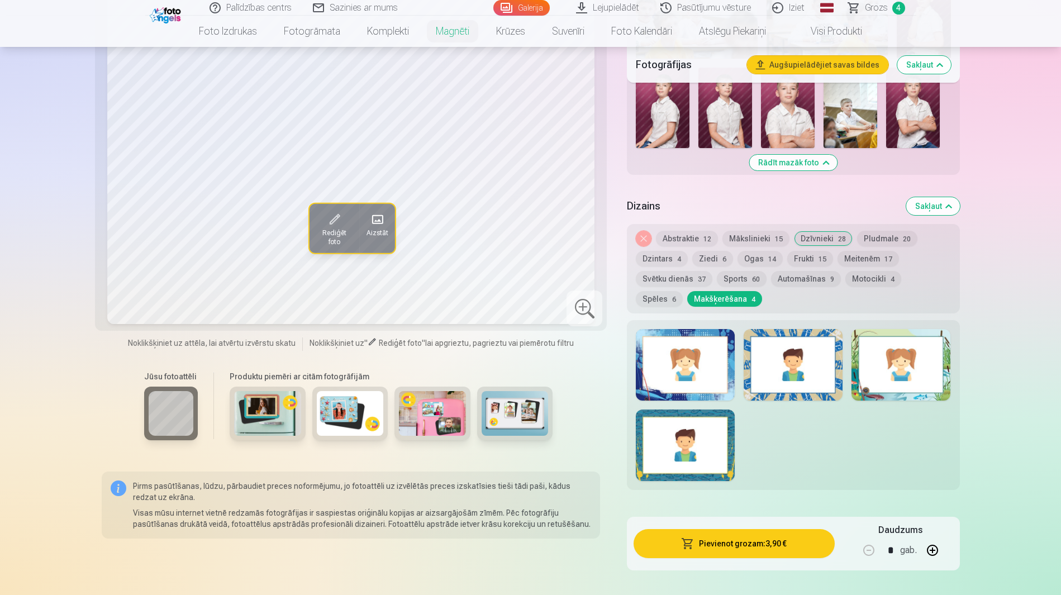
click at [695, 410] on div at bounding box center [685, 446] width 99 height 72
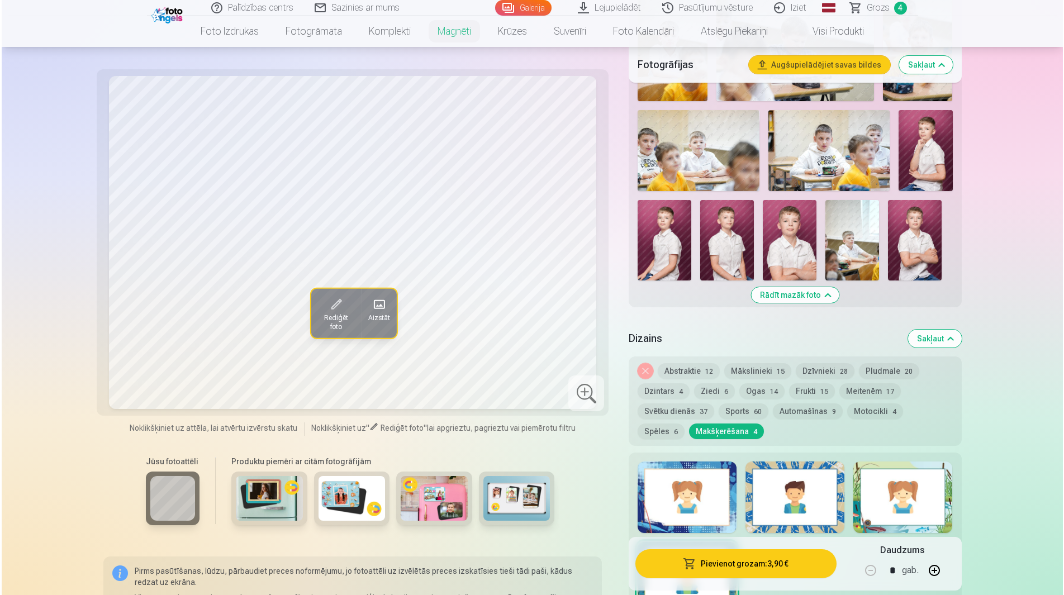
scroll to position [745, 0]
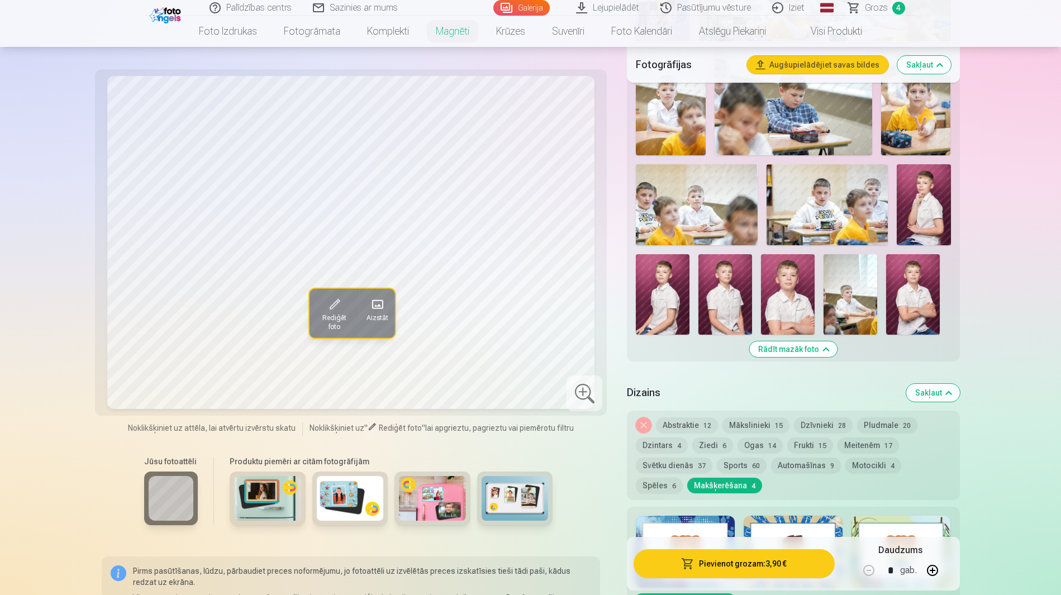
click at [683, 478] on button "Spēles 6" at bounding box center [659, 486] width 47 height 16
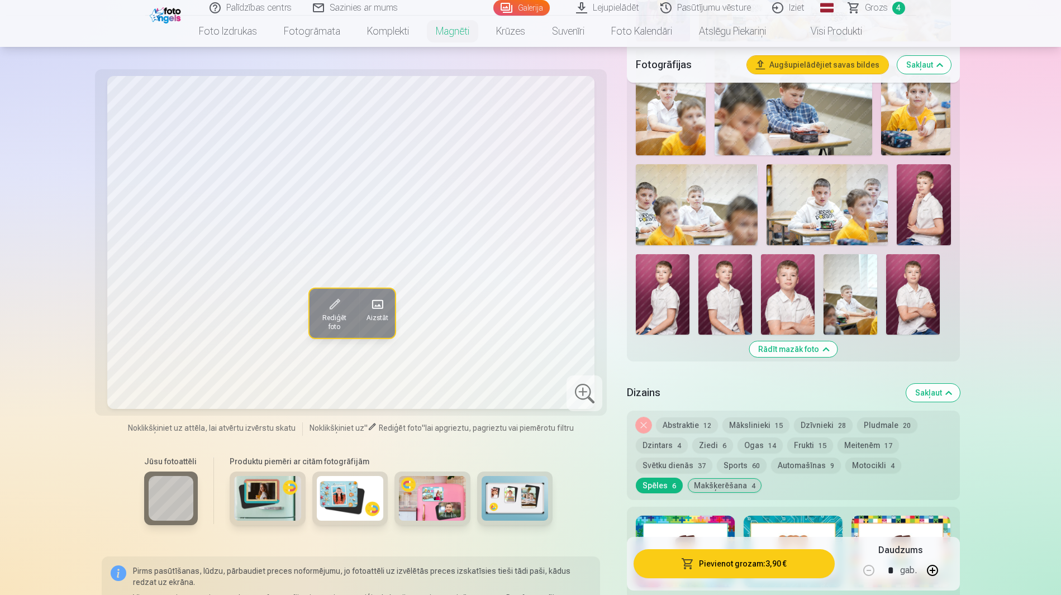
click at [896, 516] on div at bounding box center [901, 552] width 99 height 72
click at [746, 568] on button "Pievienot grozam : 3,90 €" at bounding box center [734, 563] width 201 height 29
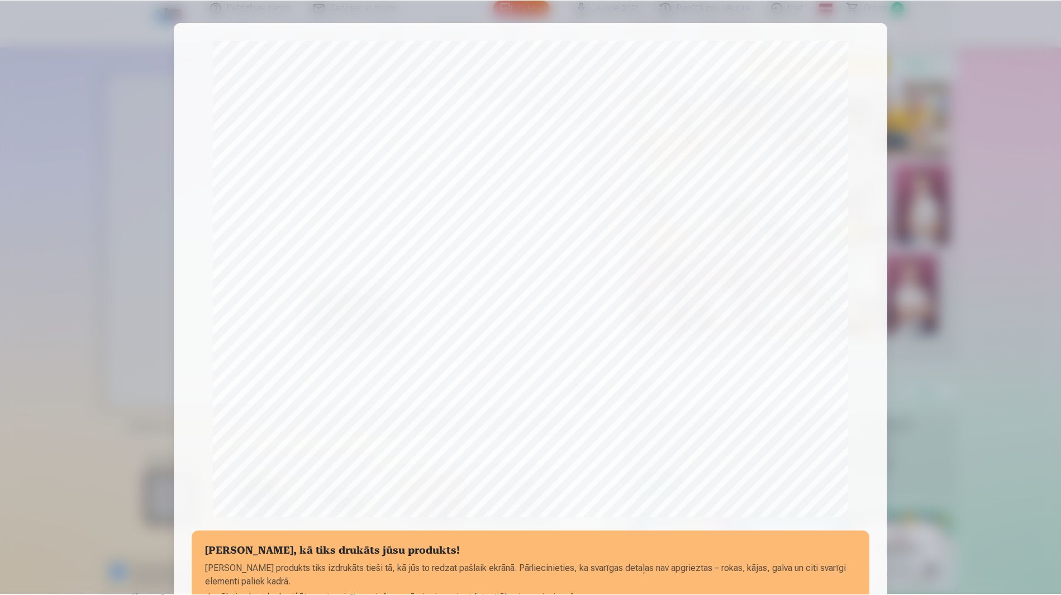
scroll to position [93, 0]
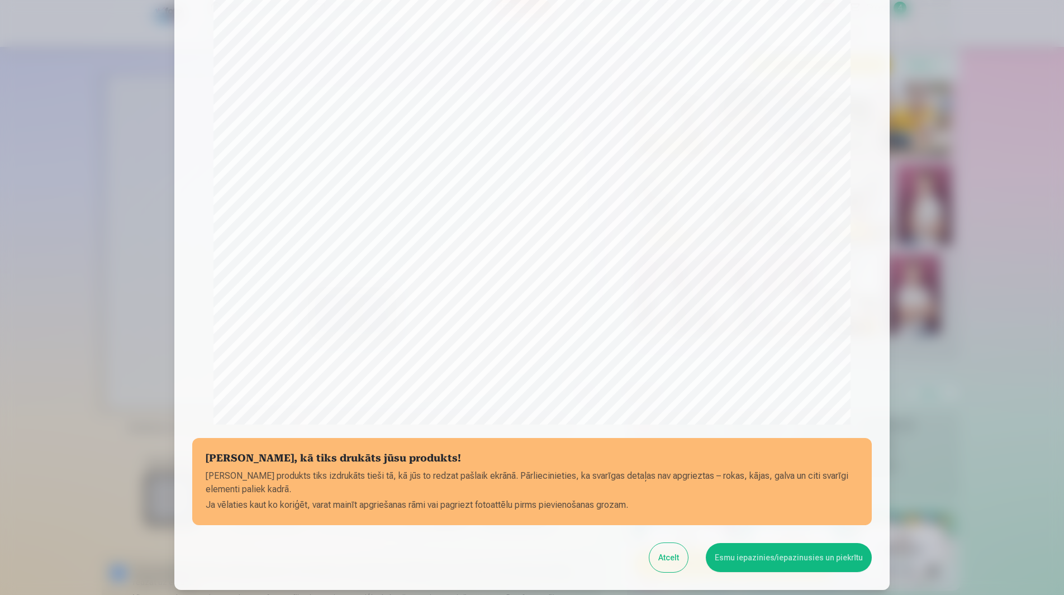
click at [760, 546] on button "Esmu iepazinies/iepazinusies un piekrītu" at bounding box center [789, 557] width 166 height 29
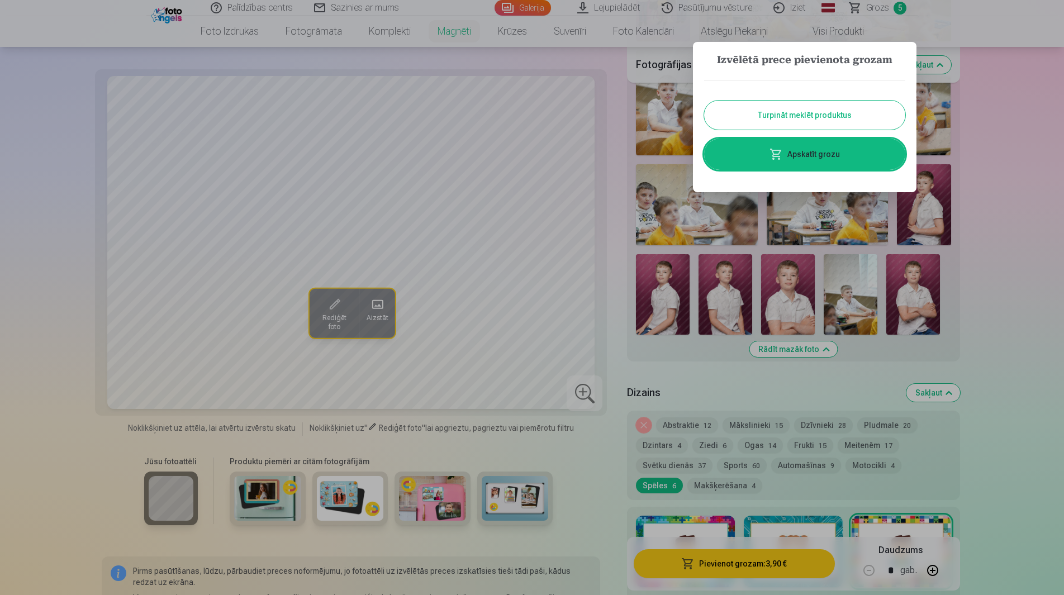
click at [802, 147] on link "Apskatīt grozu" at bounding box center [804, 154] width 201 height 31
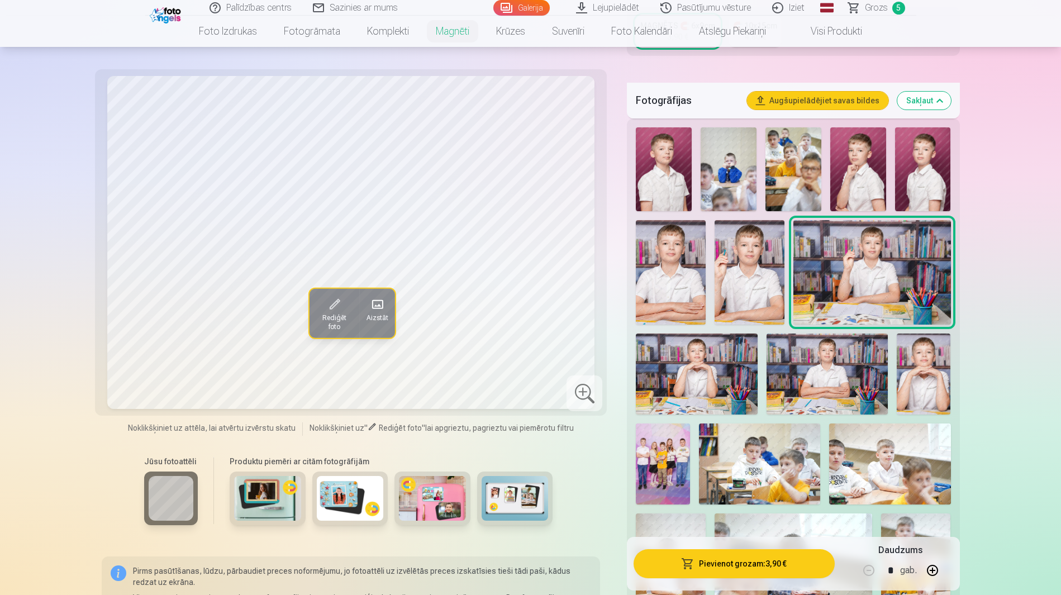
scroll to position [187, 0]
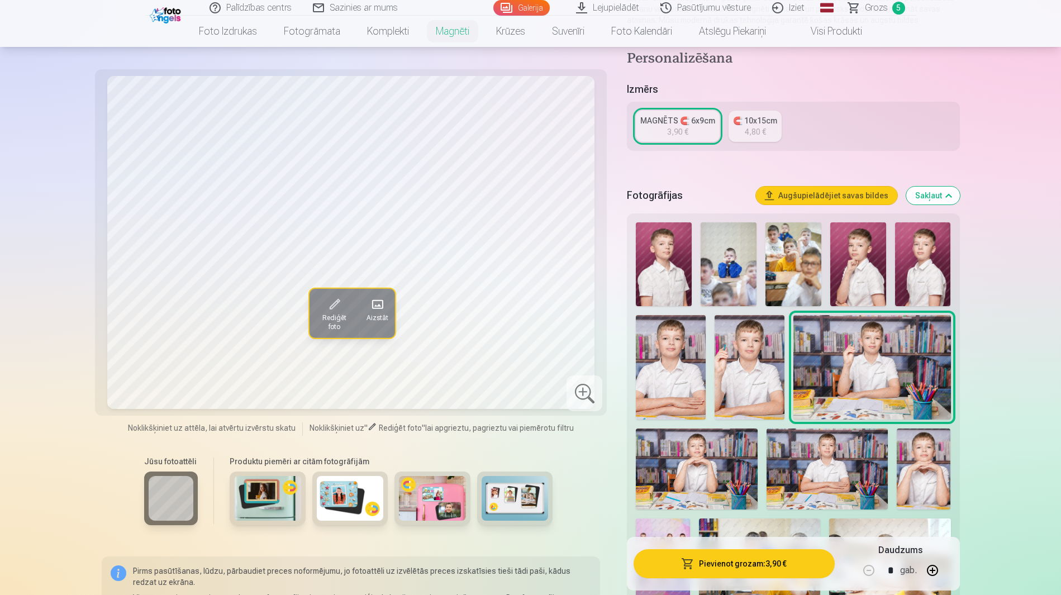
click at [663, 233] on img at bounding box center [664, 264] width 56 height 84
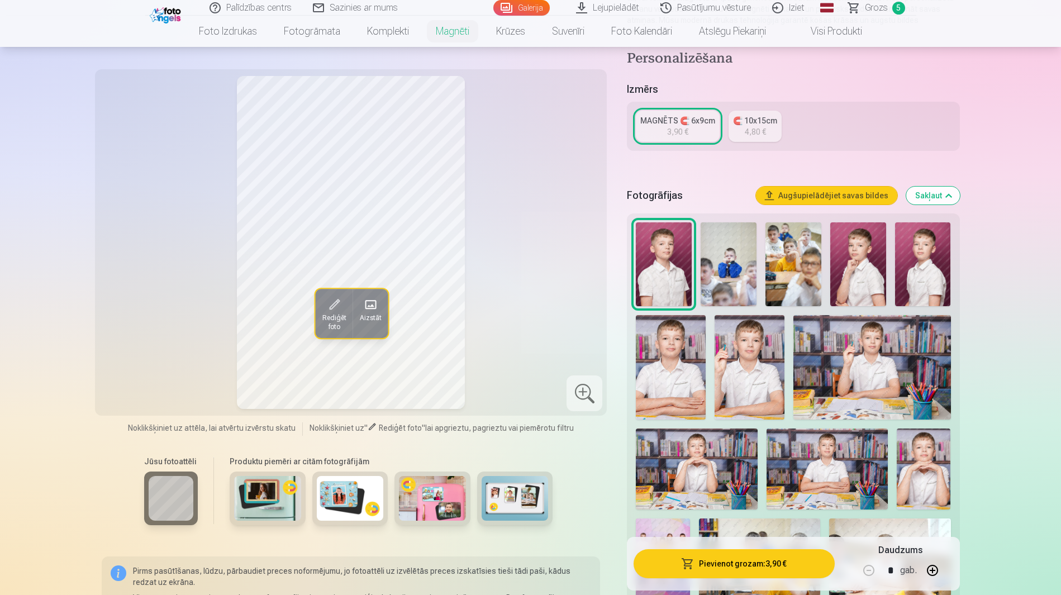
click at [544, 6] on link "Galerija" at bounding box center [521, 8] width 56 height 16
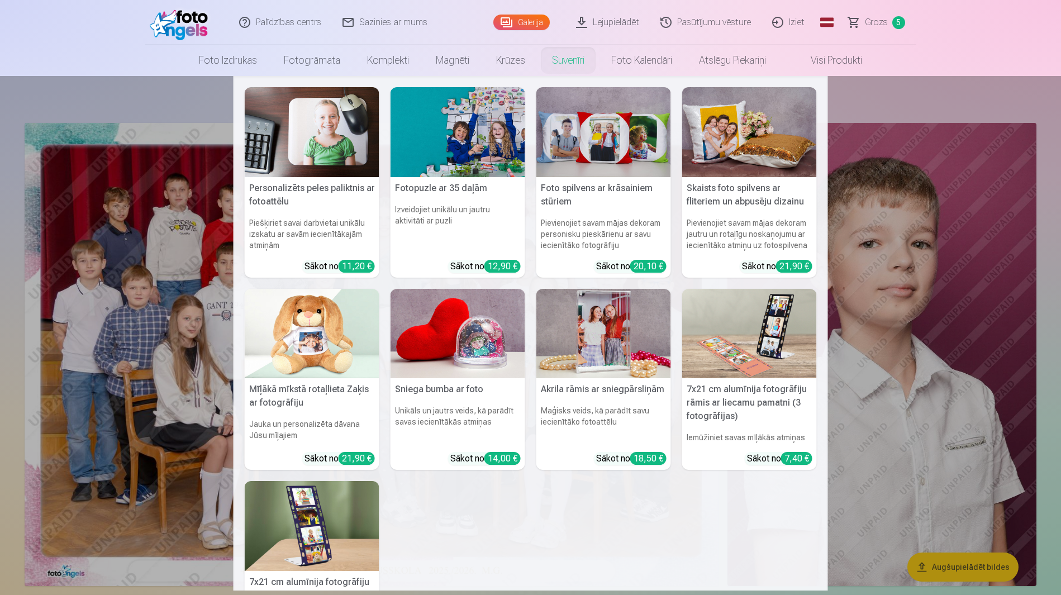
click at [905, 104] on nav "Personalizēts peles paliktnis ar fotoattēlu Piešķiriet savai darbvietai unikālu…" at bounding box center [530, 333] width 1061 height 515
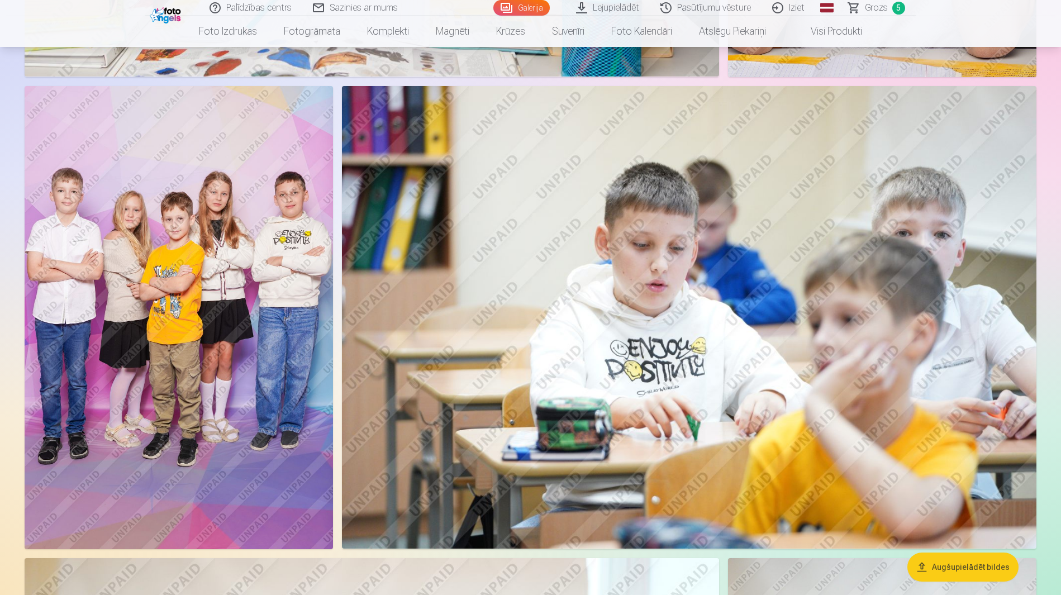
scroll to position [3632, 0]
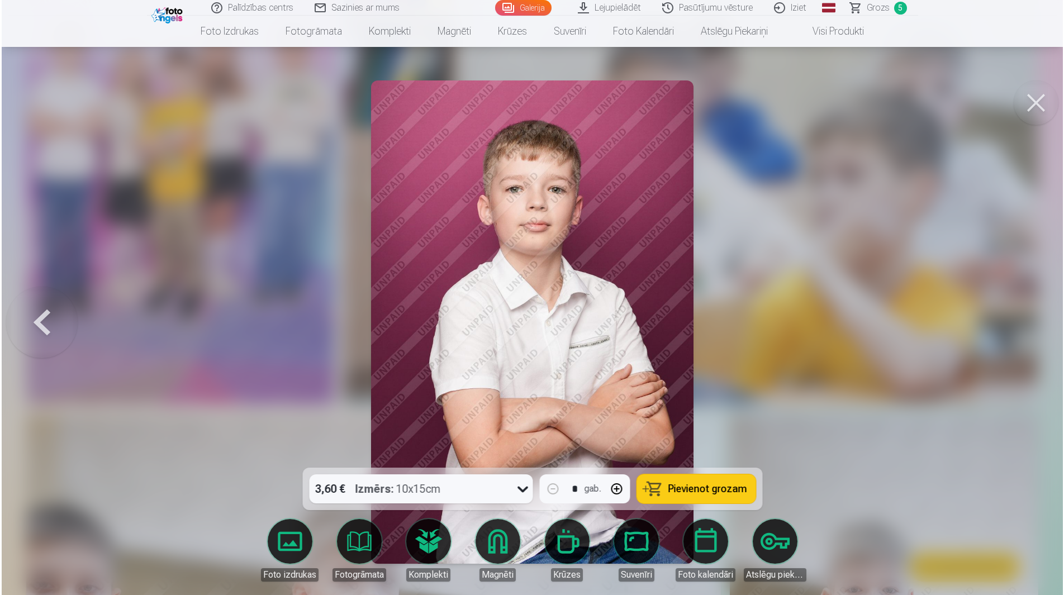
scroll to position [3641, 0]
click at [1047, 100] on button at bounding box center [1037, 102] width 45 height 45
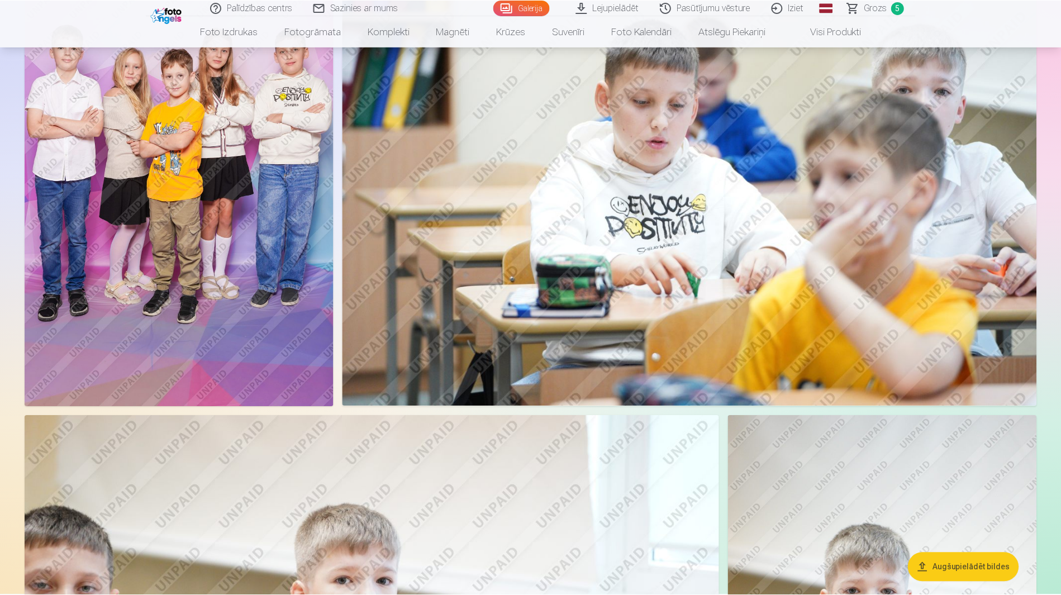
scroll to position [3632, 0]
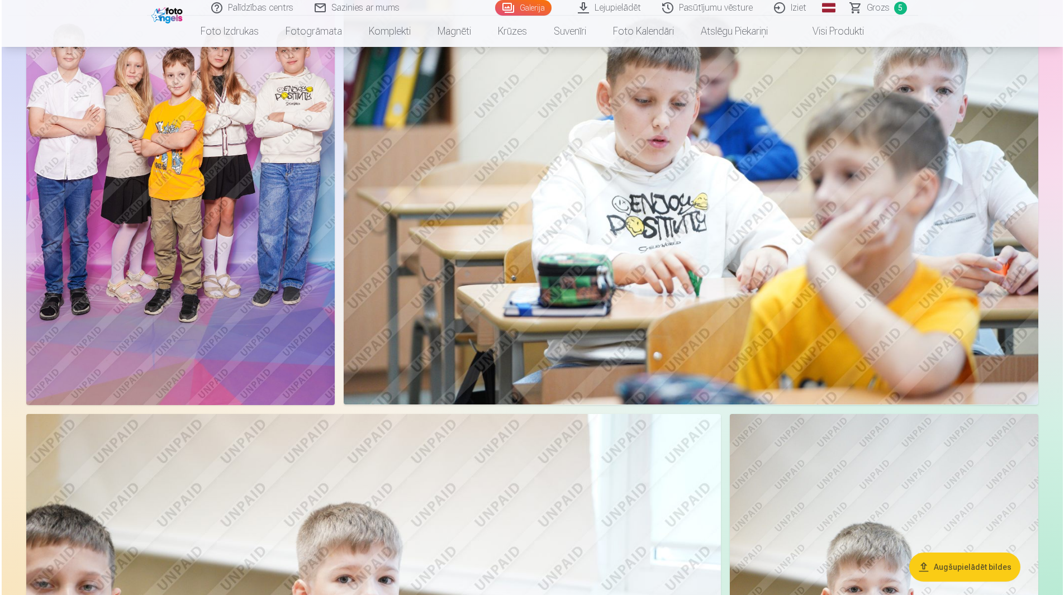
scroll to position [3641, 0]
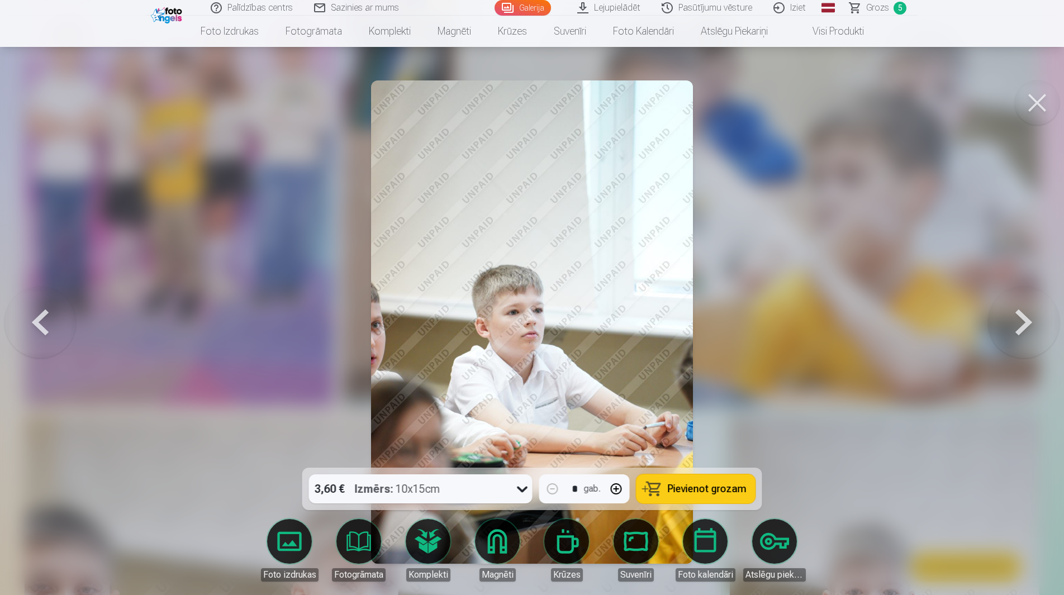
click at [1041, 98] on button at bounding box center [1037, 102] width 45 height 45
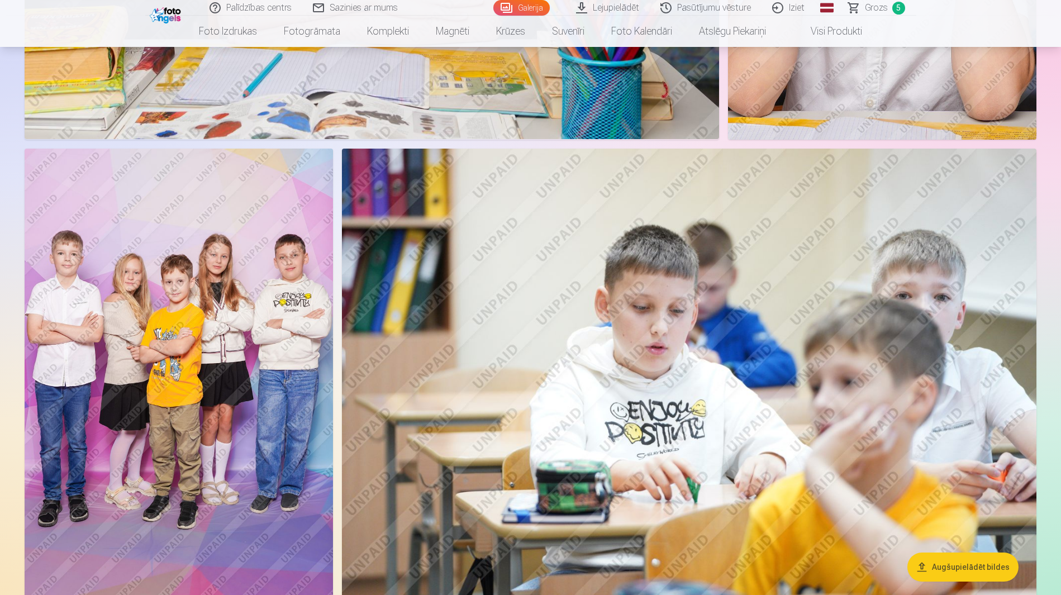
scroll to position [3446, 0]
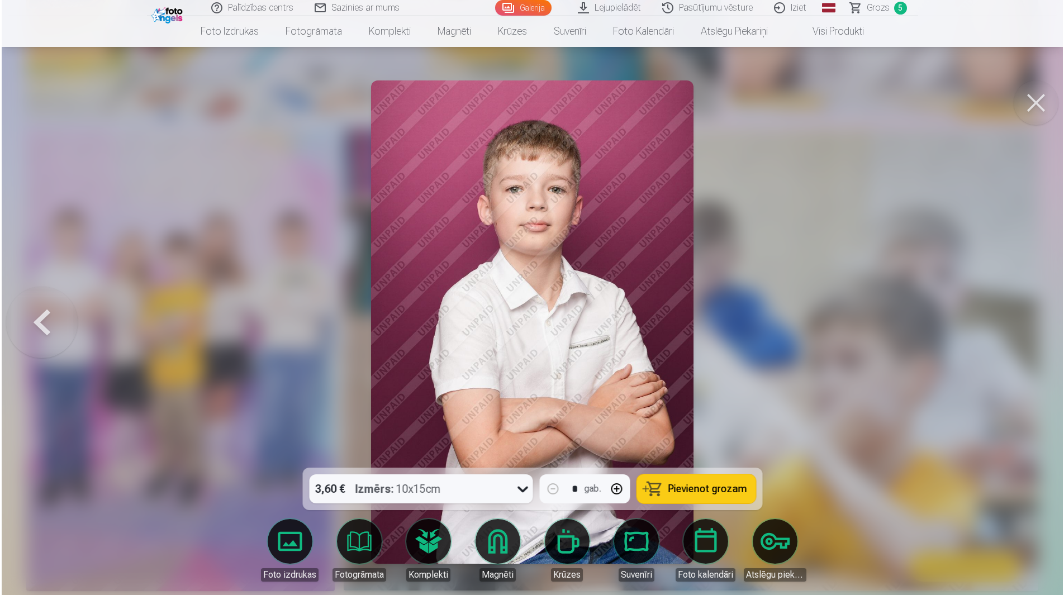
scroll to position [3455, 0]
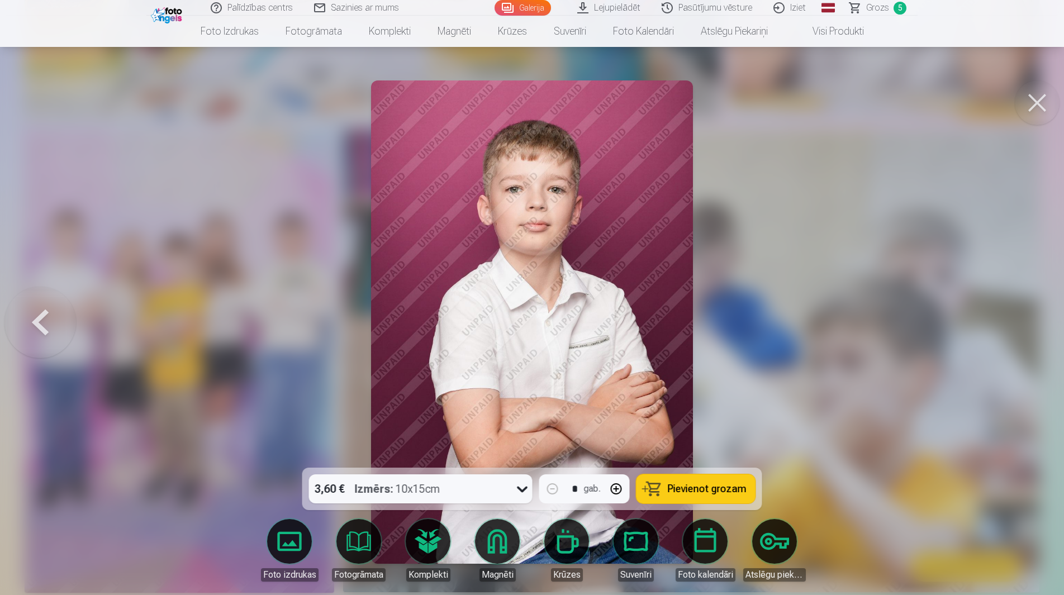
click at [692, 494] on span "Pievienot grozam" at bounding box center [707, 489] width 79 height 10
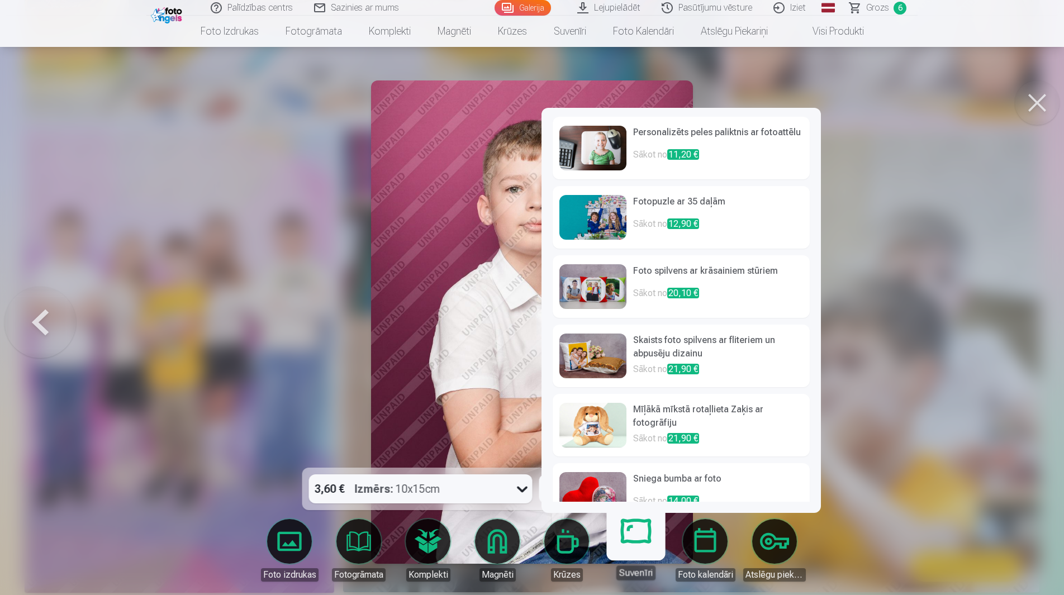
click at [627, 548] on link "Suvenīri" at bounding box center [635, 545] width 69 height 69
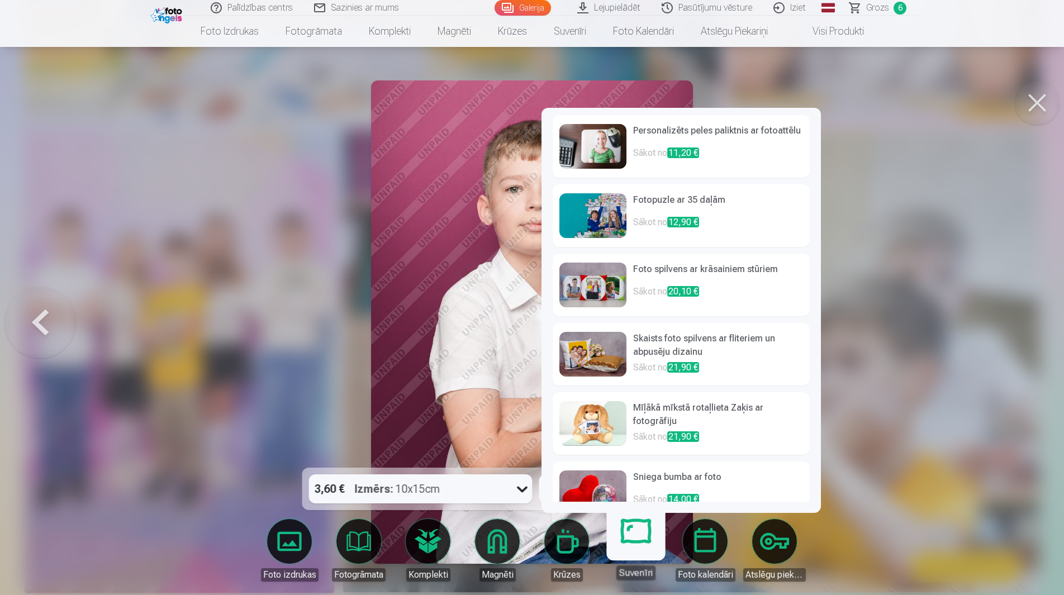
scroll to position [0, 0]
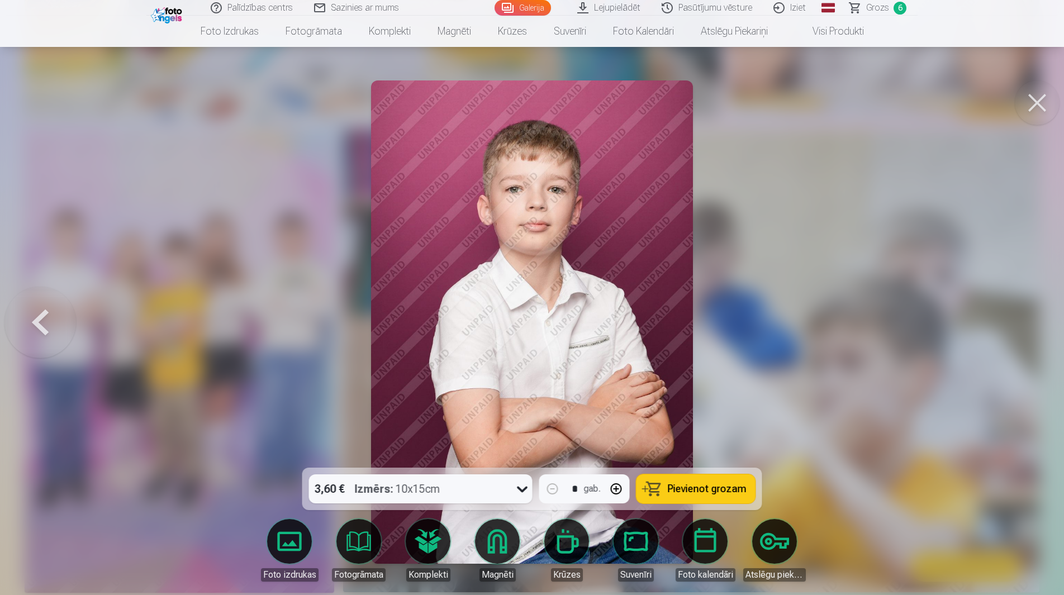
click at [41, 322] on button at bounding box center [40, 322] width 72 height 269
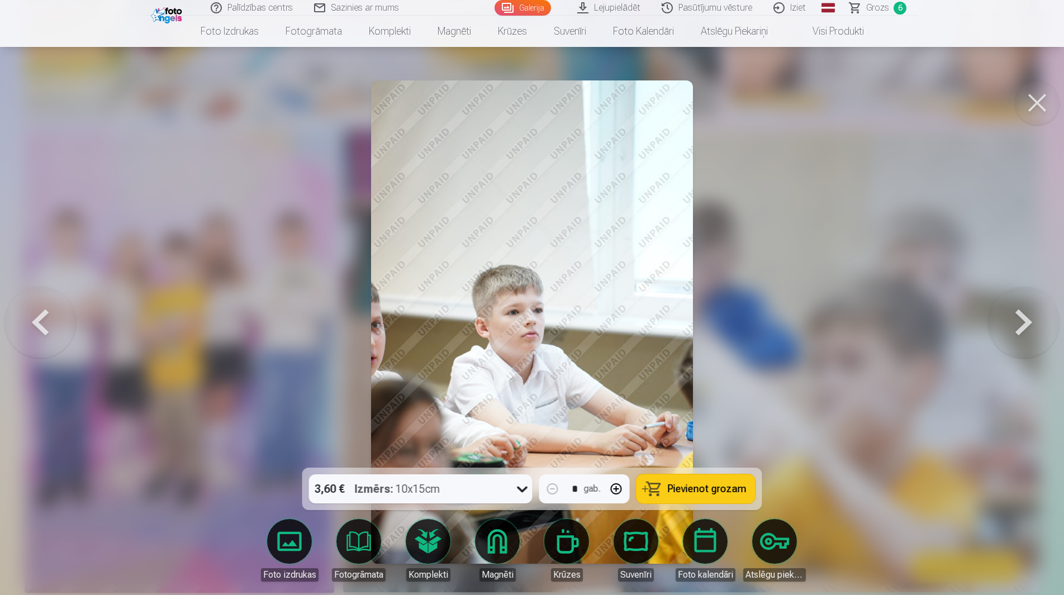
click at [41, 322] on button at bounding box center [40, 322] width 72 height 269
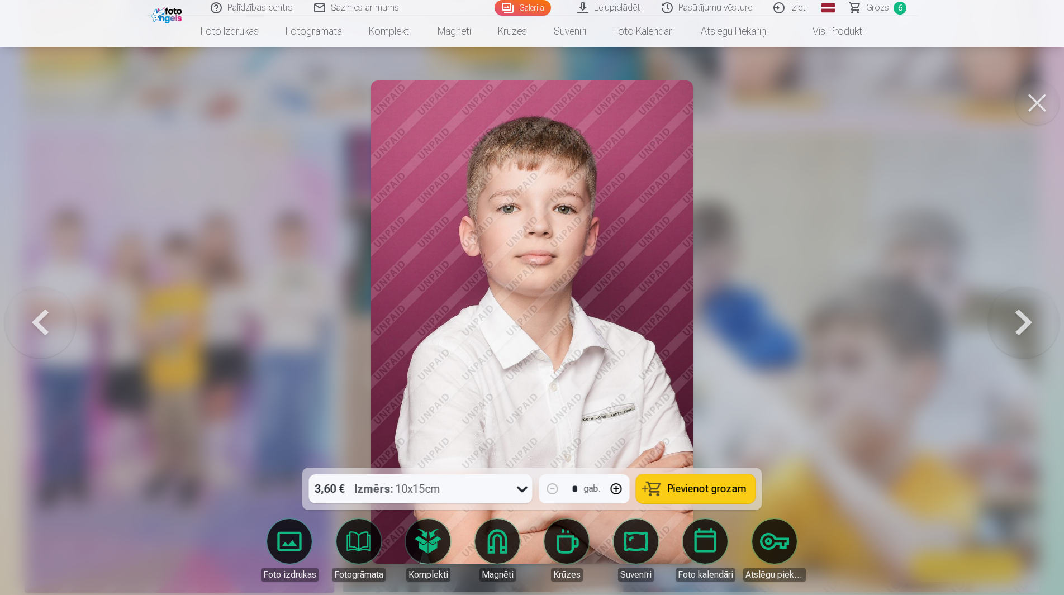
click at [1043, 111] on button at bounding box center [1037, 102] width 45 height 45
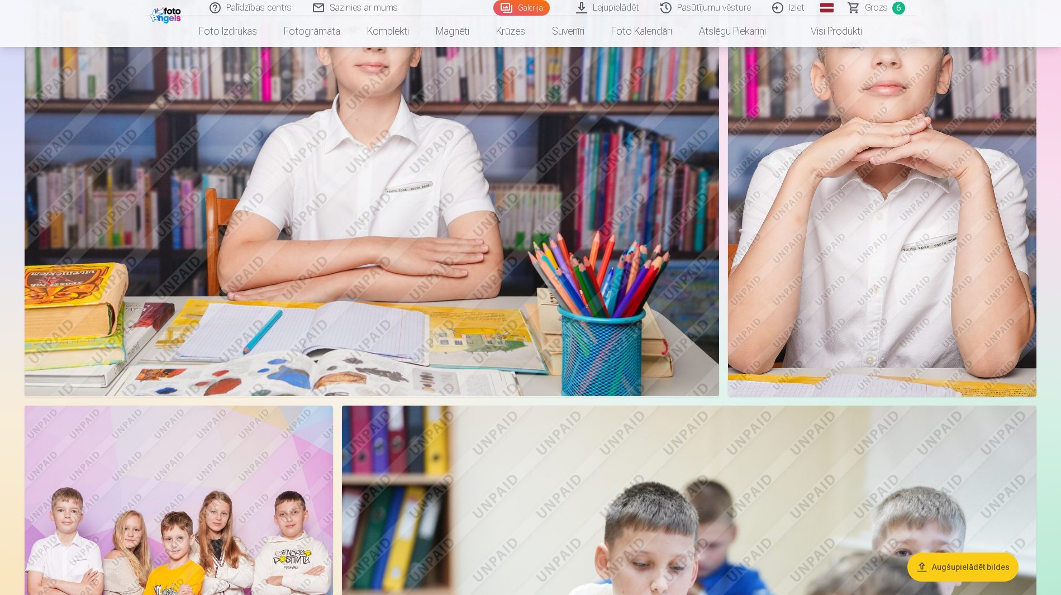
scroll to position [3166, 0]
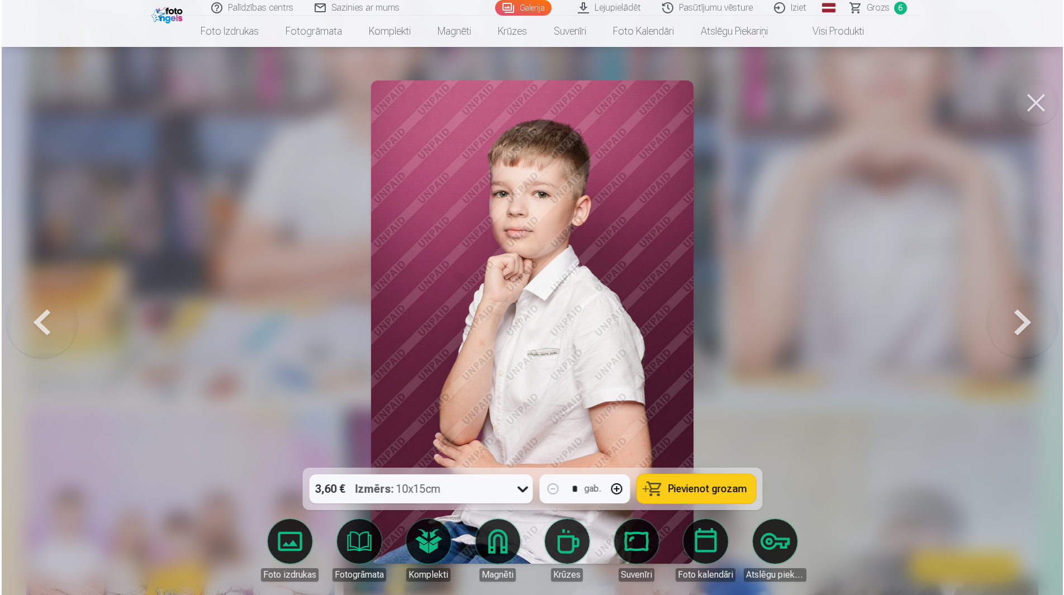
scroll to position [3174, 0]
click at [691, 494] on span "Pievienot grozam" at bounding box center [707, 489] width 79 height 10
click at [882, 7] on span "Grozs" at bounding box center [877, 7] width 23 height 13
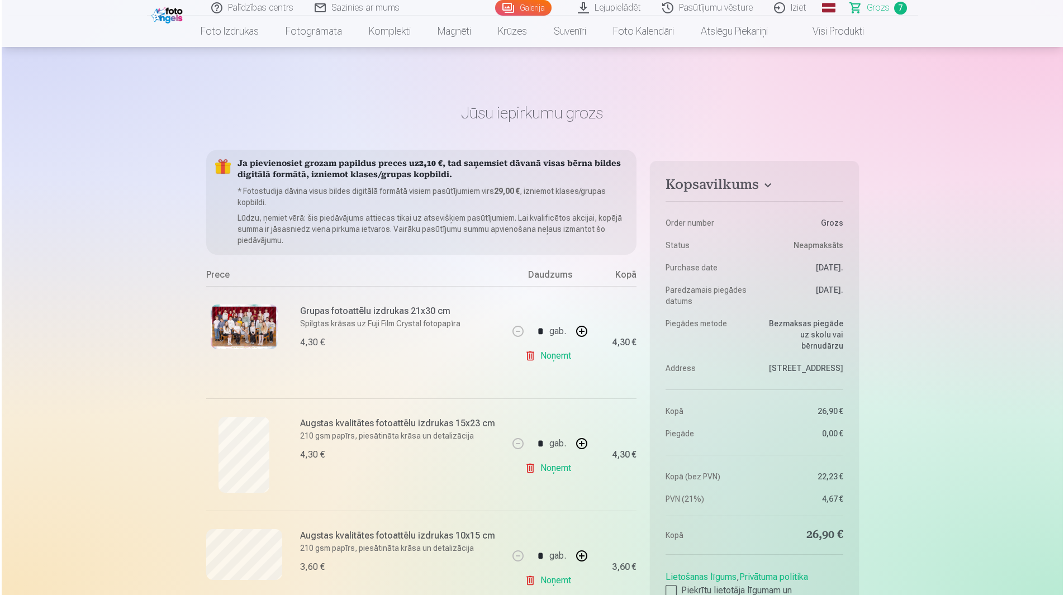
scroll to position [3174, 0]
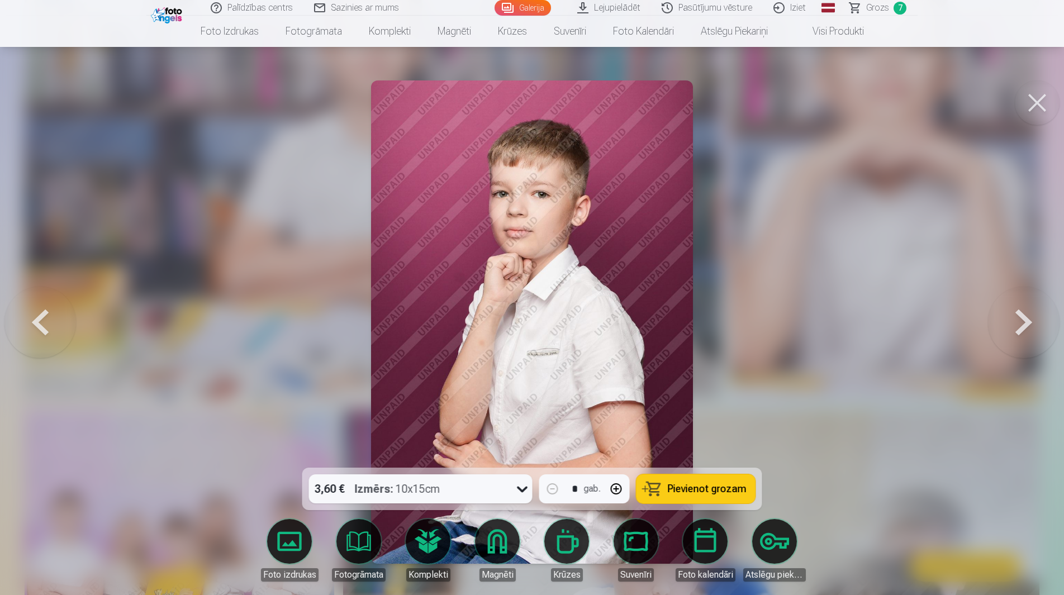
click at [1038, 94] on button at bounding box center [1037, 102] width 45 height 45
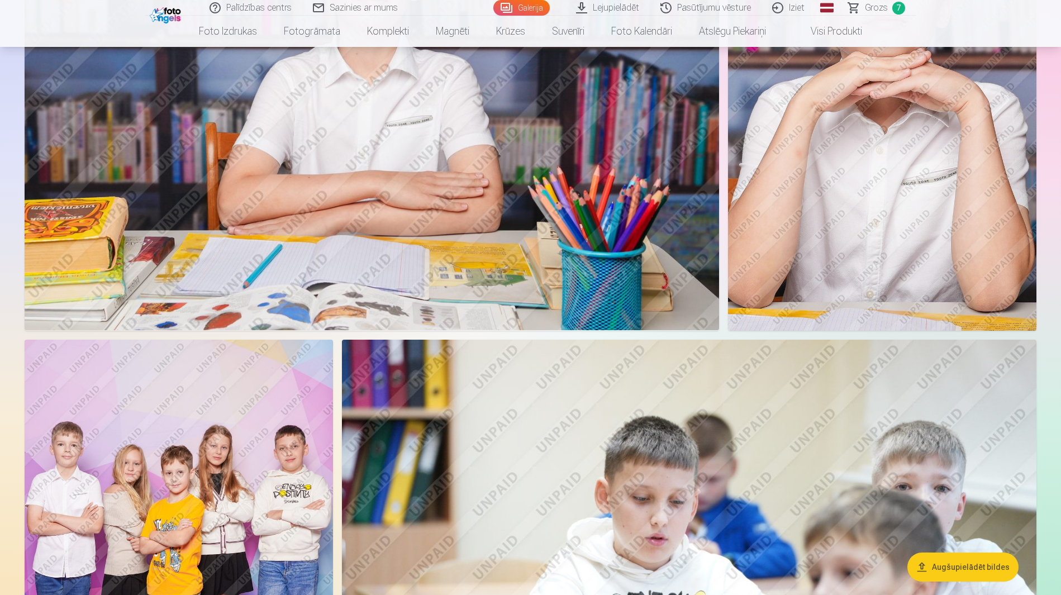
scroll to position [3260, 0]
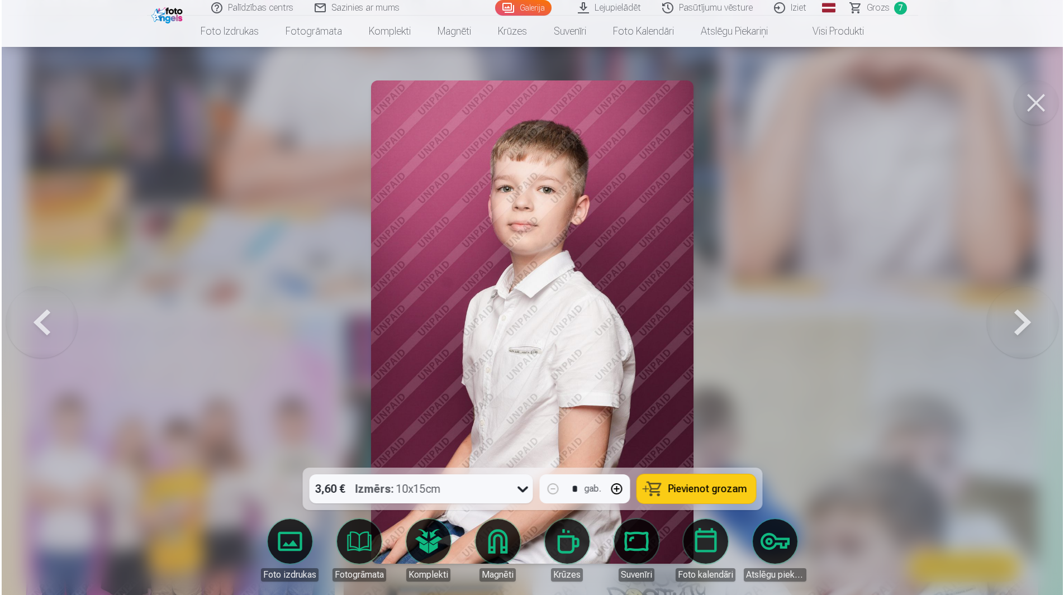
scroll to position [3267, 0]
click at [704, 492] on span "Pievienot grozam" at bounding box center [707, 489] width 79 height 10
click at [874, 3] on span "Grozs" at bounding box center [877, 7] width 23 height 13
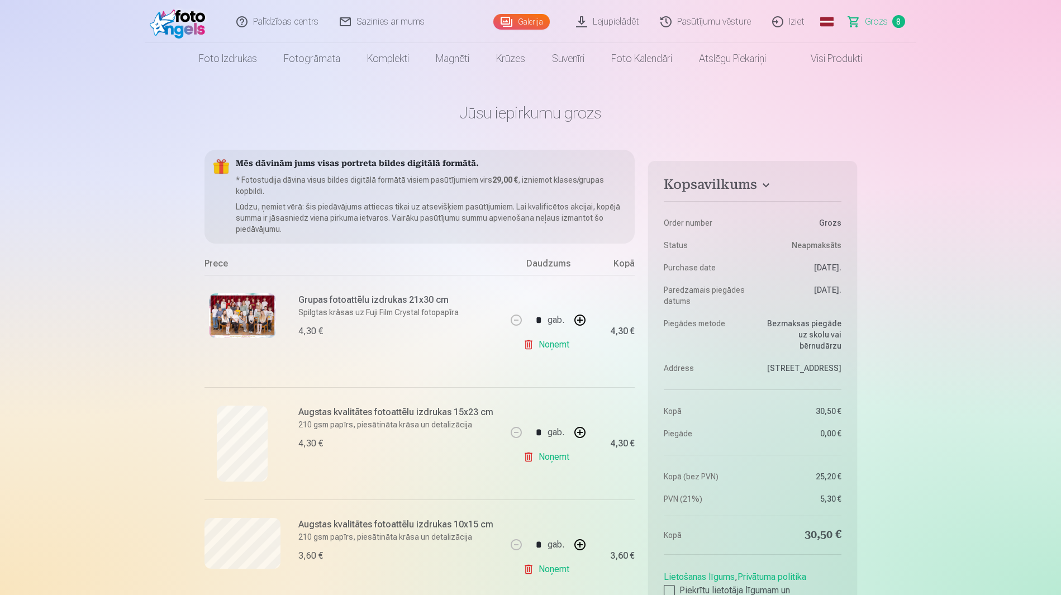
scroll to position [93, 0]
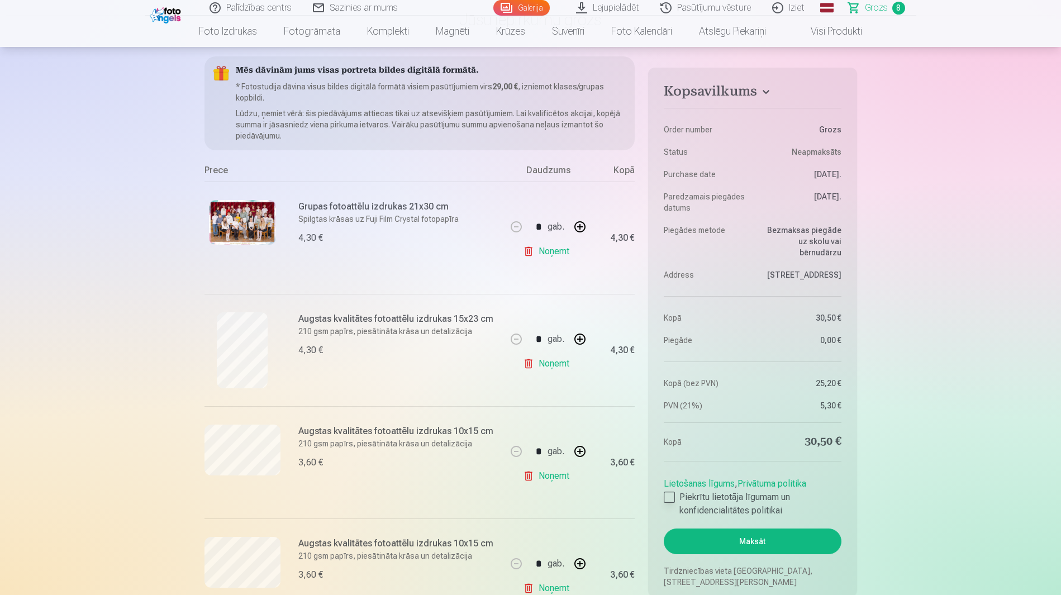
click at [667, 492] on div at bounding box center [669, 497] width 11 height 11
click at [743, 529] on button "Maksāt" at bounding box center [752, 542] width 177 height 26
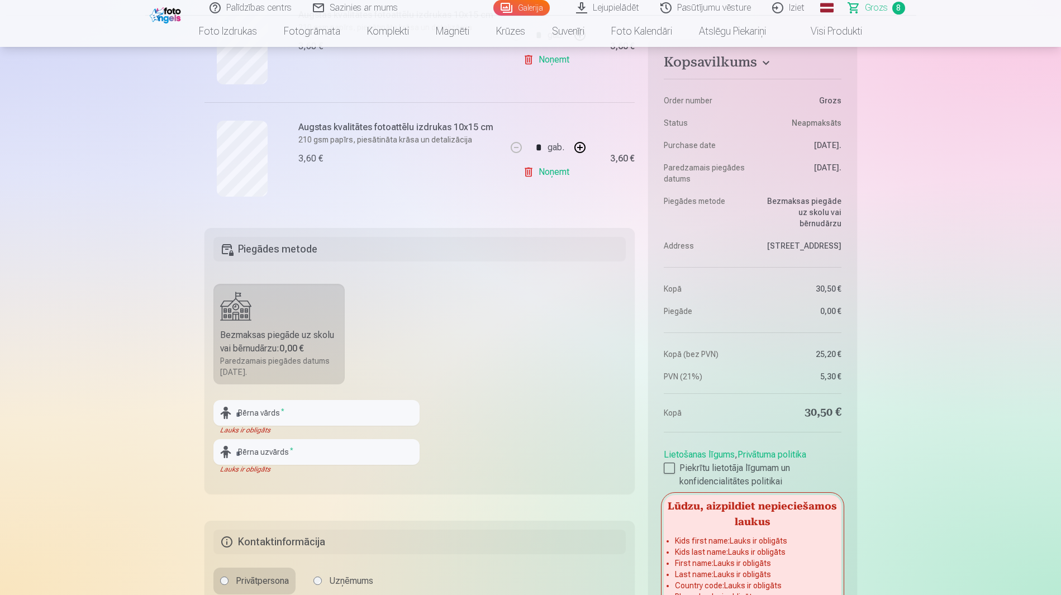
scroll to position [924, 0]
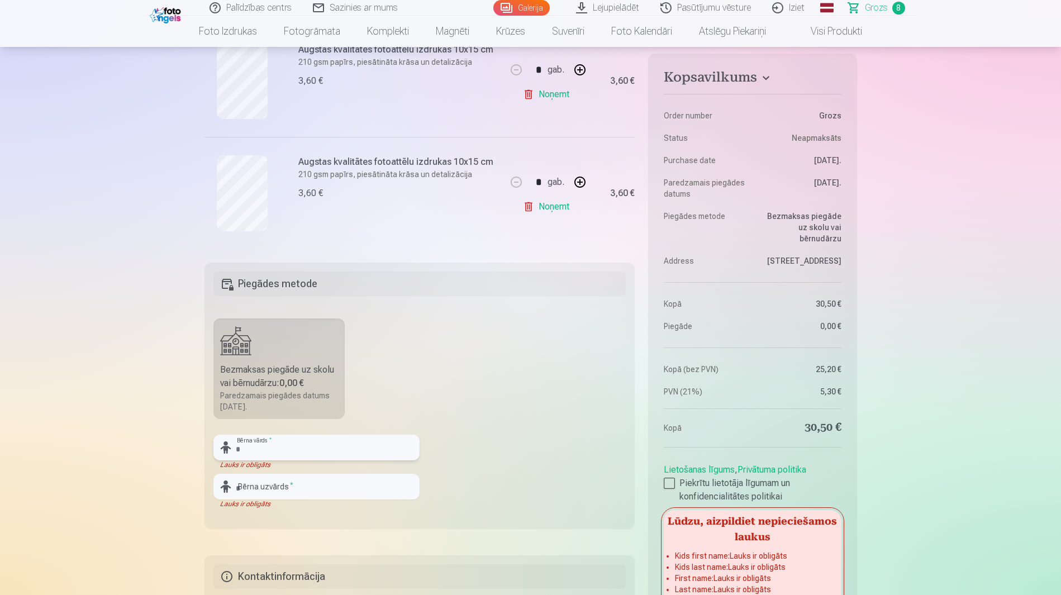
click at [277, 435] on input "text" at bounding box center [316, 448] width 206 height 26
click at [240, 435] on input "********" at bounding box center [316, 448] width 206 height 26
type input "*******"
click at [260, 474] on input "text" at bounding box center [316, 487] width 206 height 26
type input "*"
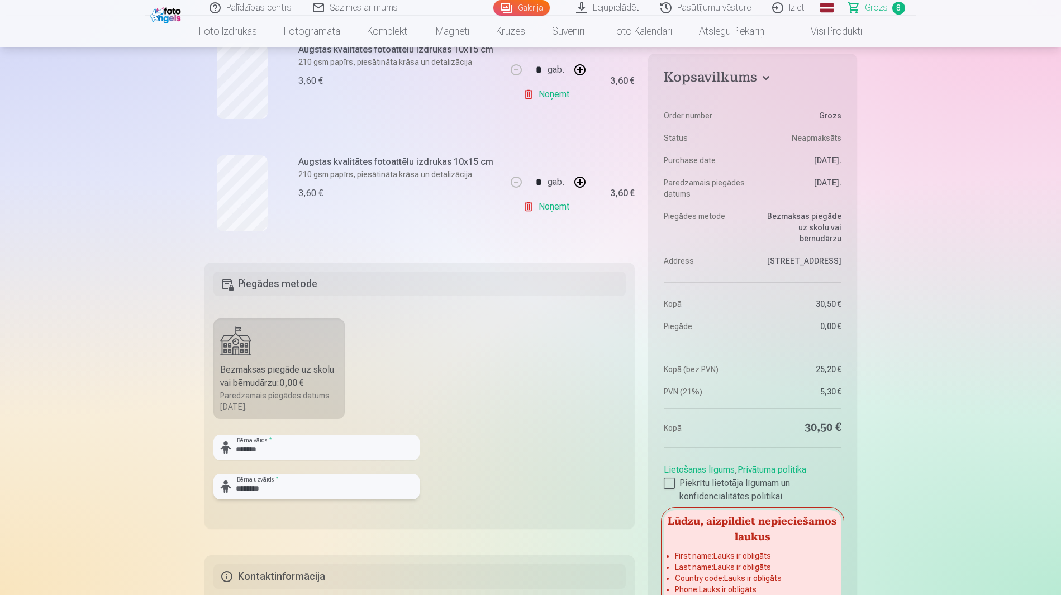
type input "********"
click at [554, 437] on fieldset "Piegādes metode Bezmaksas piegāde uz skolu vai bērnudārzu : 0,00 € Paredzamais …" at bounding box center [419, 396] width 431 height 266
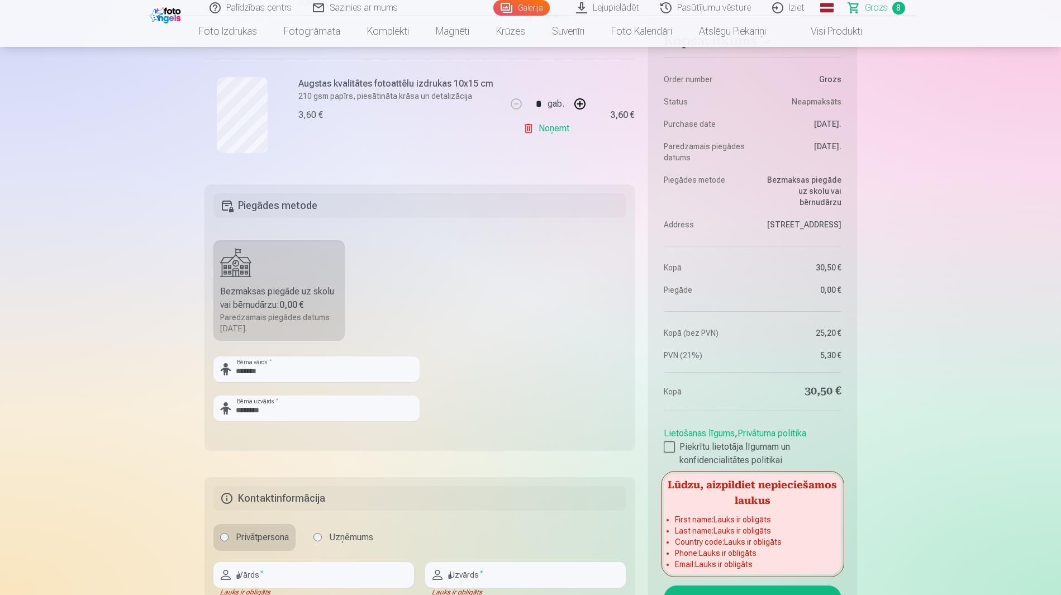
scroll to position [1110, 0]
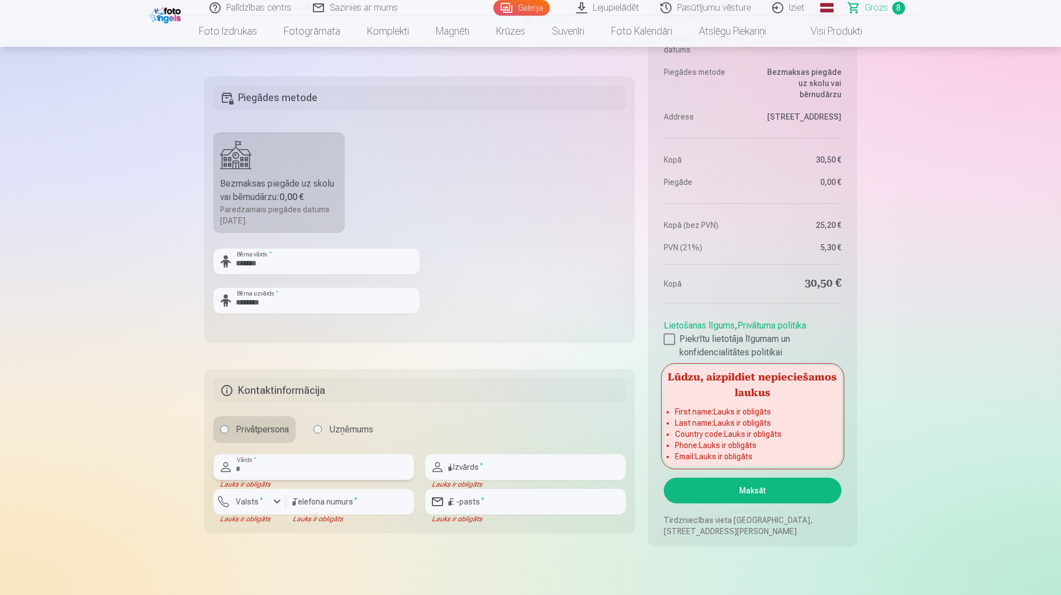
click at [283, 454] on input "text" at bounding box center [313, 467] width 201 height 26
type input "*****"
type input "******"
type input "********"
type input "**********"
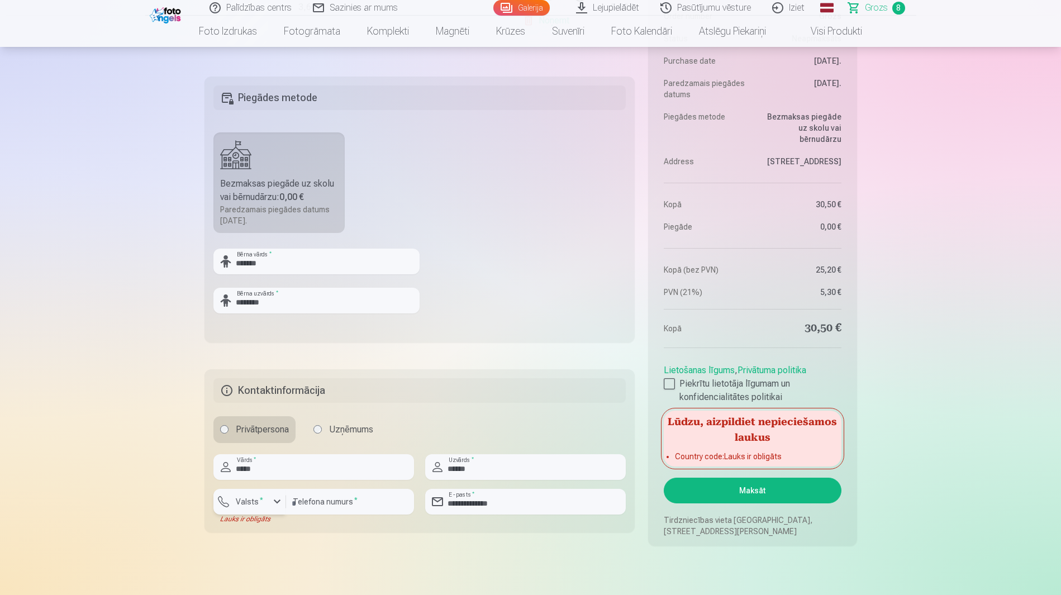
click at [275, 495] on div "button" at bounding box center [276, 501] width 13 height 13
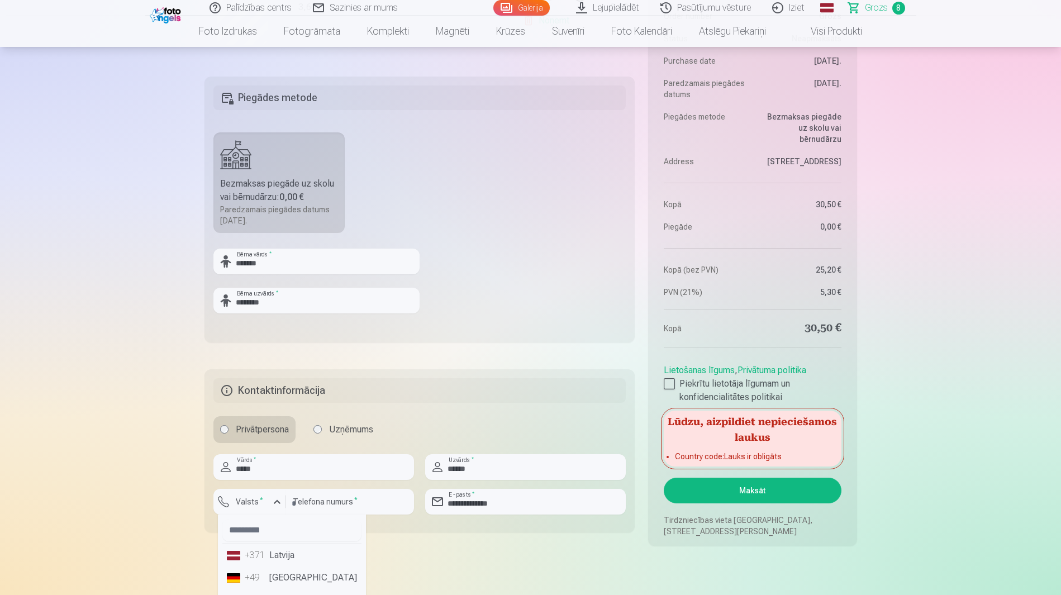
click at [282, 544] on li "+371 Latvija" at bounding box center [291, 555] width 139 height 22
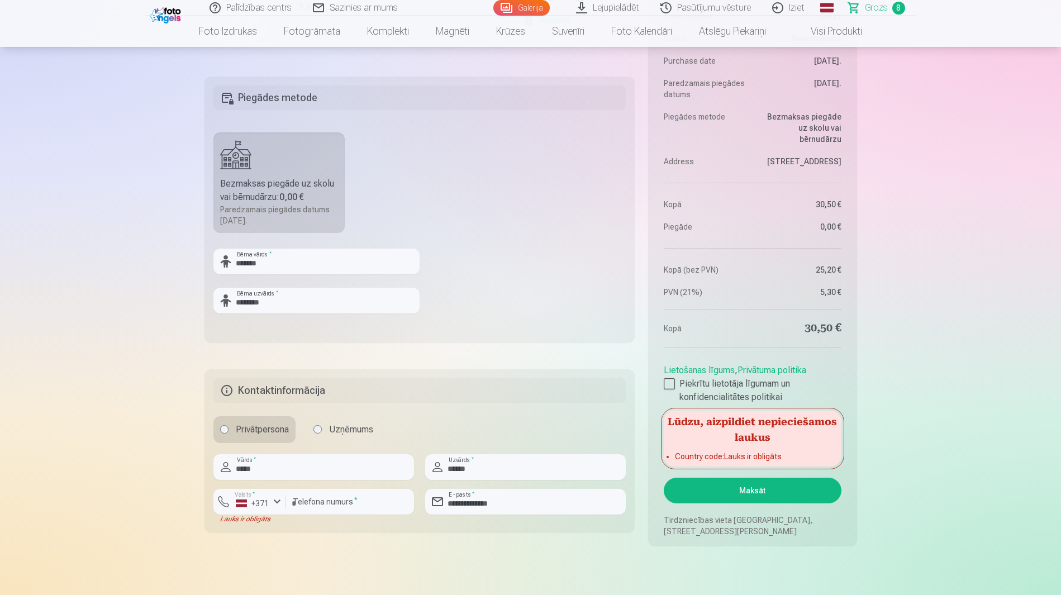
click at [255, 449] on fieldset "**********" at bounding box center [419, 450] width 431 height 163
click at [279, 495] on div "button" at bounding box center [276, 501] width 13 height 13
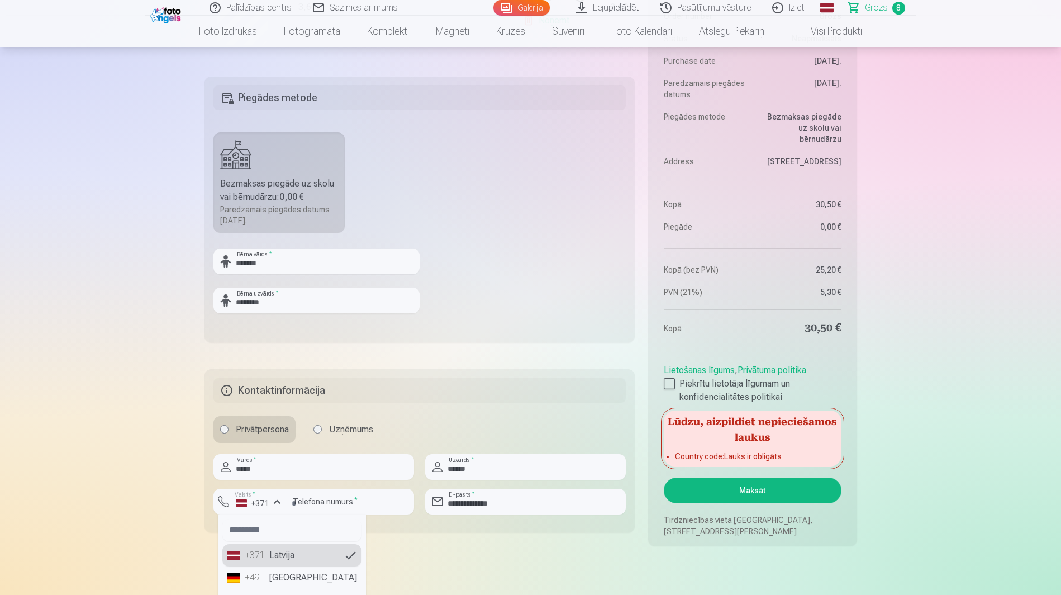
click at [282, 544] on li "+371 Latvija" at bounding box center [291, 555] width 139 height 22
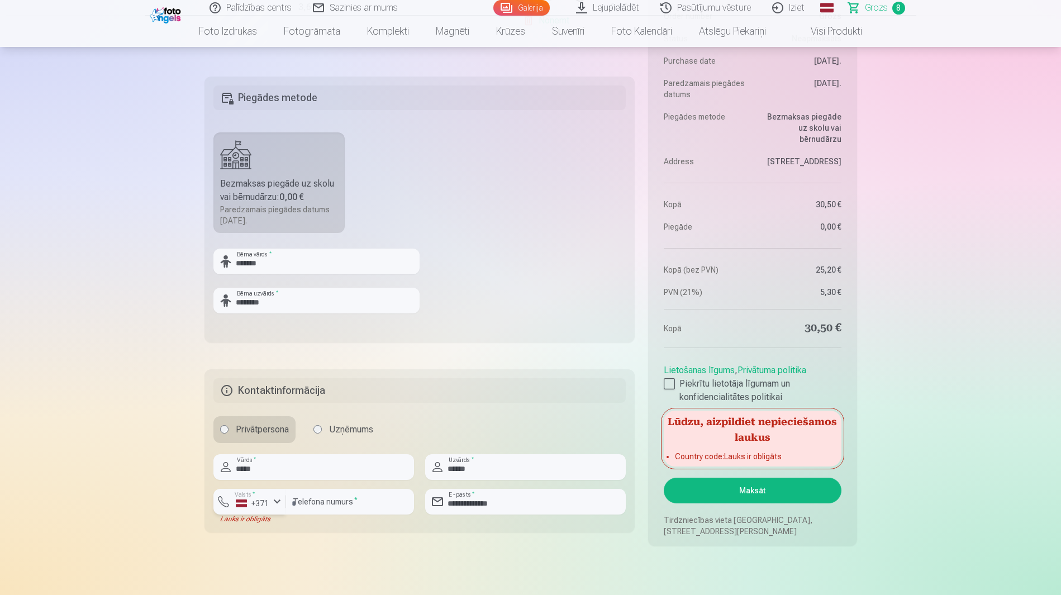
click at [267, 498] on div "+371" at bounding box center [253, 503] width 34 height 11
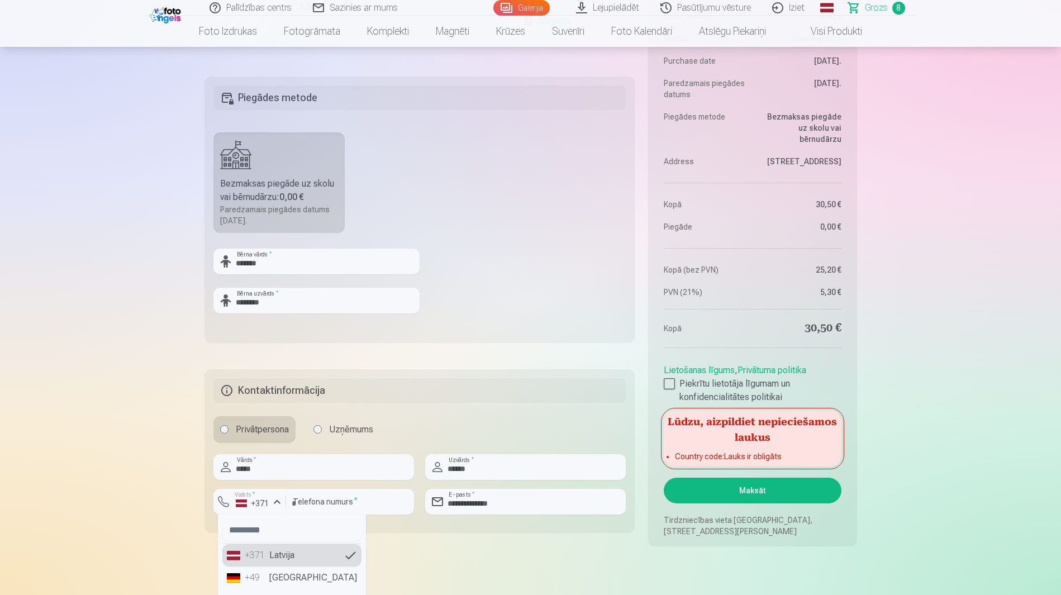
click at [286, 544] on li "+371 Latvija" at bounding box center [291, 555] width 139 height 22
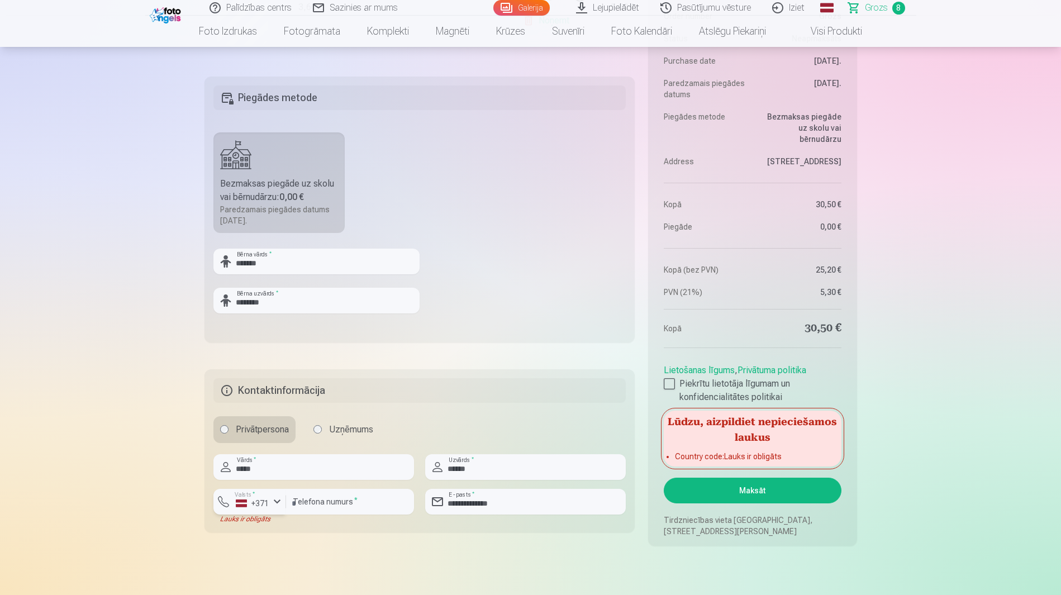
click at [251, 498] on div "+371" at bounding box center [253, 503] width 34 height 11
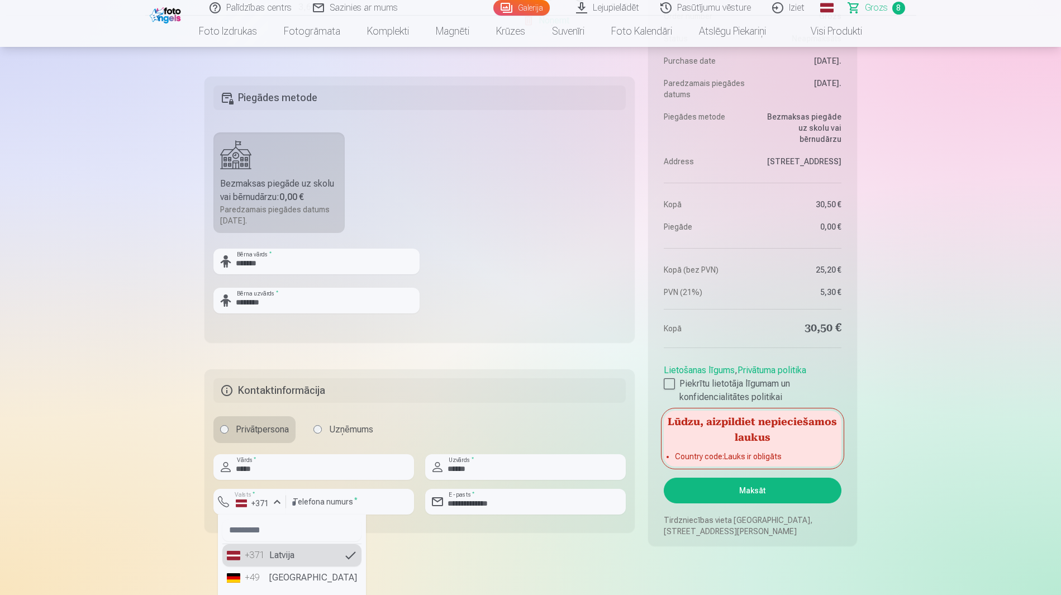
click at [292, 544] on li "+371 Latvija" at bounding box center [291, 555] width 139 height 22
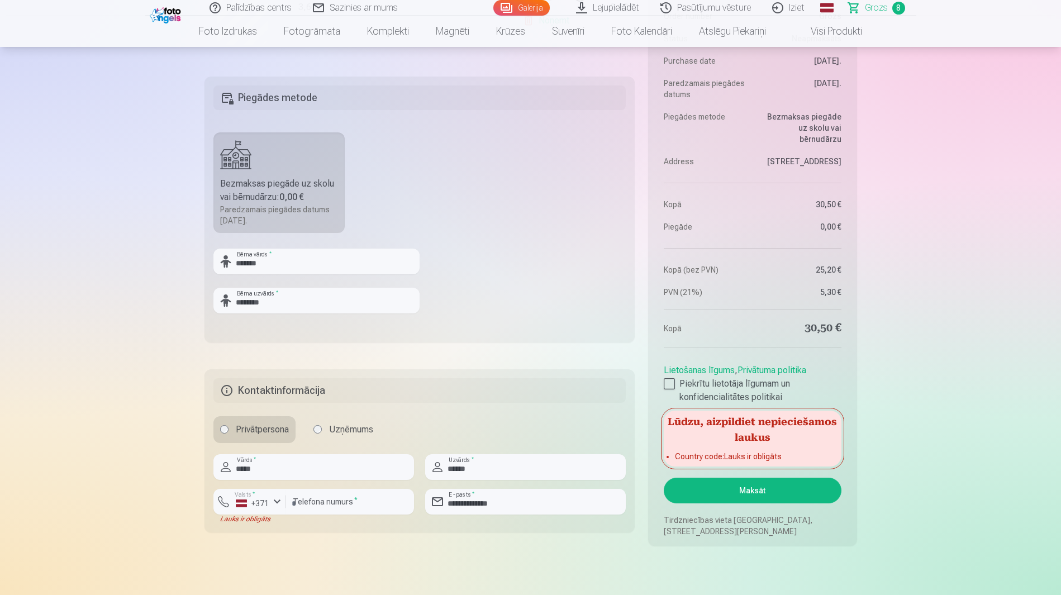
click at [751, 478] on button "Maksāt" at bounding box center [752, 491] width 177 height 26
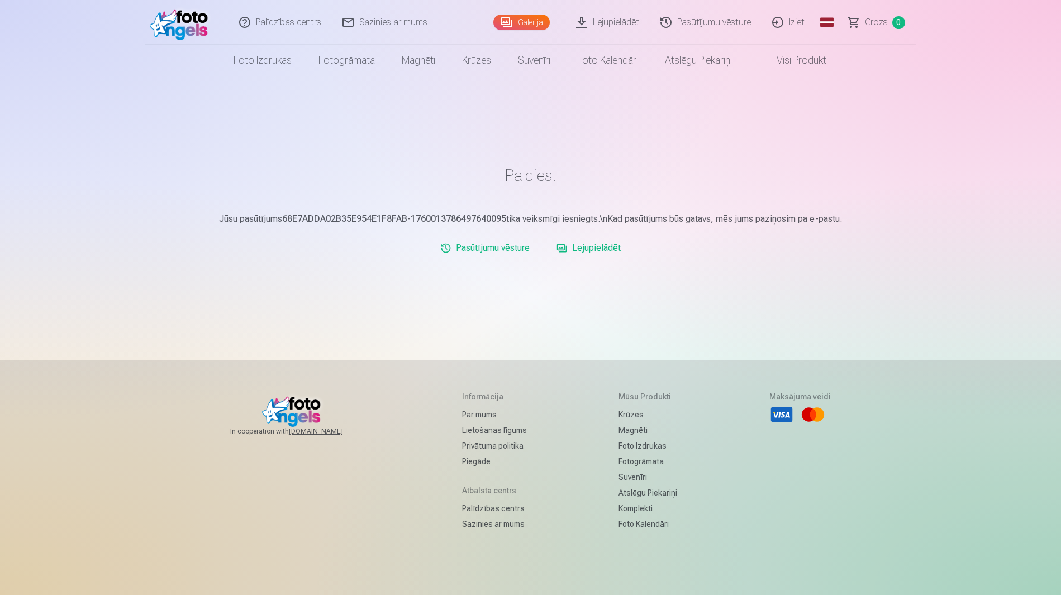
click at [632, 21] on link "Lejupielādēt" at bounding box center [608, 22] width 84 height 45
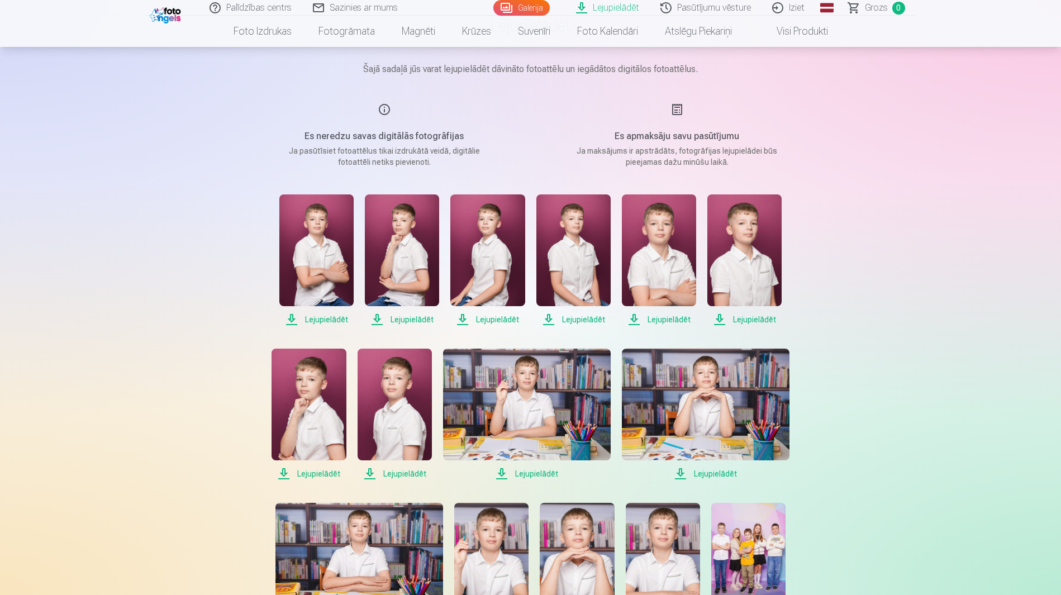
scroll to position [93, 0]
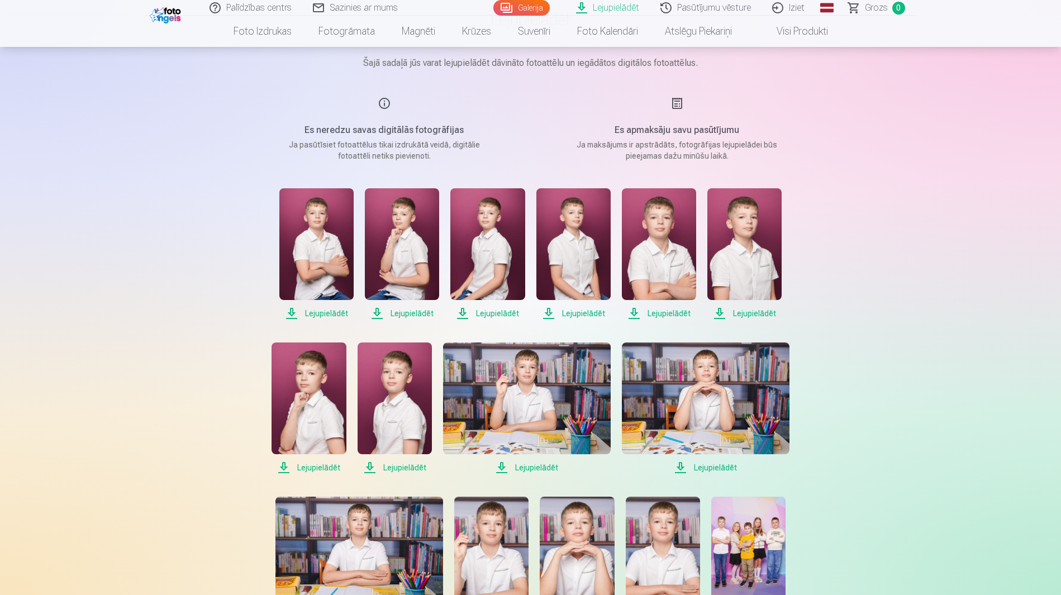
click at [337, 307] on span "Lejupielādēt" at bounding box center [316, 313] width 74 height 13
click at [379, 307] on span "Lejupielādēt" at bounding box center [402, 313] width 74 height 13
click at [491, 307] on span "Lejupielādēt" at bounding box center [487, 313] width 74 height 13
click at [564, 307] on span "Lejupielādēt" at bounding box center [573, 313] width 74 height 13
click at [640, 307] on span "Lejupielādēt" at bounding box center [659, 313] width 74 height 13
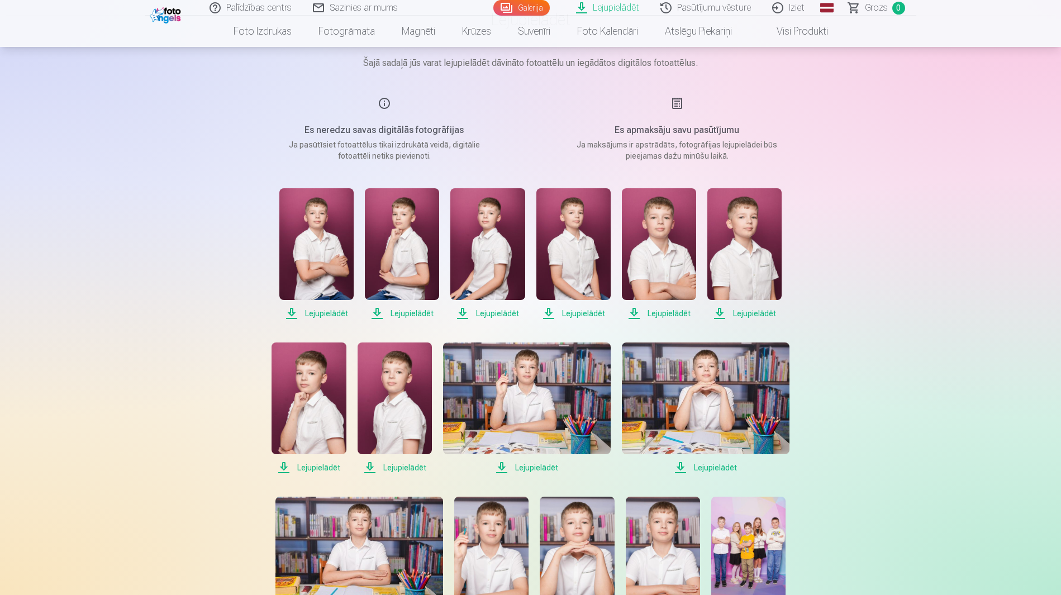
click at [716, 307] on span "Lejupielādēt" at bounding box center [744, 313] width 74 height 13
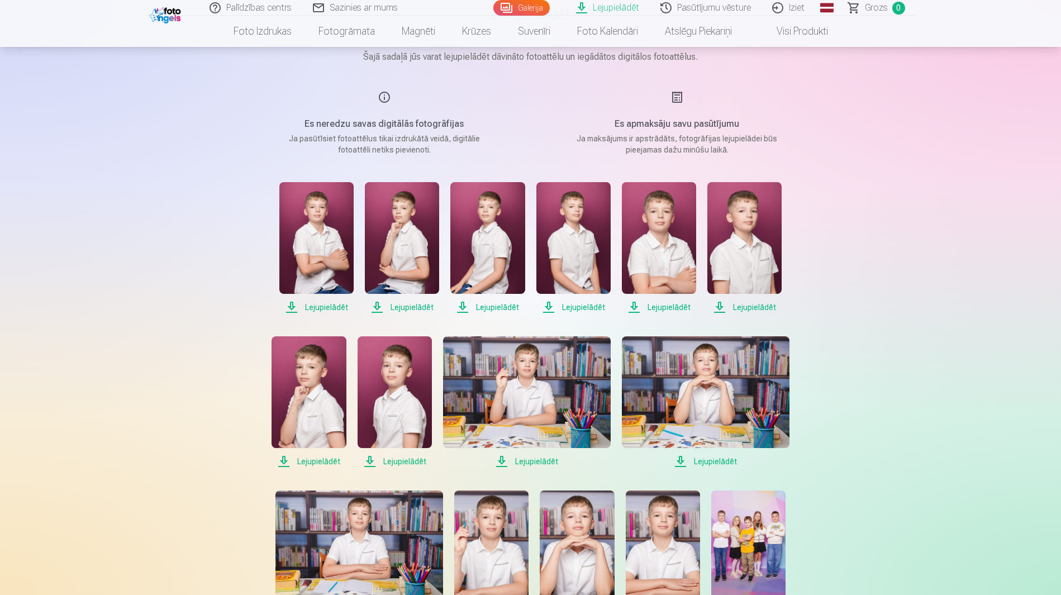
scroll to position [186, 0]
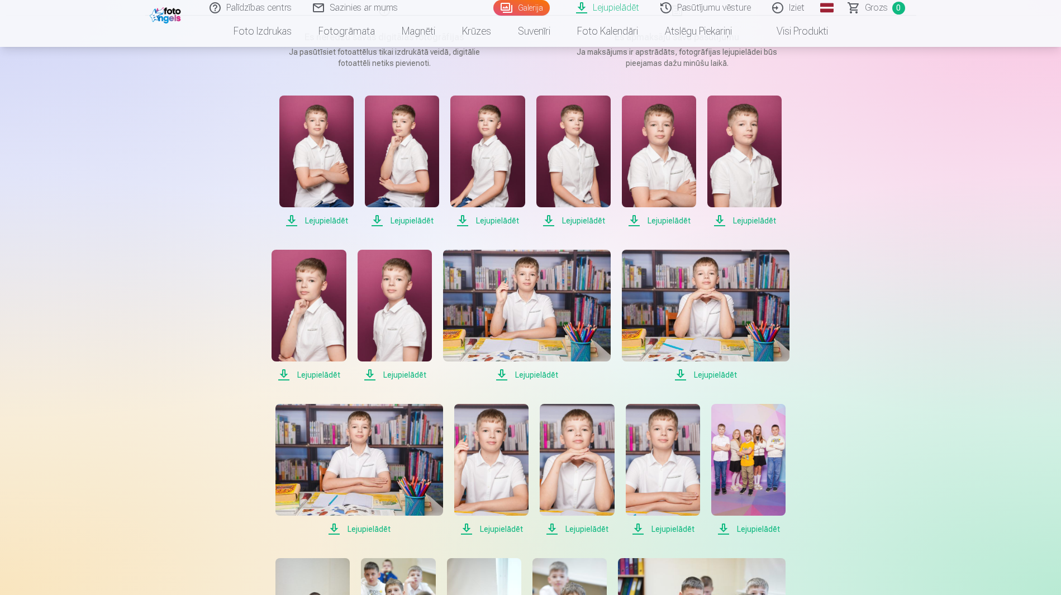
click at [300, 368] on span "Lejupielādēt" at bounding box center [309, 374] width 74 height 13
click at [404, 368] on span "Lejupielādēt" at bounding box center [395, 374] width 74 height 13
click at [524, 368] on span "Lejupielādēt" at bounding box center [527, 374] width 168 height 13
click at [682, 350] on link "Lejupielādēt" at bounding box center [706, 316] width 168 height 132
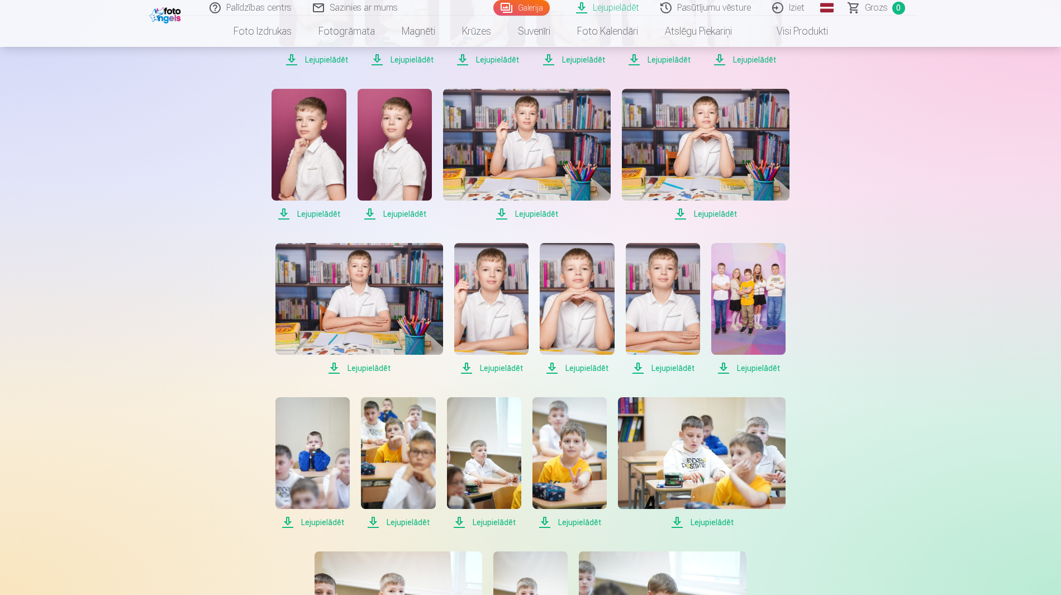
scroll to position [373, 0]
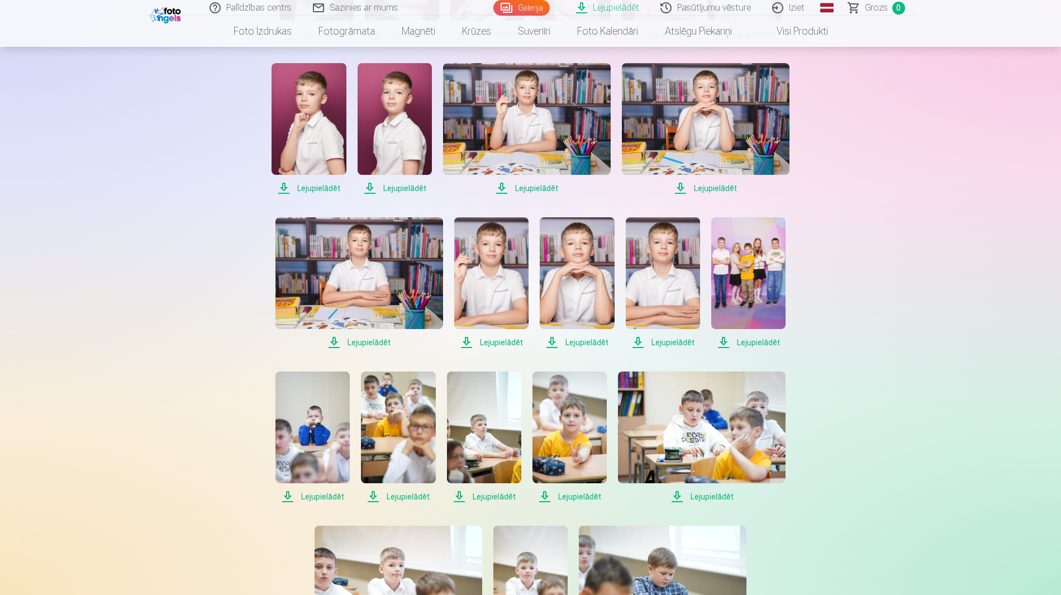
click at [362, 336] on span "Lejupielādēt" at bounding box center [359, 342] width 168 height 13
click at [495, 336] on span "Lejupielādēt" at bounding box center [491, 342] width 74 height 13
click at [568, 336] on span "Lejupielādēt" at bounding box center [577, 342] width 74 height 13
click at [642, 336] on span "Lejupielādēt" at bounding box center [663, 342] width 74 height 13
click at [725, 336] on span "Lejupielādēt" at bounding box center [748, 342] width 74 height 13
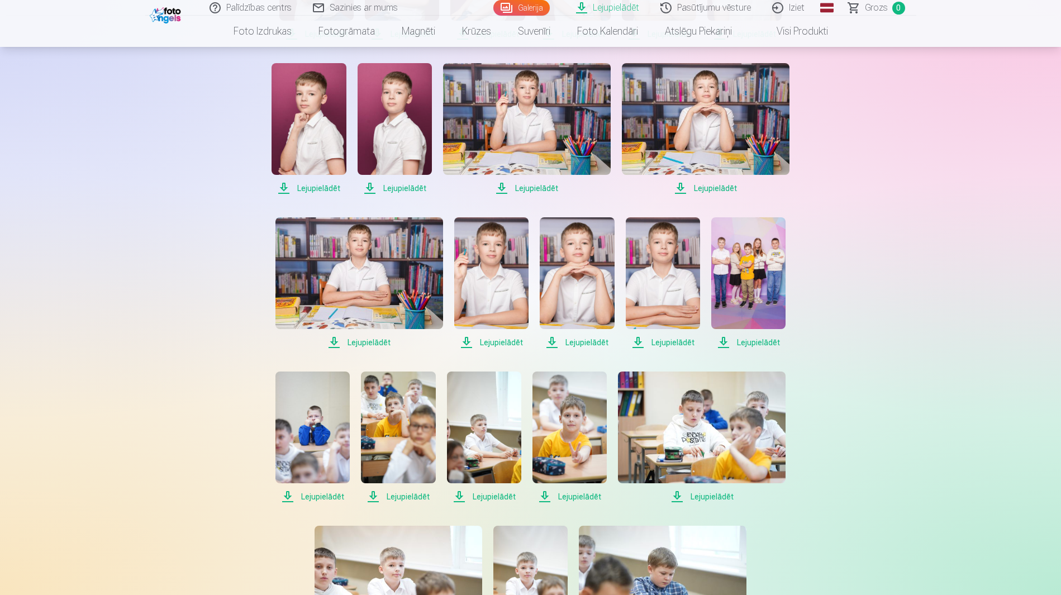
click at [316, 490] on span "Lejupielādēt" at bounding box center [312, 496] width 74 height 13
click at [497, 490] on span "Lejupielādēt" at bounding box center [484, 496] width 74 height 13
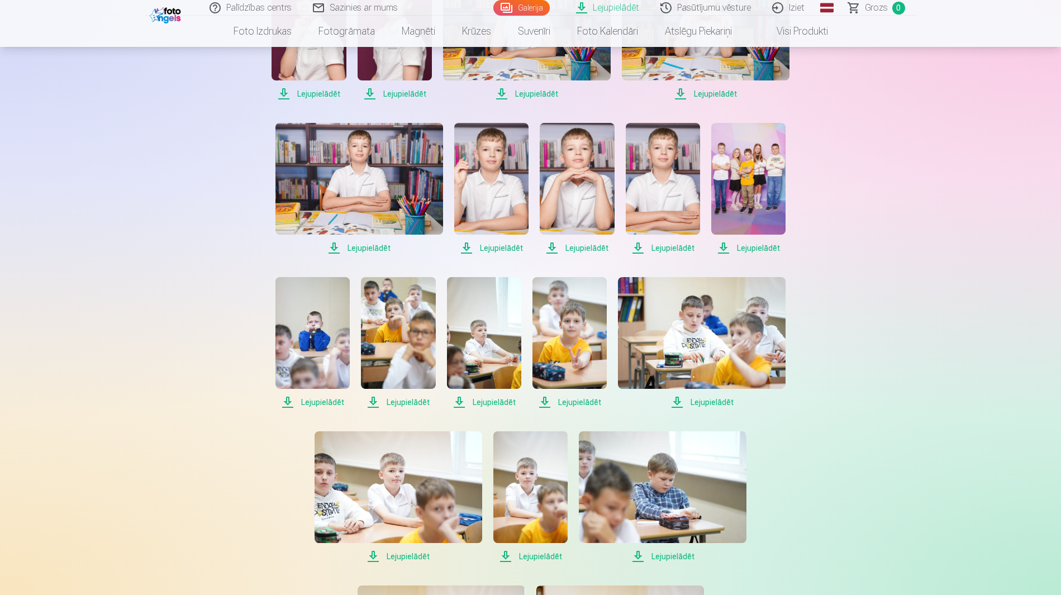
scroll to position [559, 0]
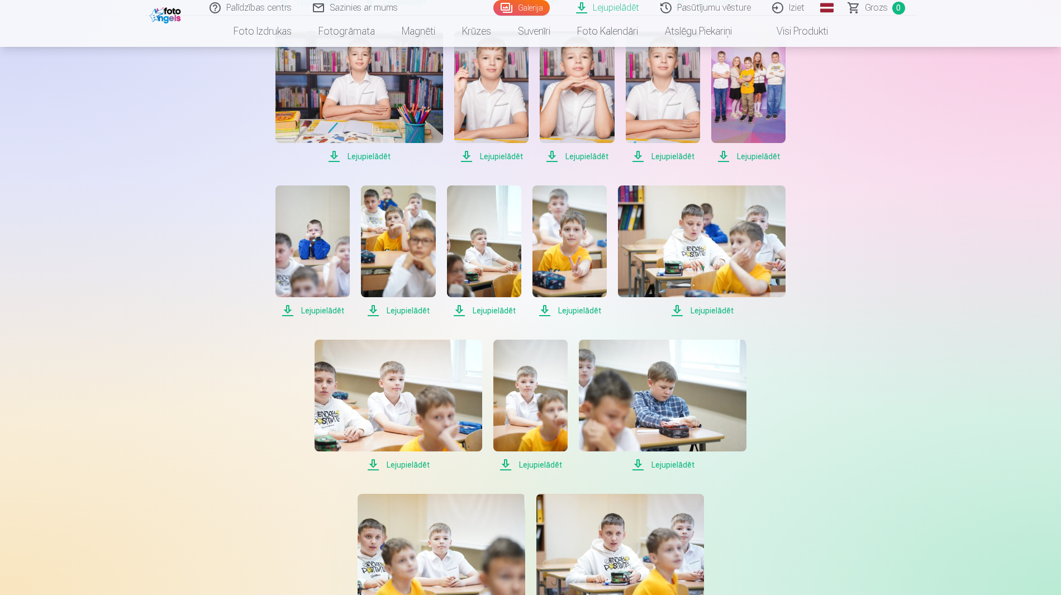
click at [406, 458] on span "Lejupielādēt" at bounding box center [399, 464] width 168 height 13
click at [522, 458] on span "Lejupielādēt" at bounding box center [530, 464] width 74 height 13
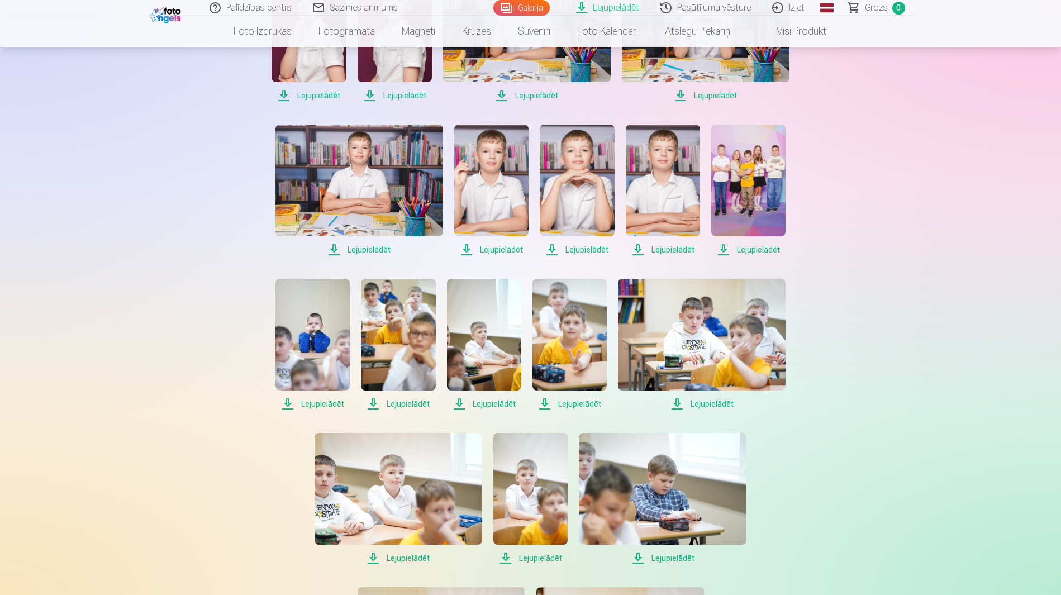
click at [745, 178] on img at bounding box center [748, 181] width 74 height 112
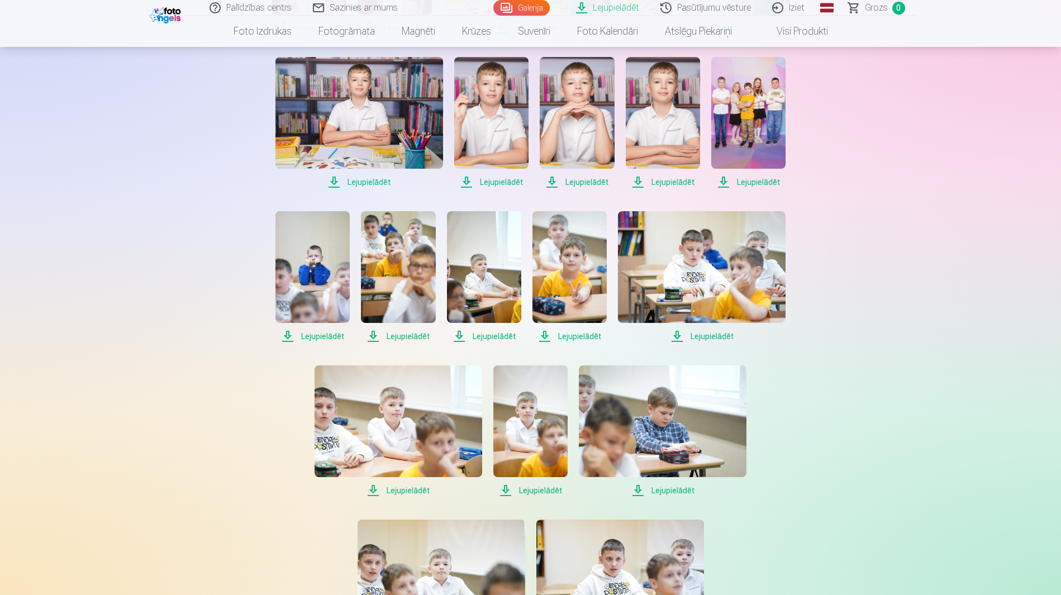
scroll to position [559, 0]
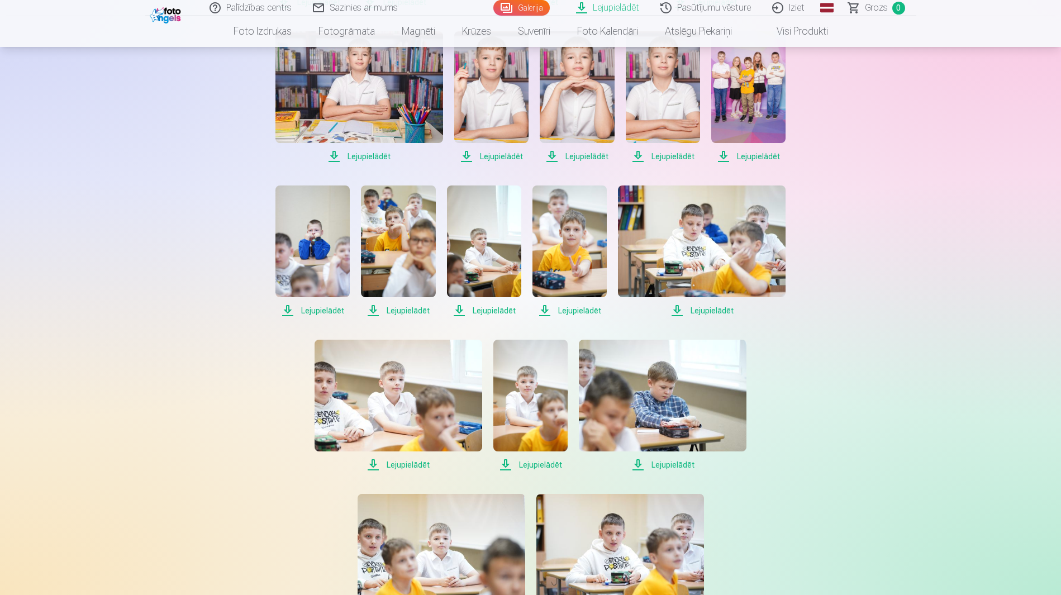
click at [535, 433] on link "Lejupielādēt" at bounding box center [530, 406] width 74 height 132
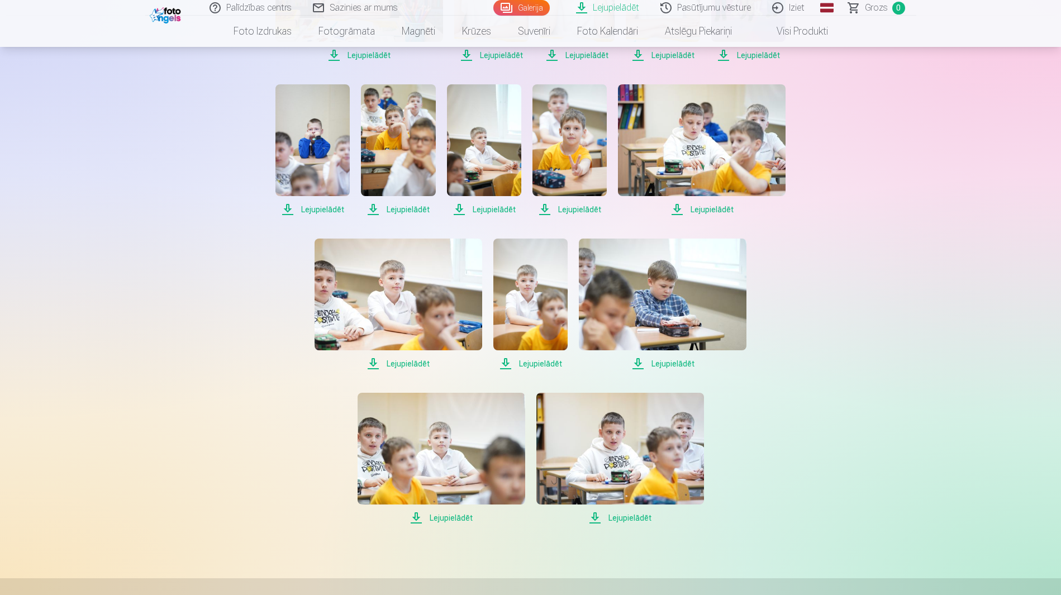
scroll to position [745, 0]
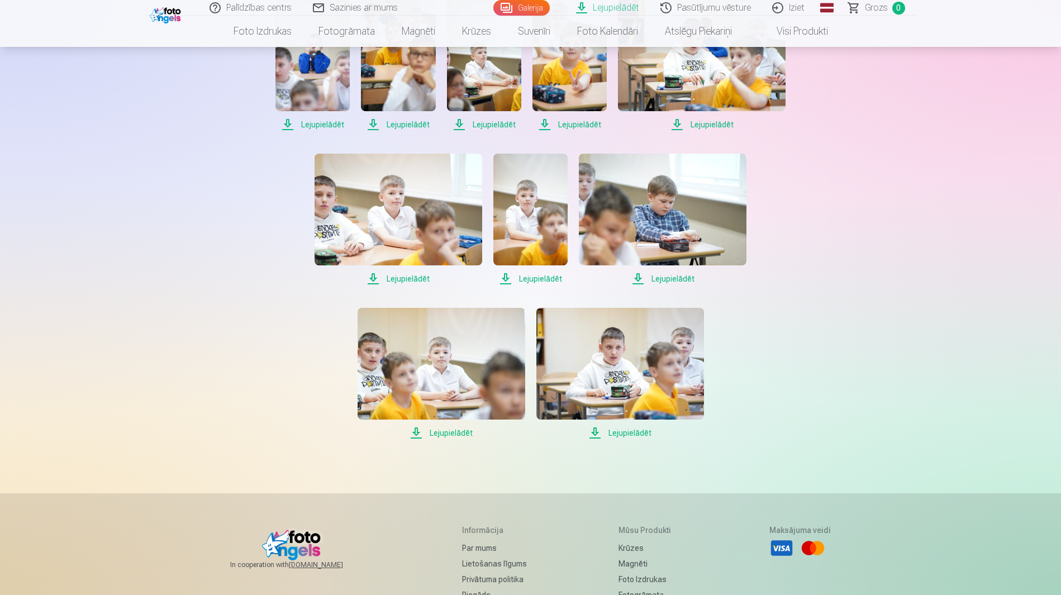
click at [456, 426] on span "Lejupielādēt" at bounding box center [442, 432] width 168 height 13
click at [850, 343] on div "Lejupielādēt Šajā sadaļā jūs varat lejupielādēt dāvināto fotoattēlu un iegādāto…" at bounding box center [531, 27] width 670 height 1545
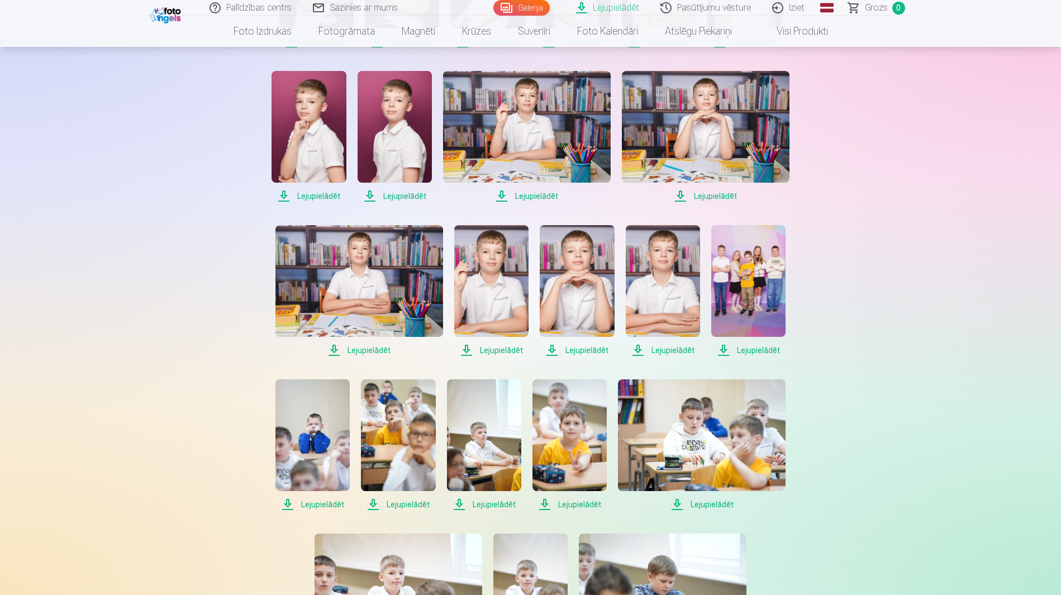
scroll to position [373, 0]
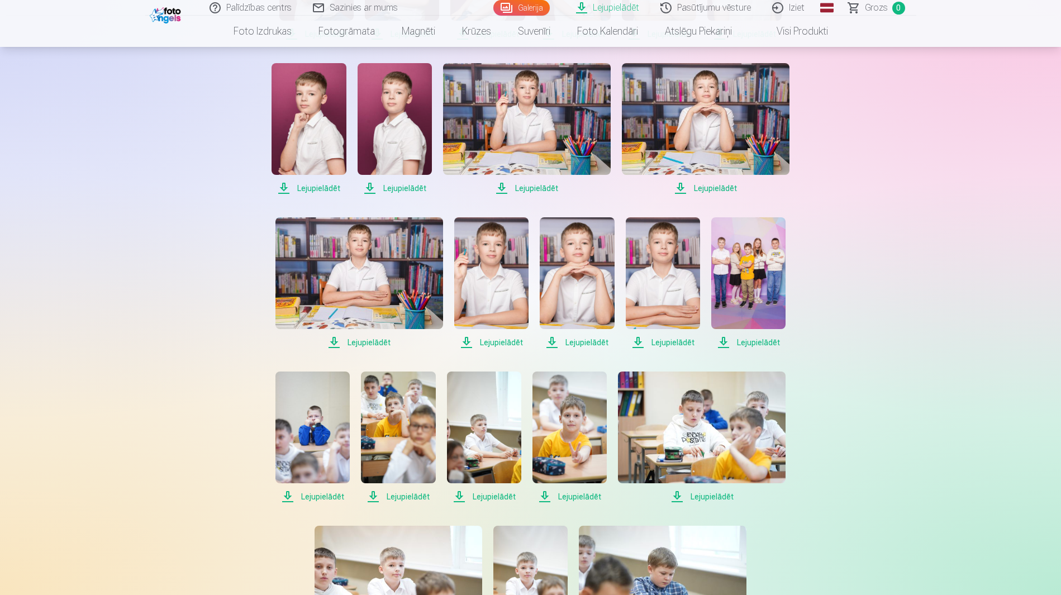
click at [757, 231] on img at bounding box center [748, 273] width 74 height 112
click at [757, 258] on img at bounding box center [748, 273] width 74 height 112
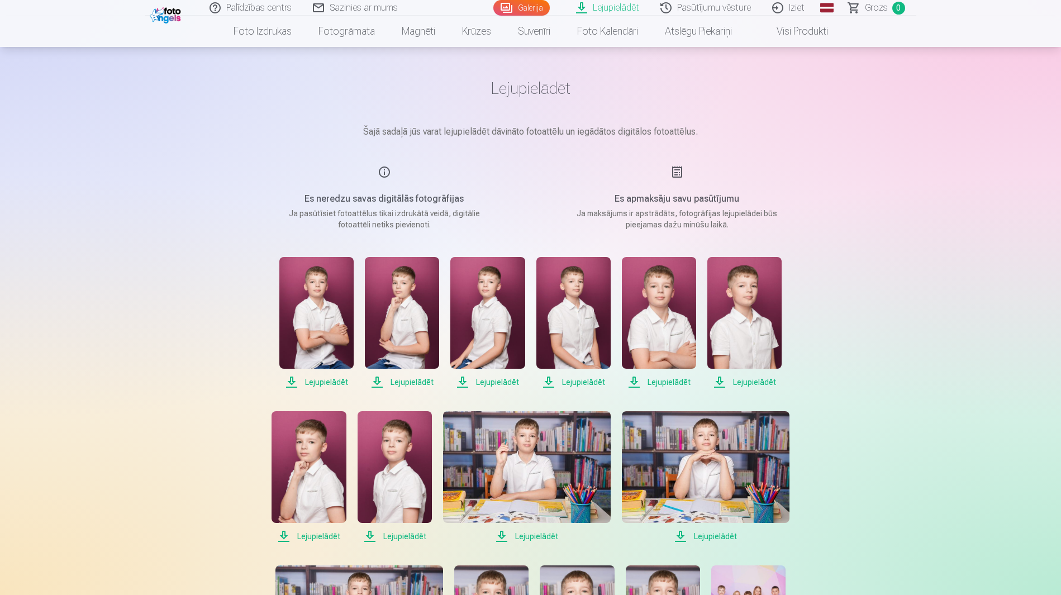
scroll to position [0, 0]
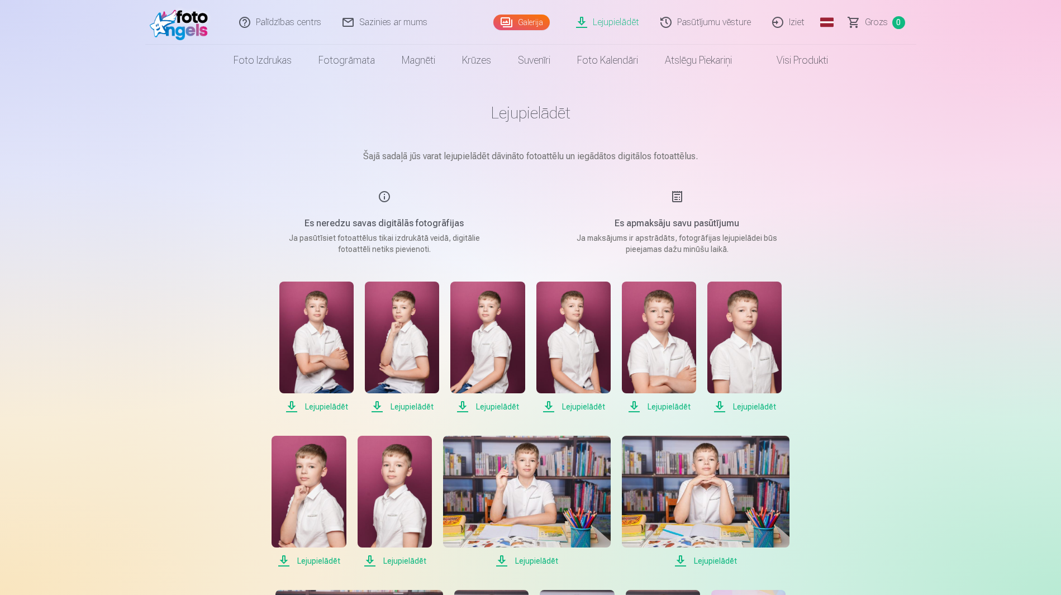
drag, startPoint x: 996, startPoint y: 213, endPoint x: 996, endPoint y: 203, distance: 10.1
